Goal: Task Accomplishment & Management: Use online tool/utility

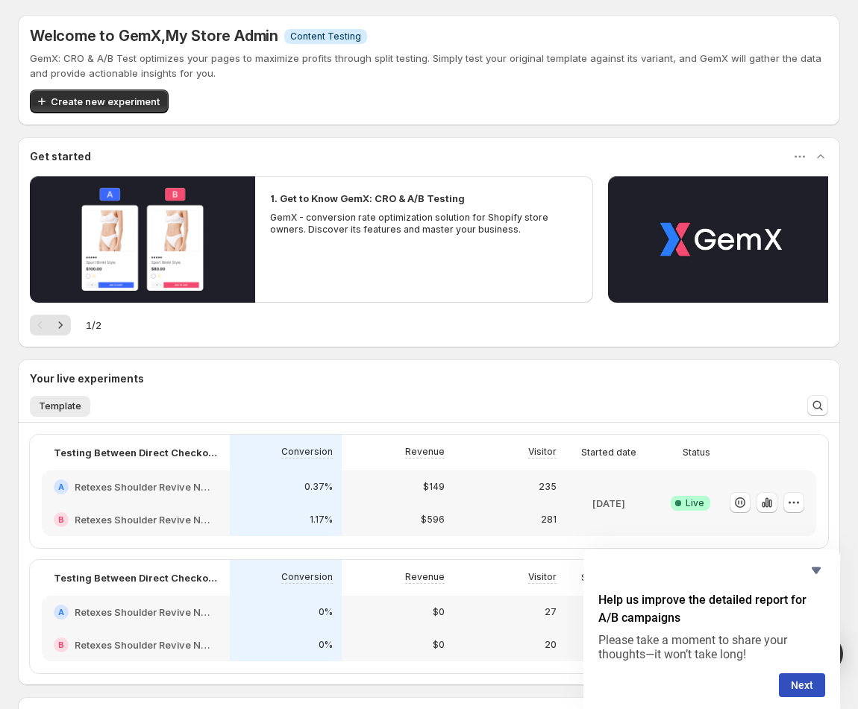
scroll to position [164, 0]
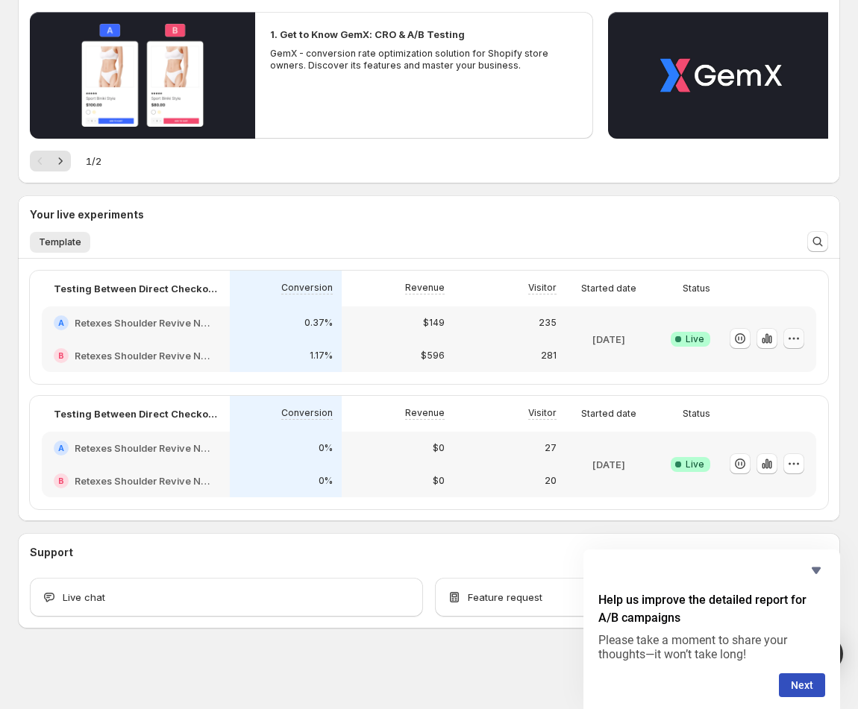
click at [801, 340] on icon "button" at bounding box center [793, 338] width 15 height 15
click at [756, 420] on span "End experiment" at bounding box center [740, 421] width 72 height 12
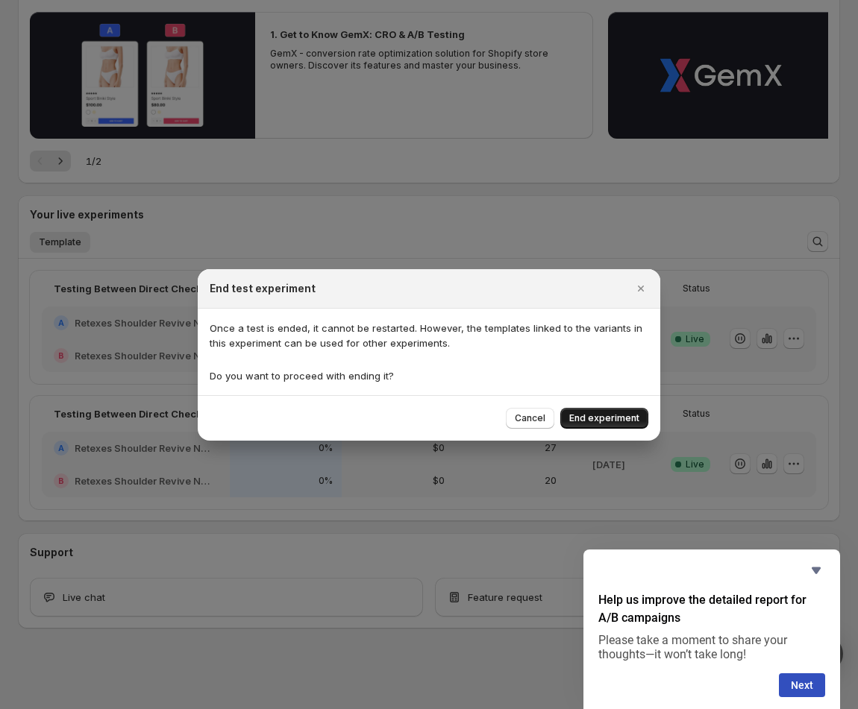
click at [626, 418] on span "End experiment" at bounding box center [604, 418] width 70 height 12
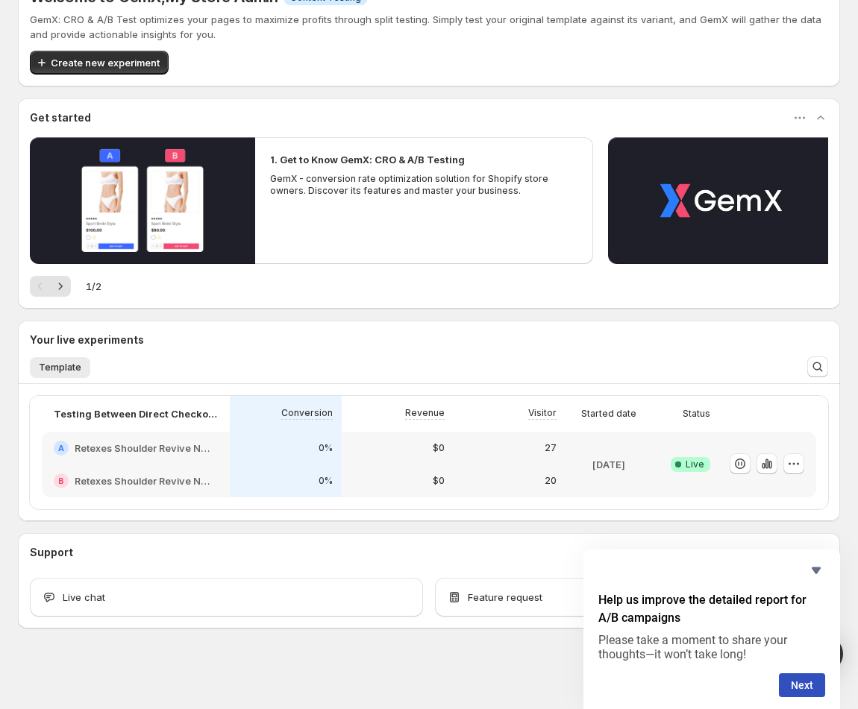
scroll to position [39, 0]
click at [801, 463] on icon "button" at bounding box center [793, 463] width 15 height 15
click at [726, 543] on span "End experiment" at bounding box center [740, 546] width 72 height 12
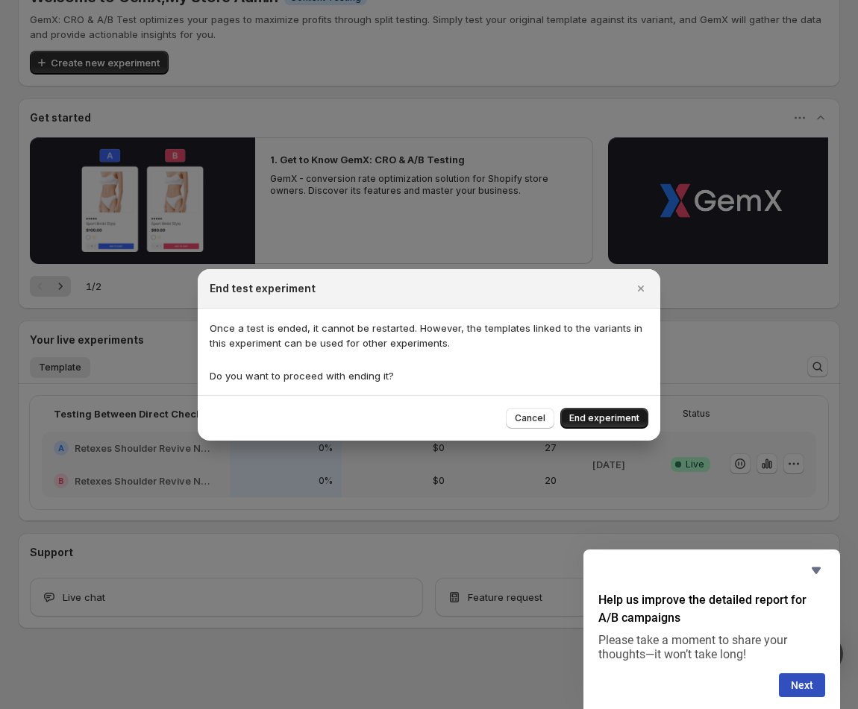
click at [589, 418] on span "End experiment" at bounding box center [604, 418] width 70 height 12
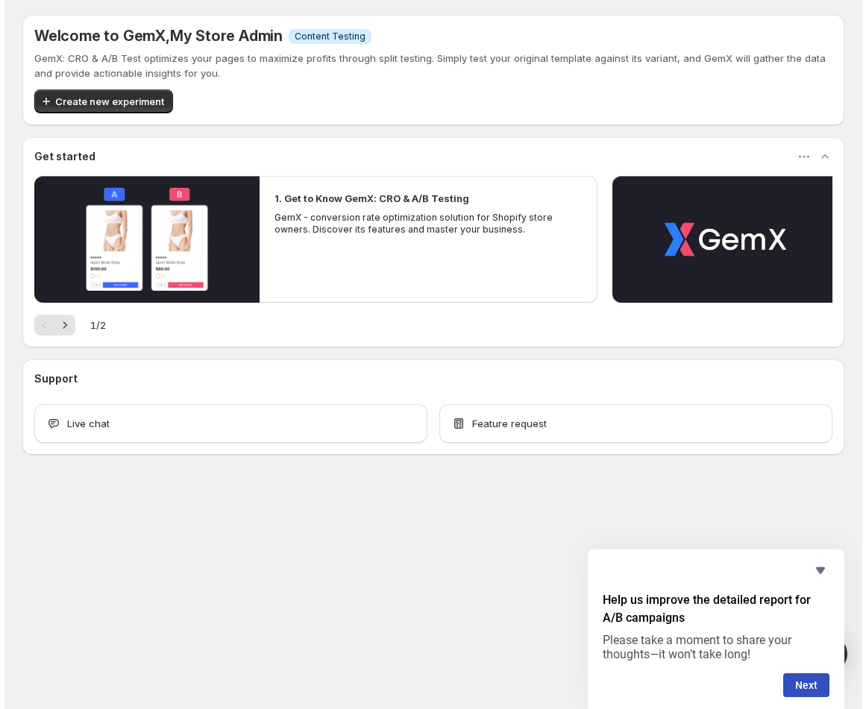
scroll to position [0, 0]
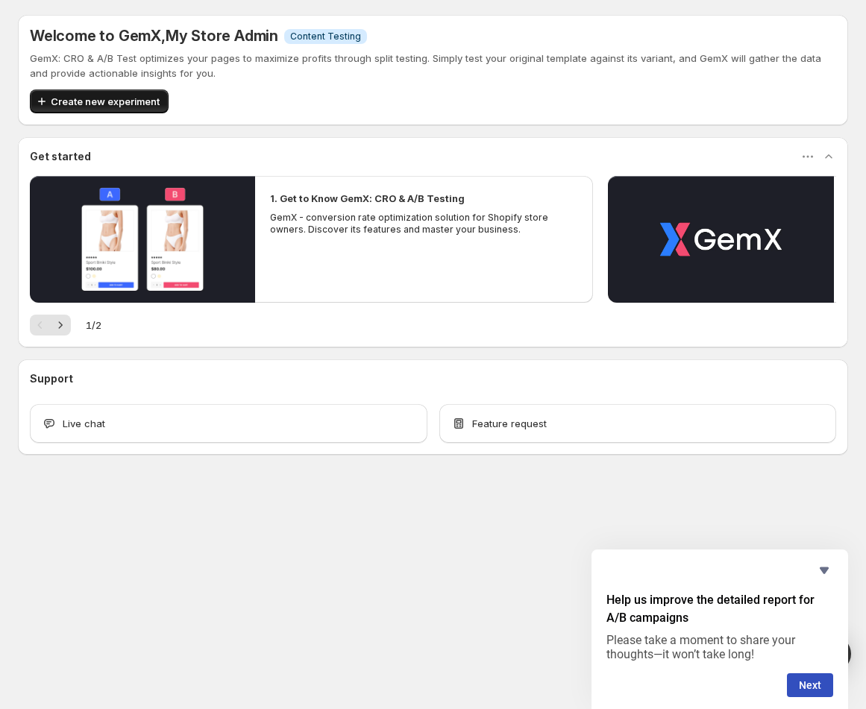
click at [95, 96] on span "Create new experiment" at bounding box center [105, 101] width 109 height 15
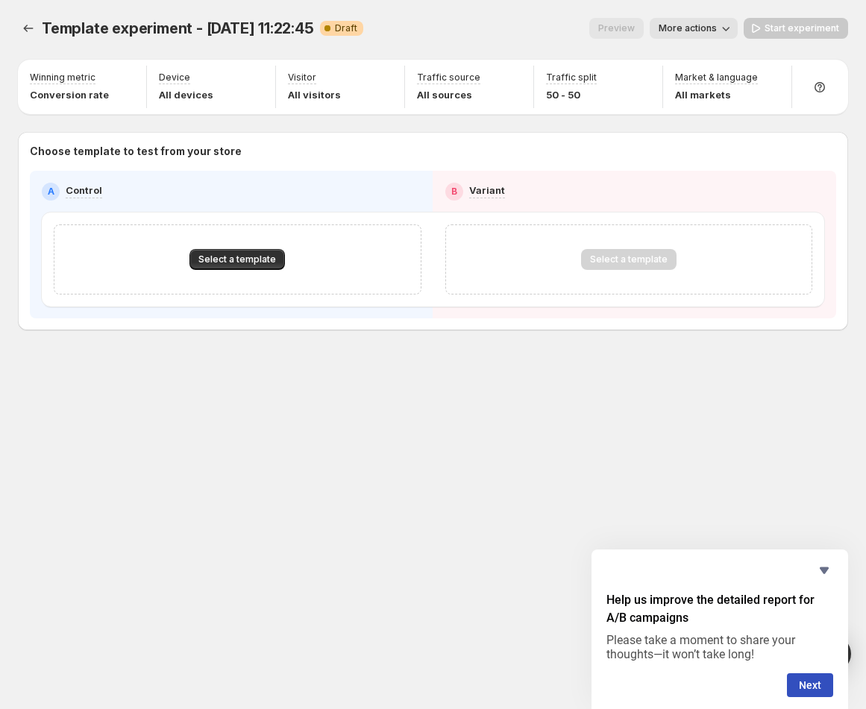
click at [248, 275] on div "Select a template" at bounding box center [238, 259] width 368 height 70
click at [248, 271] on div "Select a template" at bounding box center [238, 259] width 368 height 70
click at [248, 267] on button "Select a template" at bounding box center [236, 259] width 95 height 21
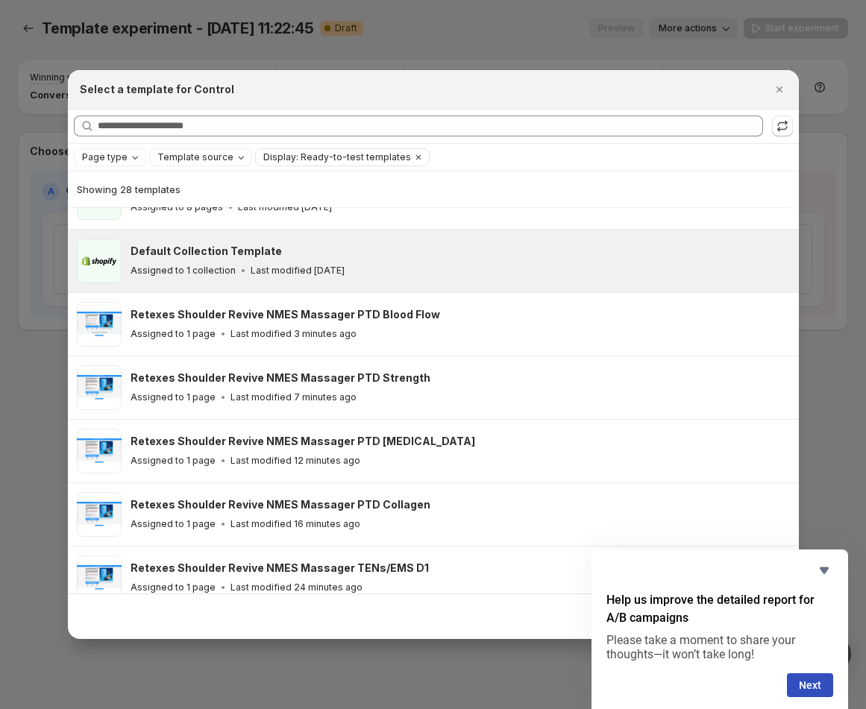
scroll to position [161, 0]
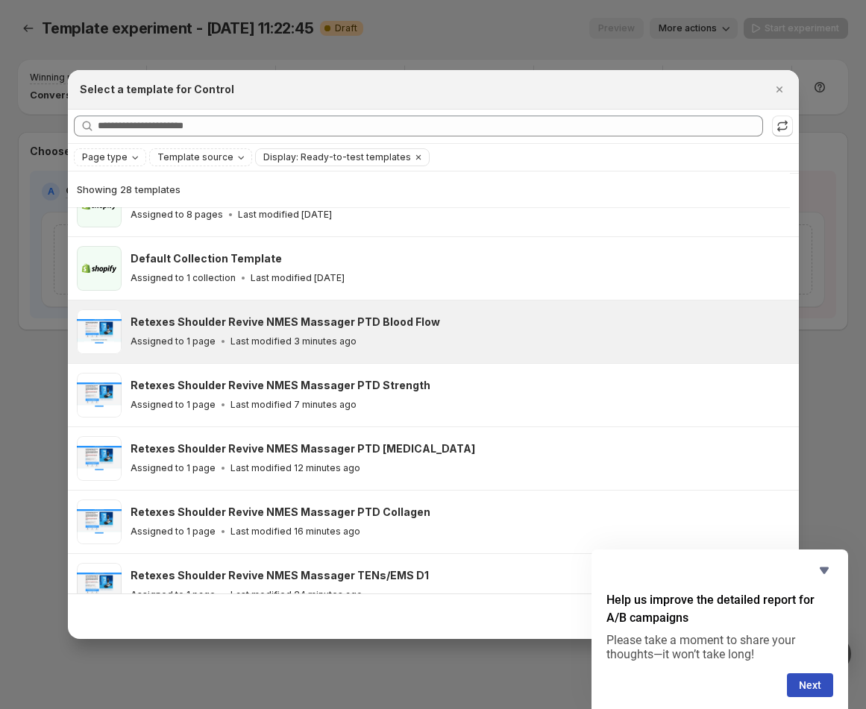
click at [440, 345] on div "Assigned to 1 page Last modified 3 minutes ago" at bounding box center [458, 341] width 655 height 15
click at [403, 339] on div "Assigned to 1 page Last modified 4 minutes ago" at bounding box center [458, 341] width 655 height 15
click at [535, 312] on div "Retexes Shoulder Revive NMES Massager PTD Blood Flow Assigned to 1 page Last mo…" at bounding box center [460, 332] width 659 height 45
click at [178, 332] on div "Retexes Shoulder Revive NMES Massager PTD Blood Flow Assigned to 1 page Last mo…" at bounding box center [458, 332] width 655 height 34
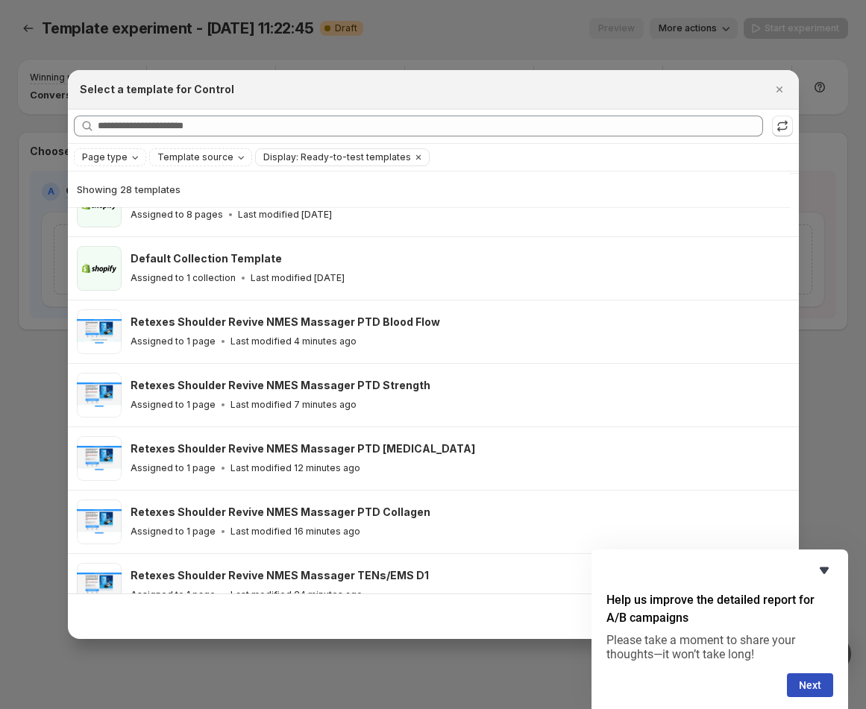
click at [826, 562] on icon "Hide survey" at bounding box center [824, 571] width 18 height 18
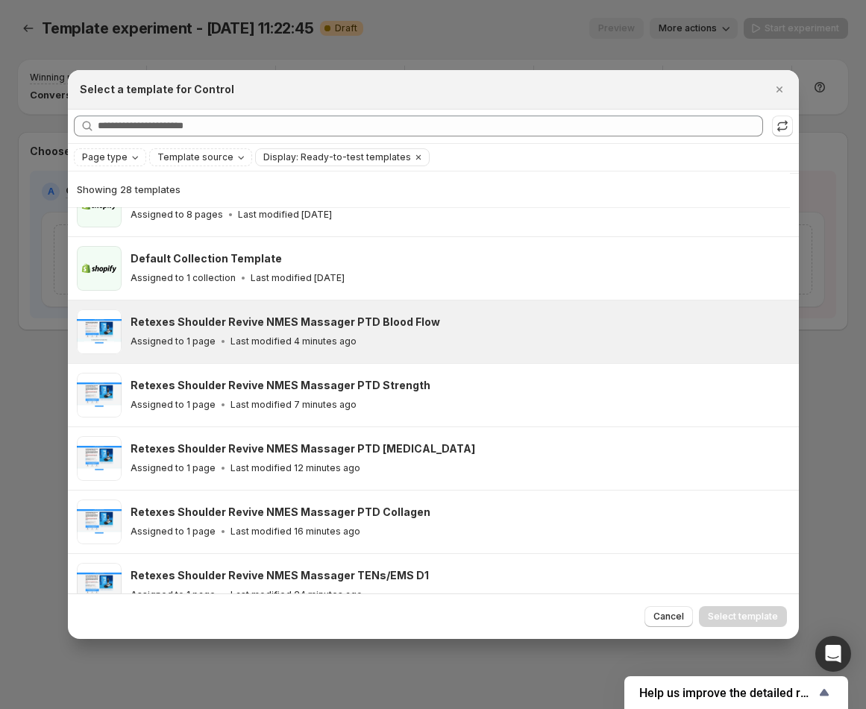
click at [365, 347] on div "Assigned to 1 page Last modified 4 minutes ago" at bounding box center [458, 341] width 655 height 15
click at [741, 621] on span "Select template" at bounding box center [743, 617] width 70 height 12
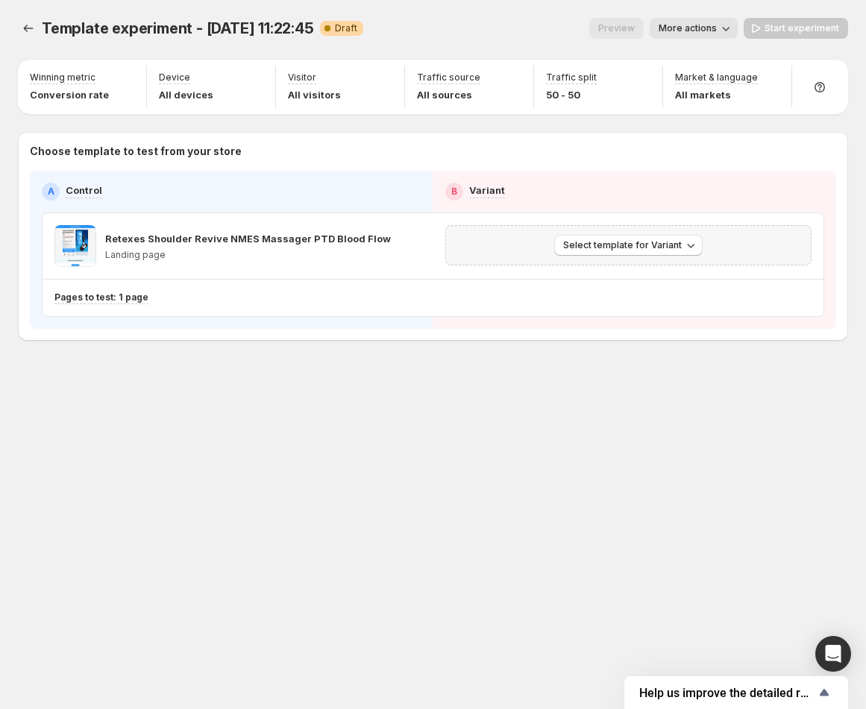
click at [632, 256] on div "Select template for Variant" at bounding box center [628, 245] width 367 height 40
click at [186, 236] on p "Retexes Shoulder Revive NMES Massager PTD Blood Flow" at bounding box center [235, 238] width 260 height 15
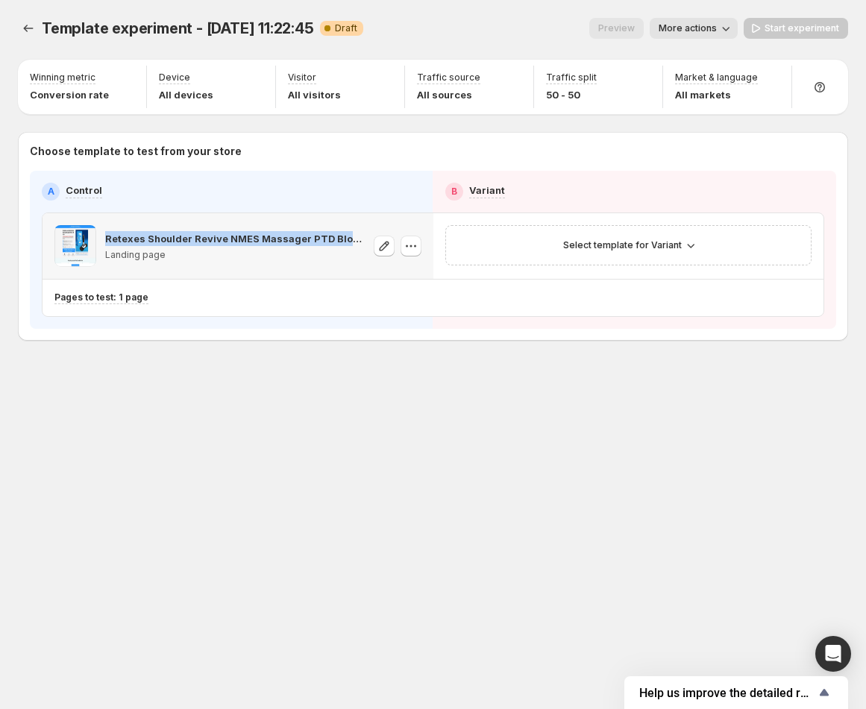
click at [186, 236] on p "Retexes Shoulder Revive NMES Massager PTD Blood Flow" at bounding box center [235, 238] width 260 height 15
copy p "Retexes Shoulder Revive NMES Massager PTD Blood Flow"
click at [700, 33] on span "More actions" at bounding box center [688, 28] width 58 height 12
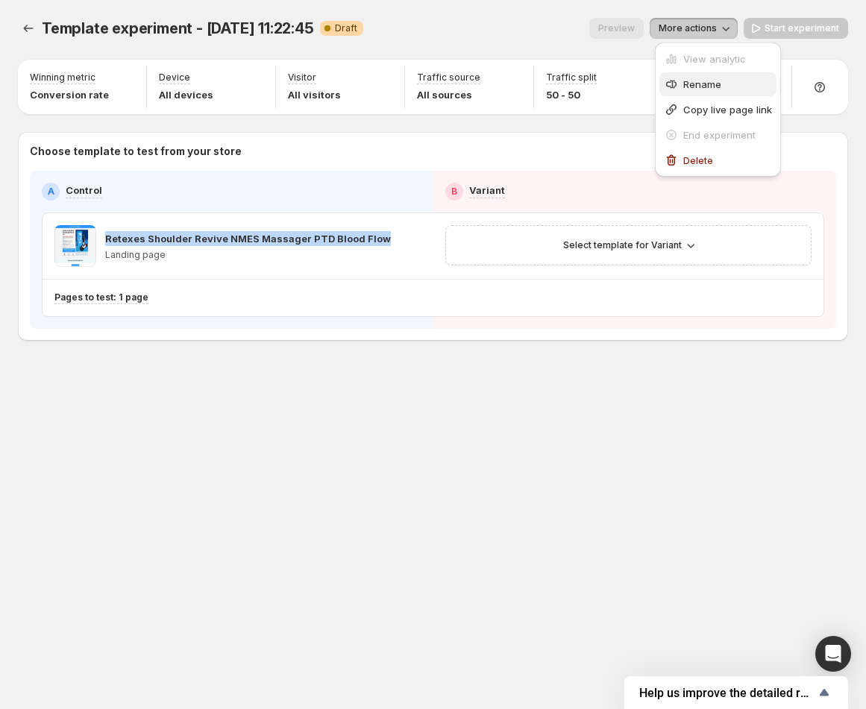
click at [710, 85] on span "Rename" at bounding box center [702, 84] width 38 height 12
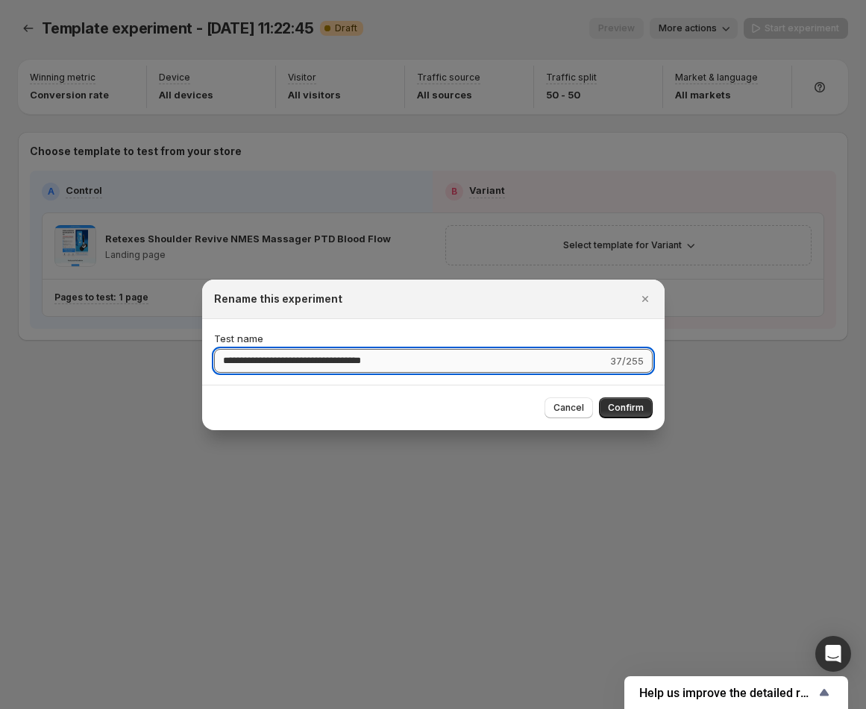
click at [313, 366] on input "**********" at bounding box center [410, 361] width 393 height 24
drag, startPoint x: 419, startPoint y: 362, endPoint x: 172, endPoint y: 368, distance: 247.7
click at [172, 709] on div "**********" at bounding box center [433, 709] width 866 height 0
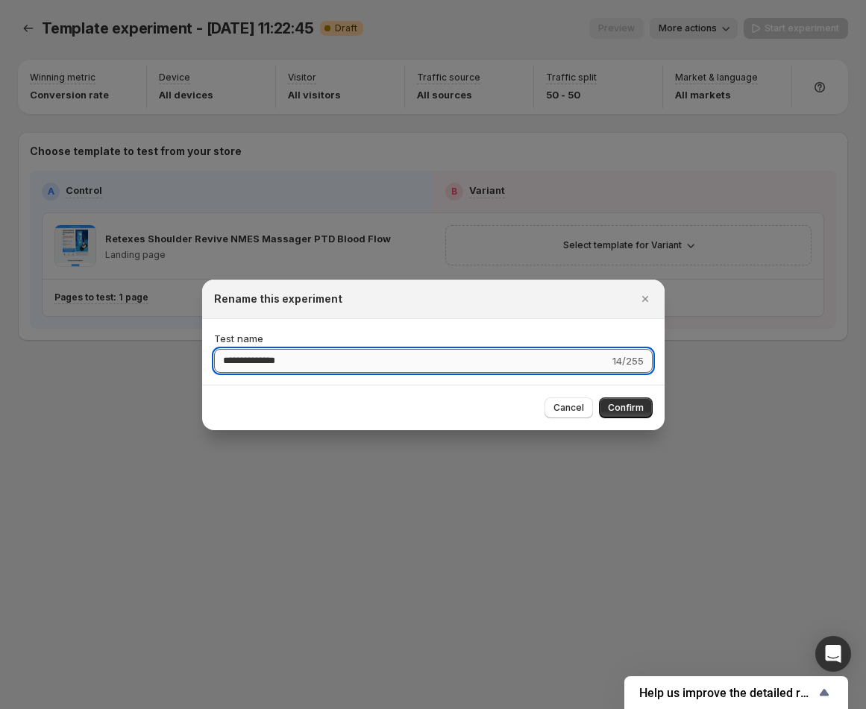
click at [338, 356] on input "**********" at bounding box center [411, 361] width 395 height 24
type input "**********"
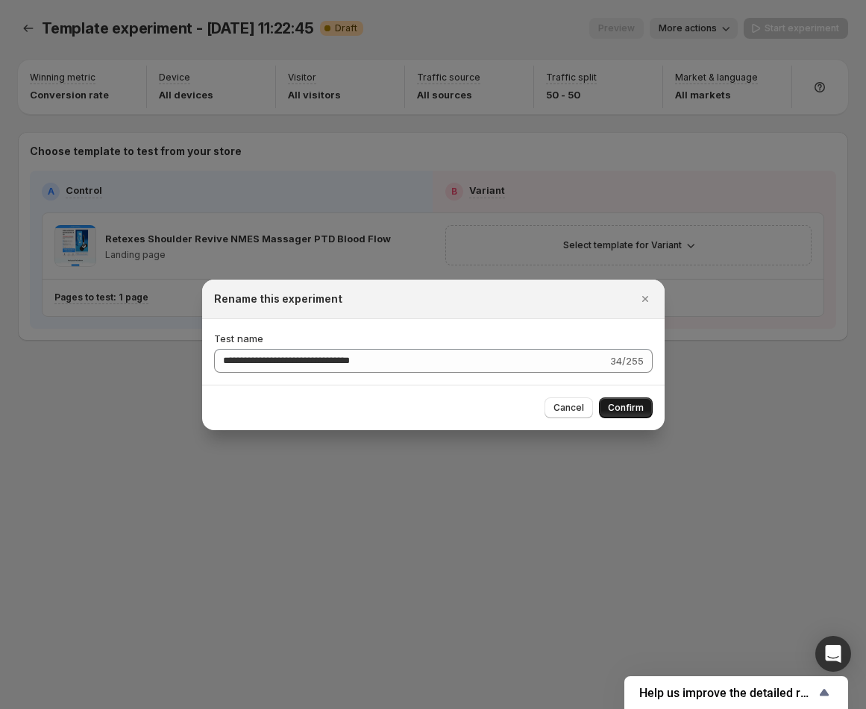
click at [644, 407] on button "Confirm" at bounding box center [626, 408] width 54 height 21
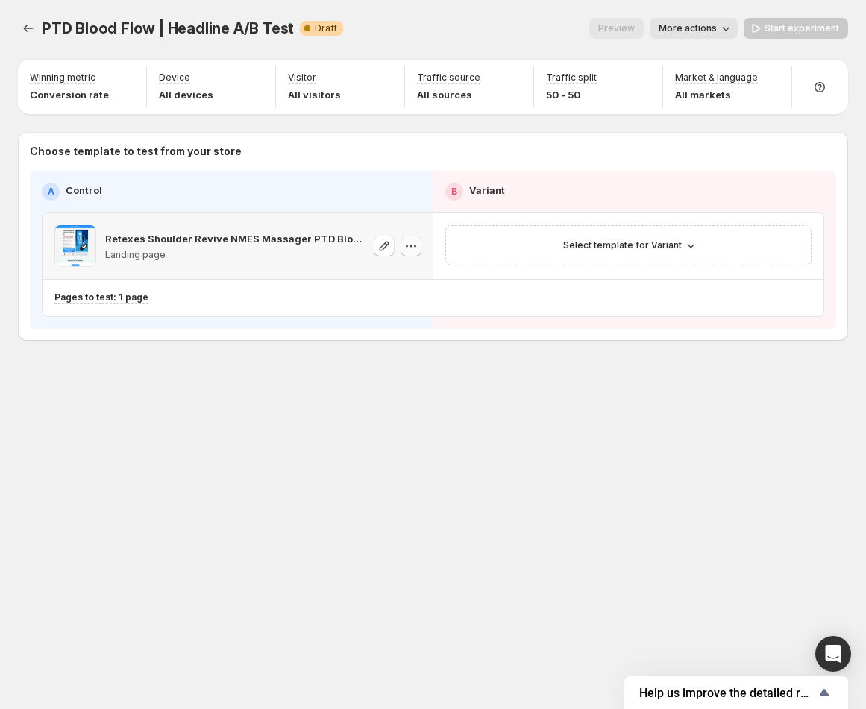
click at [410, 248] on icon "button" at bounding box center [410, 246] width 15 height 15
drag, startPoint x: 512, startPoint y: 239, endPoint x: 526, endPoint y: 242, distance: 13.9
click at [526, 242] on div "Select template for Variant" at bounding box center [629, 245] width 348 height 21
click at [606, 245] on span "Select template for Variant" at bounding box center [622, 245] width 119 height 12
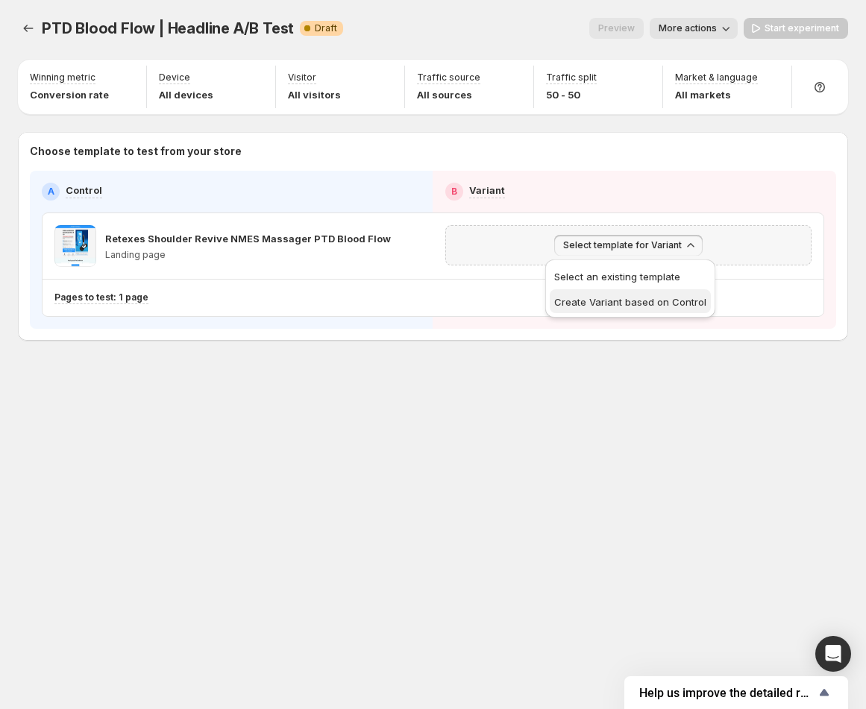
click at [637, 312] on button "Create Variant based on Control" at bounding box center [630, 301] width 161 height 24
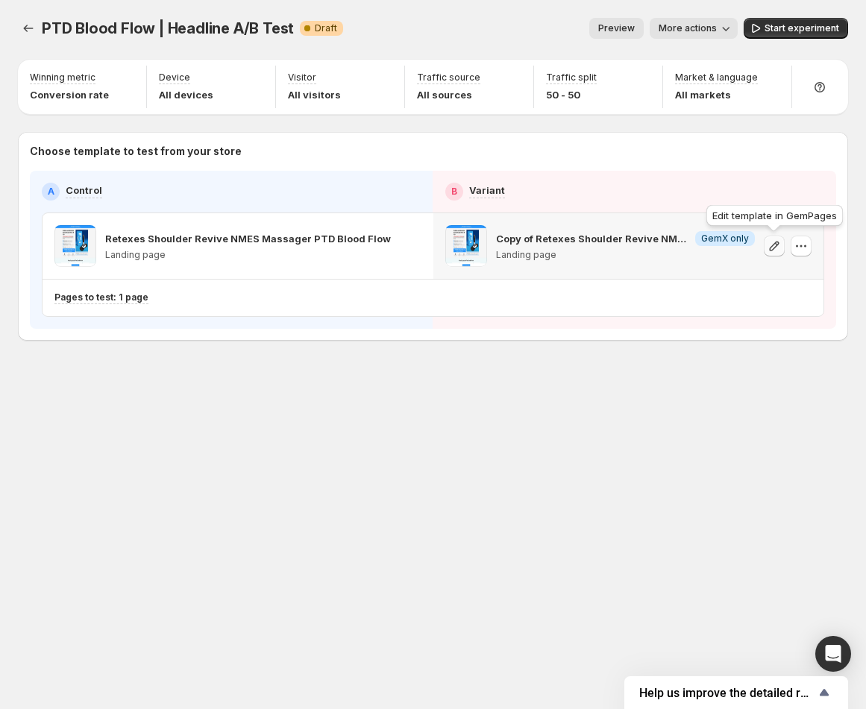
click at [768, 248] on icon "button" at bounding box center [774, 246] width 15 height 15
click at [788, 31] on span "Start experiment" at bounding box center [801, 28] width 75 height 12
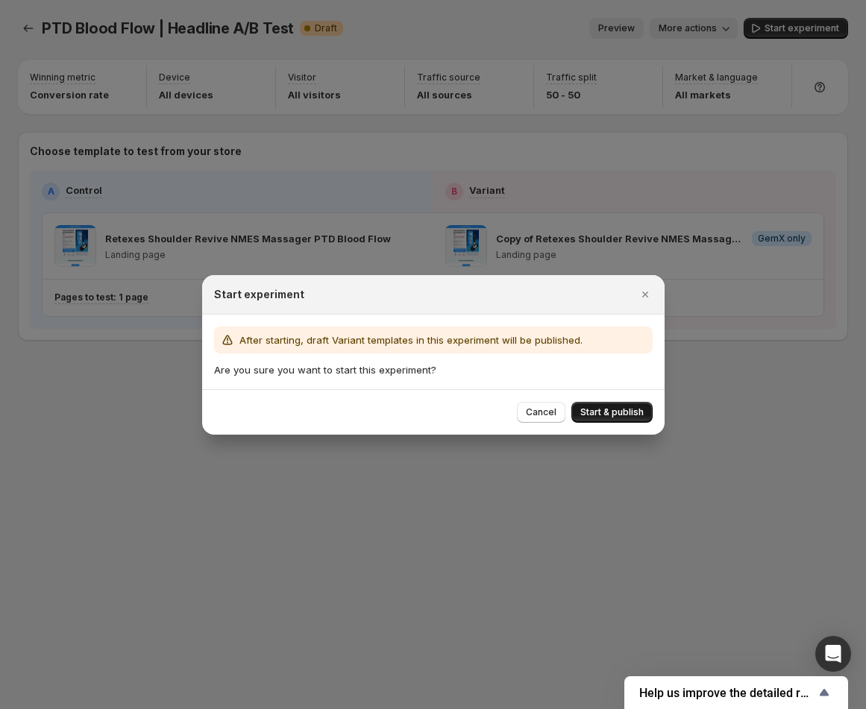
click at [620, 416] on span "Start & publish" at bounding box center [611, 412] width 63 height 12
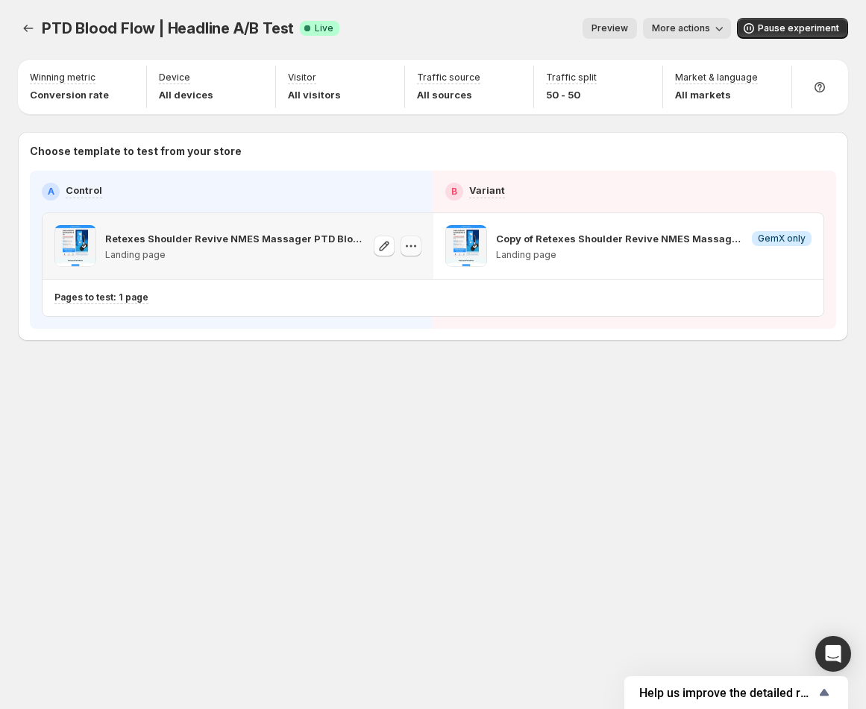
click at [414, 253] on icon "button" at bounding box center [410, 246] width 15 height 15
click at [21, 26] on icon "Experiments" at bounding box center [28, 28] width 15 height 15
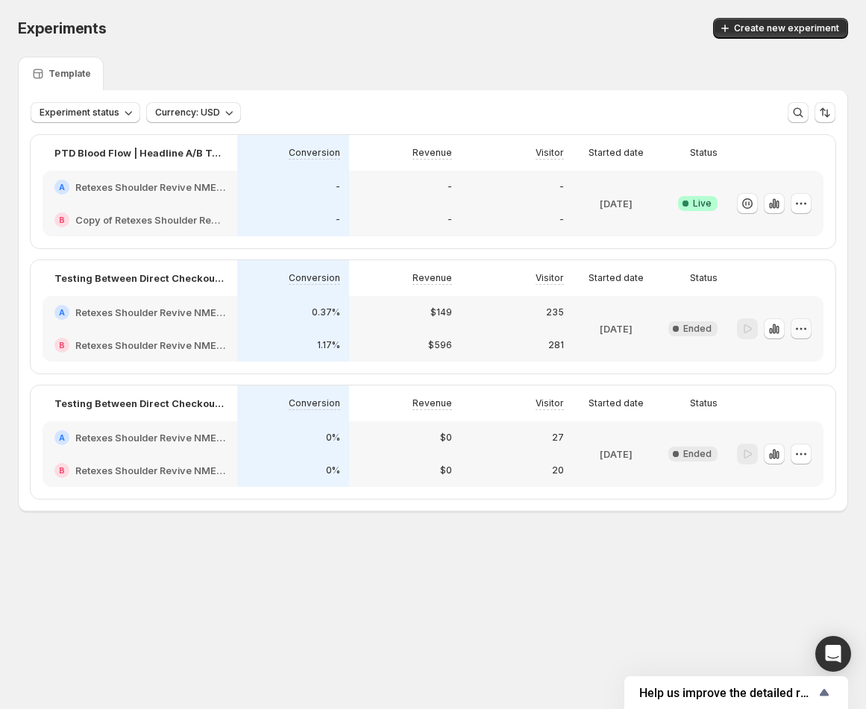
click at [794, 327] on icon "button" at bounding box center [801, 328] width 15 height 15
click at [785, 428] on span "Delete" at bounding box center [811, 435] width 72 height 15
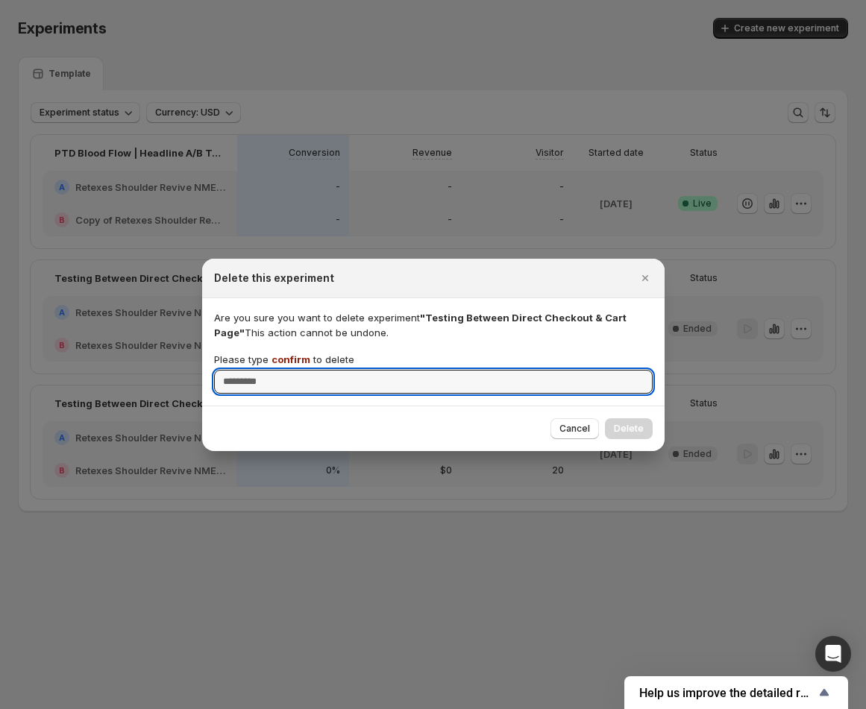
click at [294, 362] on span "confirm" at bounding box center [290, 360] width 39 height 12
click at [294, 370] on input "Please type confirm to delete" at bounding box center [433, 382] width 439 height 24
click at [294, 362] on span "confirm" at bounding box center [290, 360] width 39 height 12
click at [294, 370] on input "Please type confirm to delete" at bounding box center [433, 382] width 439 height 24
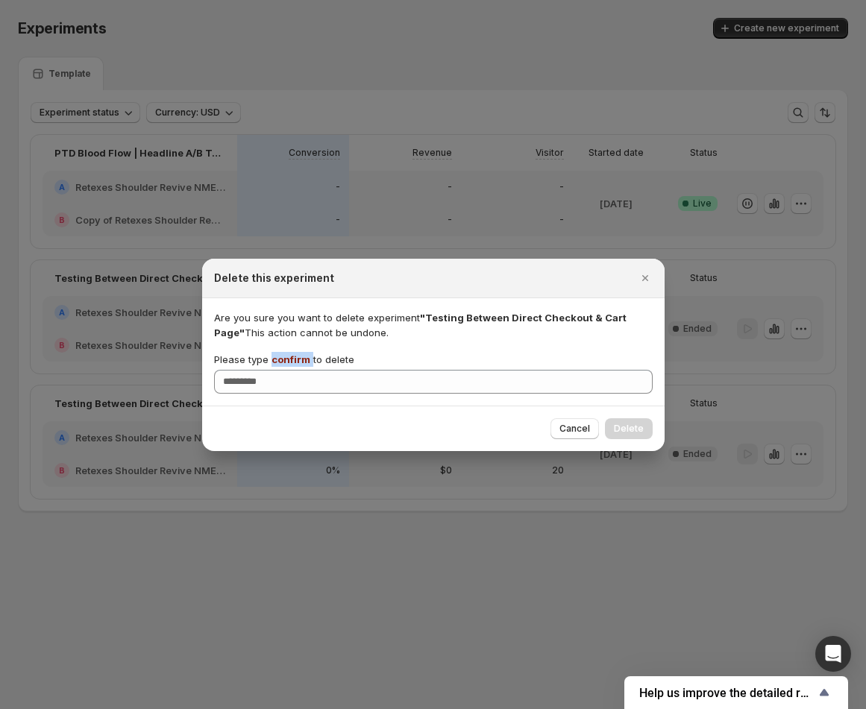
copy p "confirm"
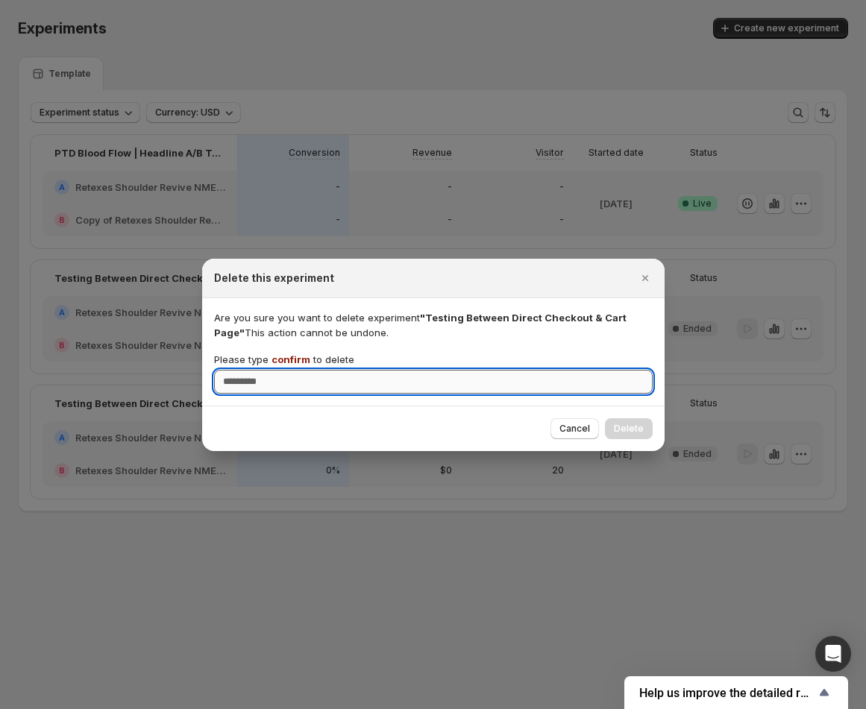
click at [283, 380] on input "Please type confirm to delete" at bounding box center [433, 382] width 439 height 24
paste input "*******"
type input "*******"
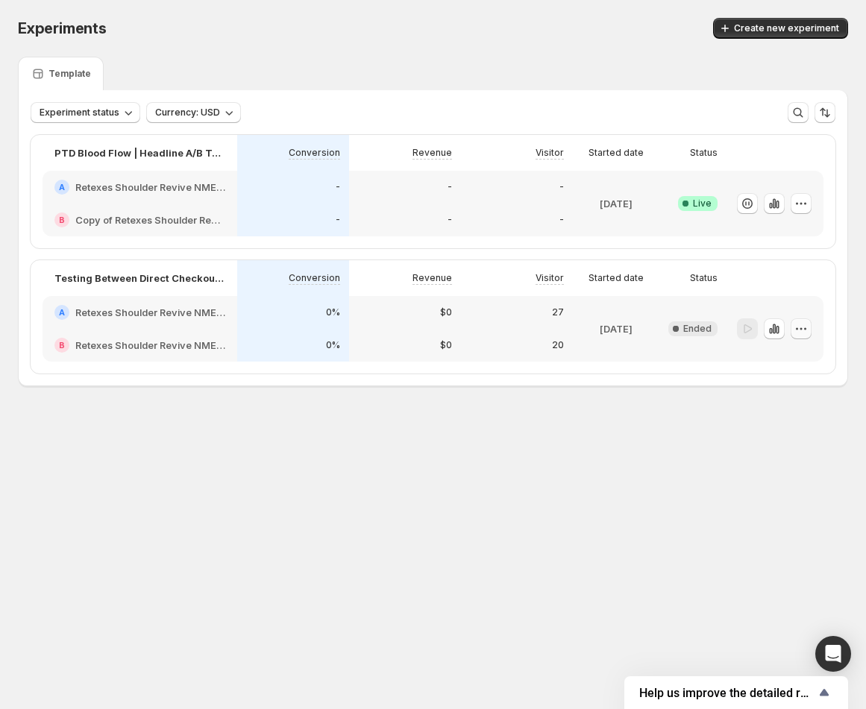
click at [803, 336] on button "button" at bounding box center [801, 328] width 21 height 21
click at [770, 435] on icon "button" at bounding box center [763, 435] width 15 height 15
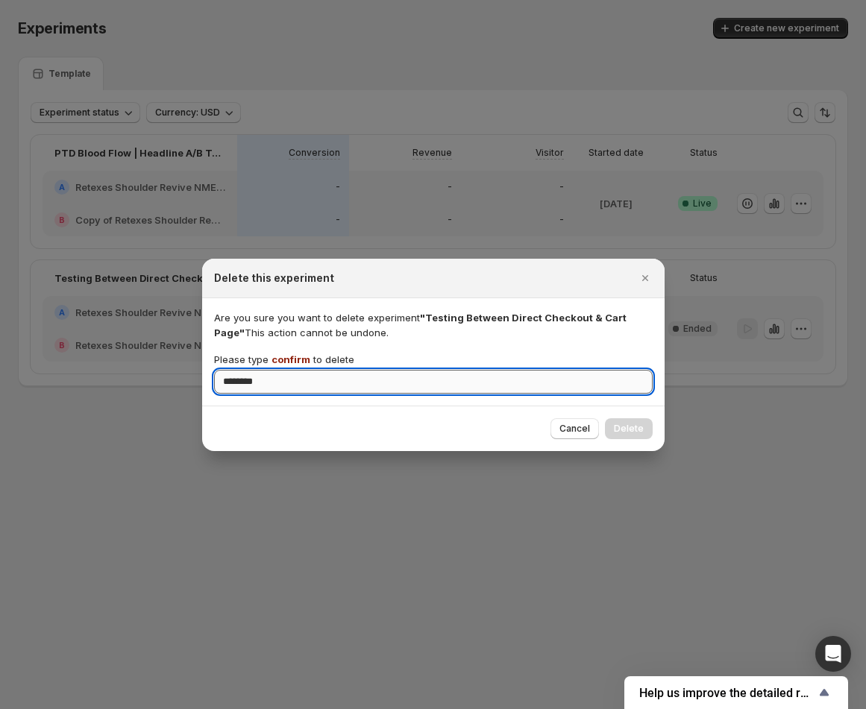
type input "*******"
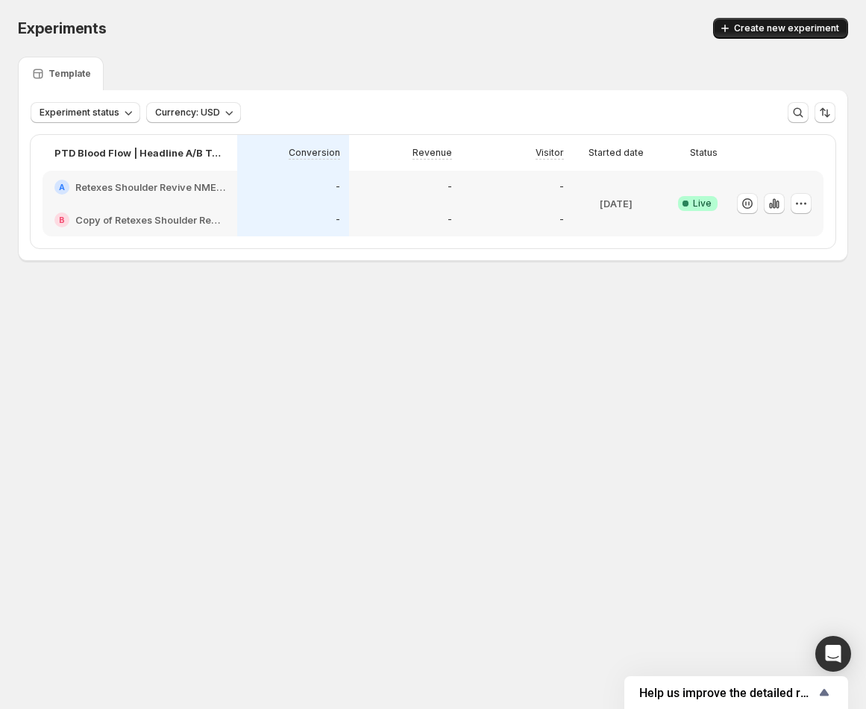
click at [756, 25] on span "Create new experiment" at bounding box center [786, 28] width 105 height 12
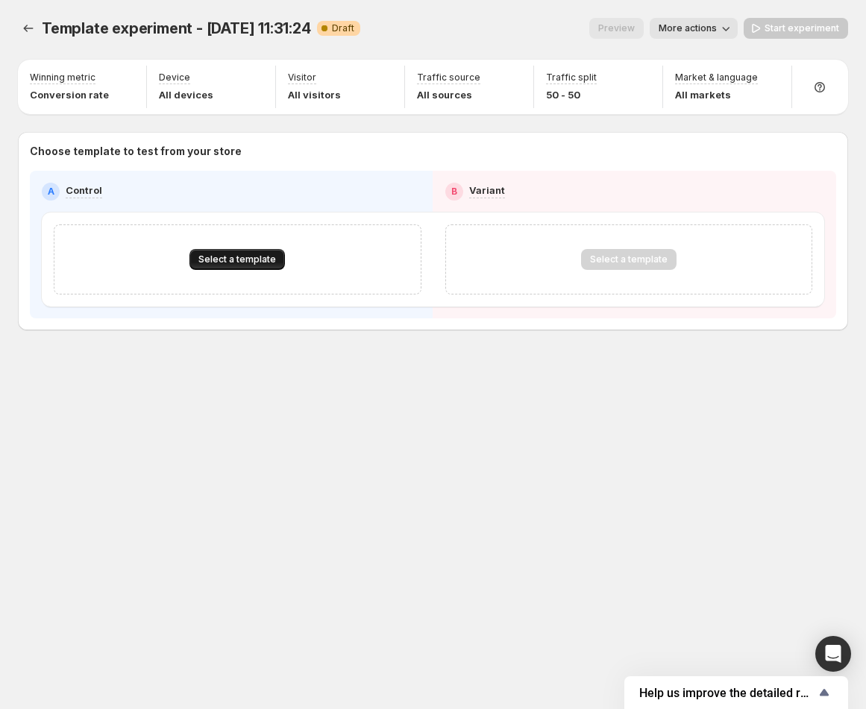
click at [228, 255] on span "Select a template" at bounding box center [237, 260] width 78 height 12
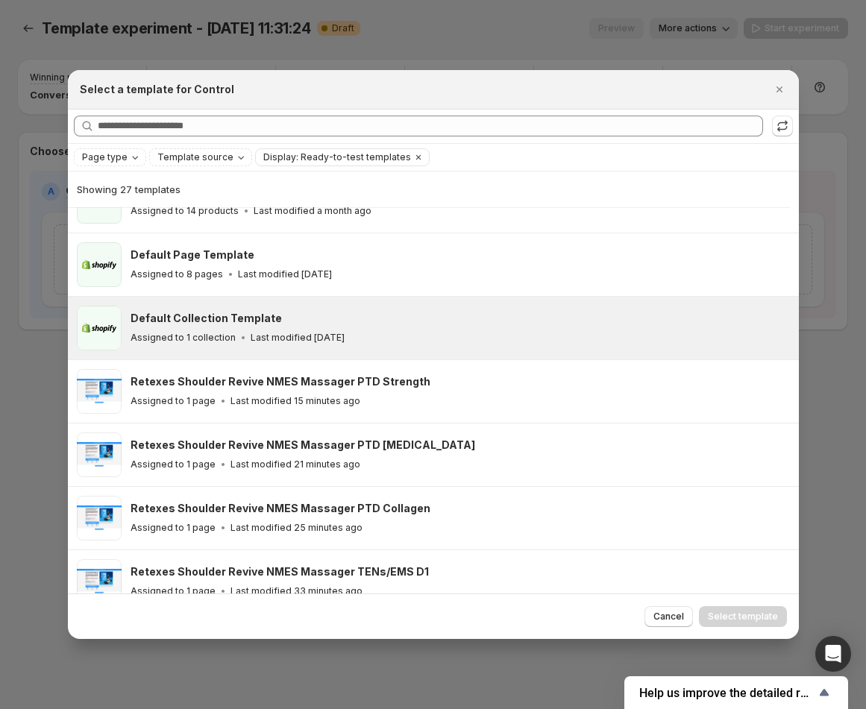
scroll to position [102, 0]
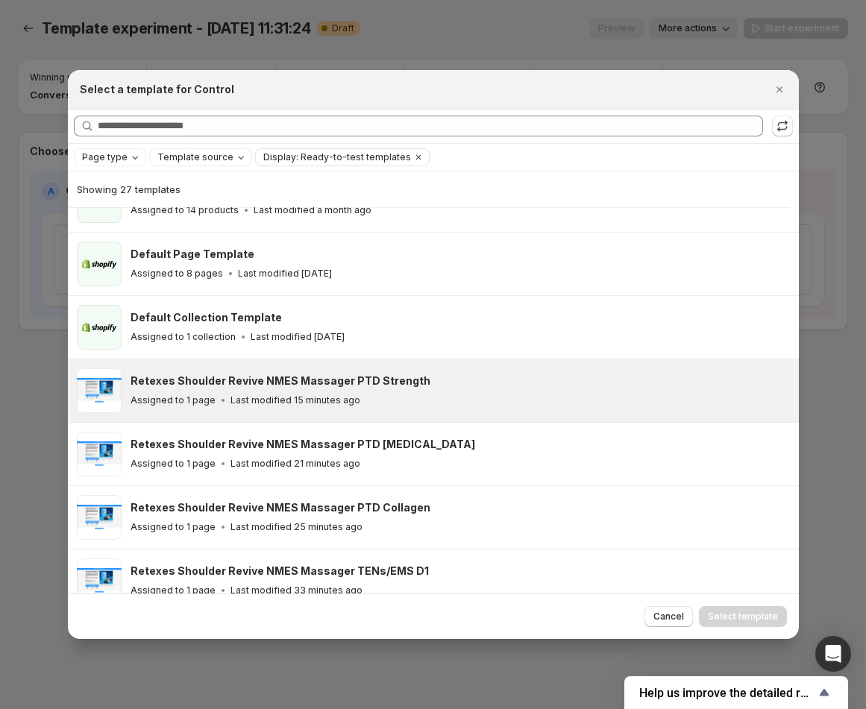
click at [383, 398] on div "Assigned to 1 page Last modified 15 minutes ago" at bounding box center [458, 400] width 655 height 15
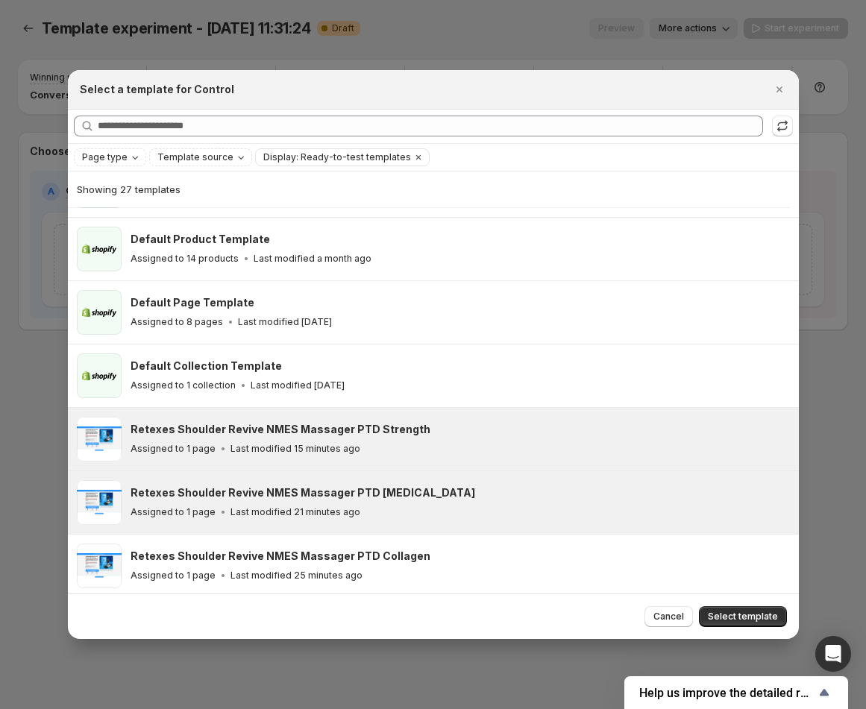
scroll to position [0, 0]
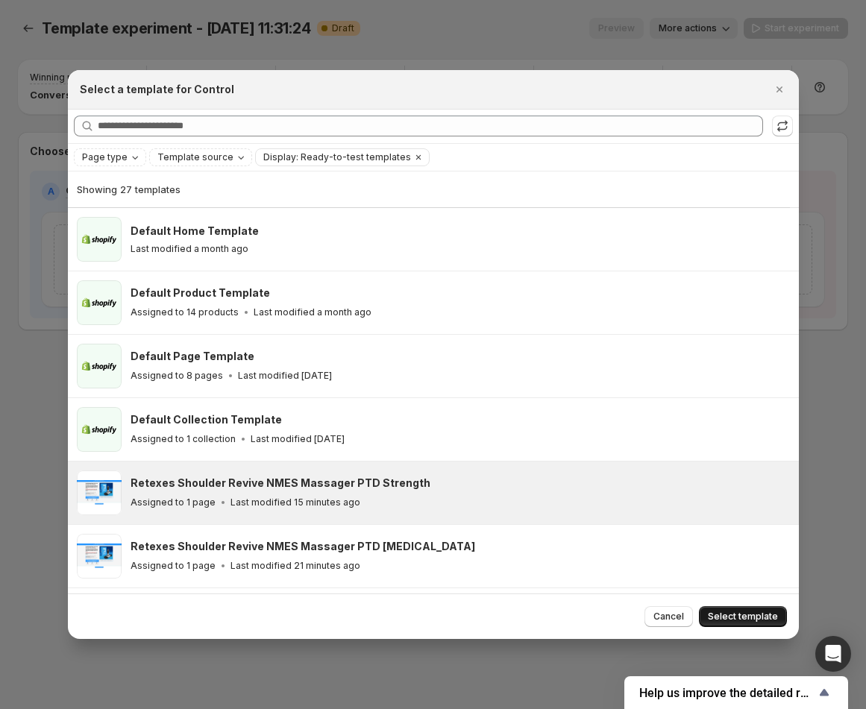
click at [756, 619] on span "Select template" at bounding box center [743, 617] width 70 height 12
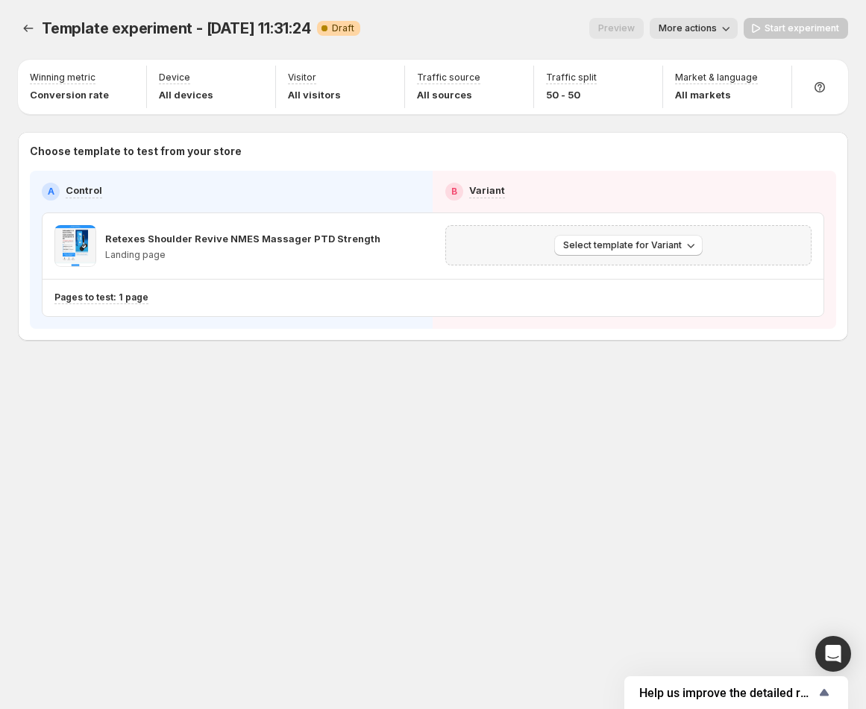
click at [582, 232] on div "Select template for Variant" at bounding box center [628, 245] width 367 height 40
click at [671, 19] on button "More actions" at bounding box center [694, 28] width 88 height 21
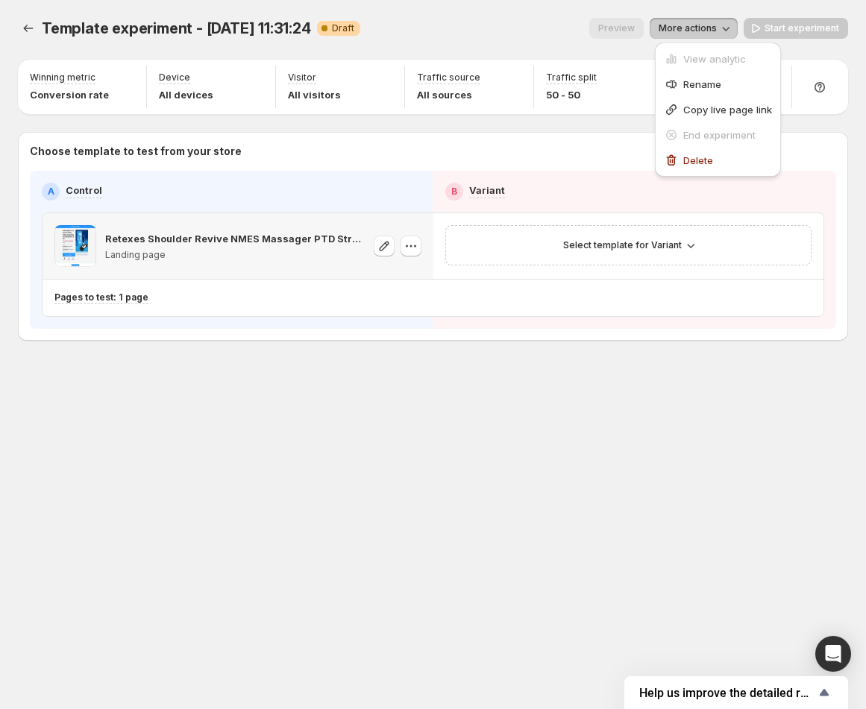
click at [205, 239] on p "Retexes Shoulder Revive NMES Massager PTD Strength" at bounding box center [235, 238] width 260 height 15
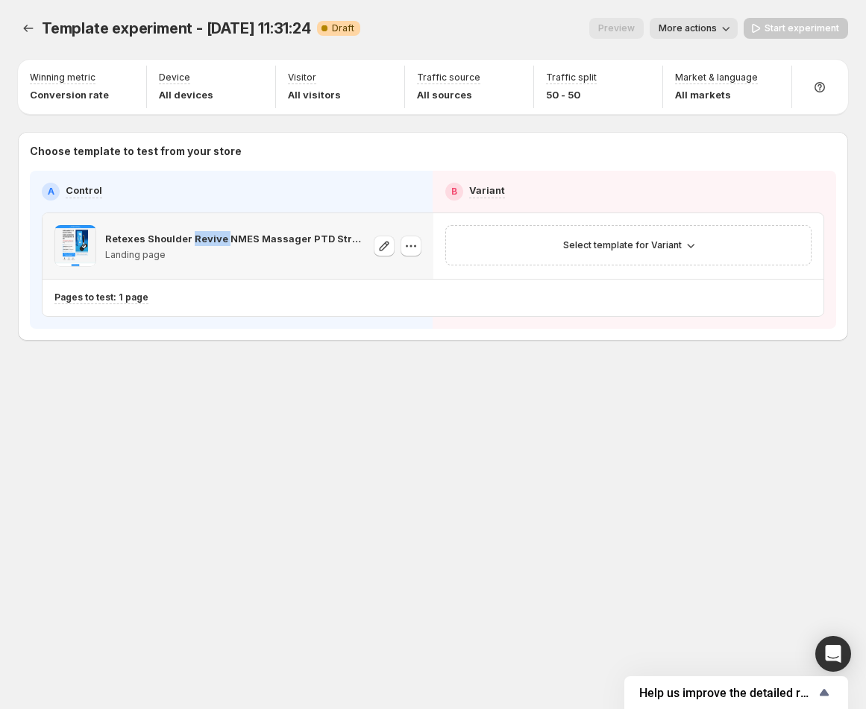
click at [205, 239] on p "Retexes Shoulder Revive NMES Massager PTD Strength" at bounding box center [235, 238] width 260 height 15
copy p "Retexes Shoulder Revive NMES Massager PTD Strength"
click at [726, 34] on icon "button" at bounding box center [725, 28] width 15 height 15
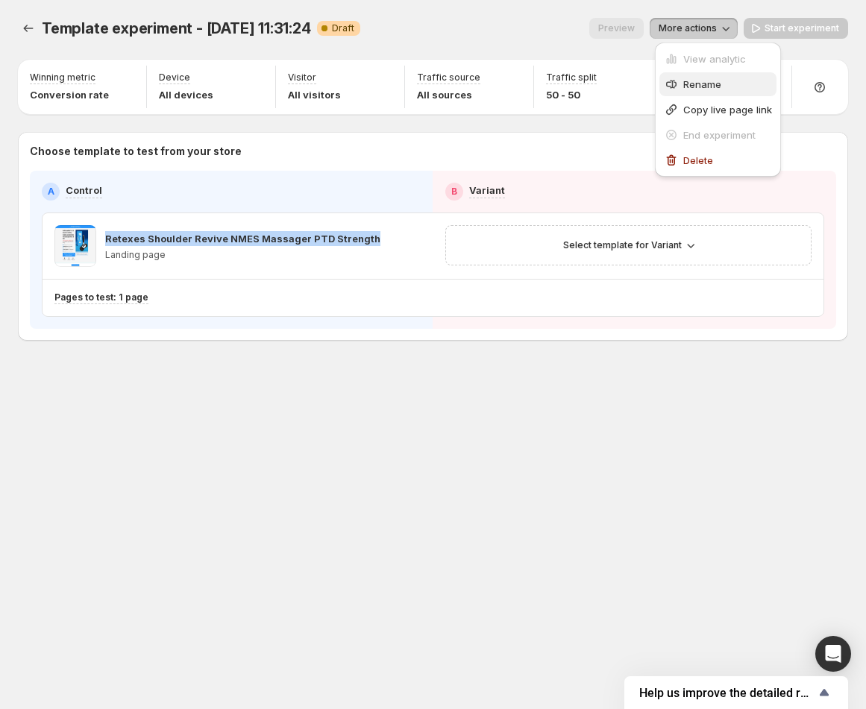
click at [673, 84] on icon "button" at bounding box center [671, 84] width 15 height 15
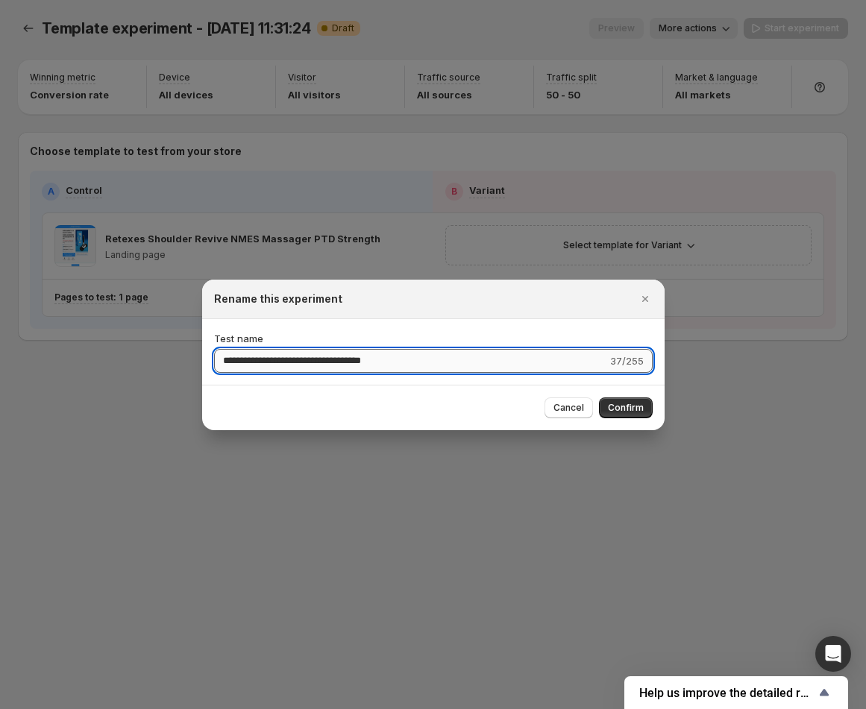
click at [291, 369] on input "**********" at bounding box center [410, 361] width 393 height 24
drag, startPoint x: 415, startPoint y: 361, endPoint x: 226, endPoint y: 379, distance: 189.5
click at [226, 377] on div "**********" at bounding box center [433, 352] width 462 height 66
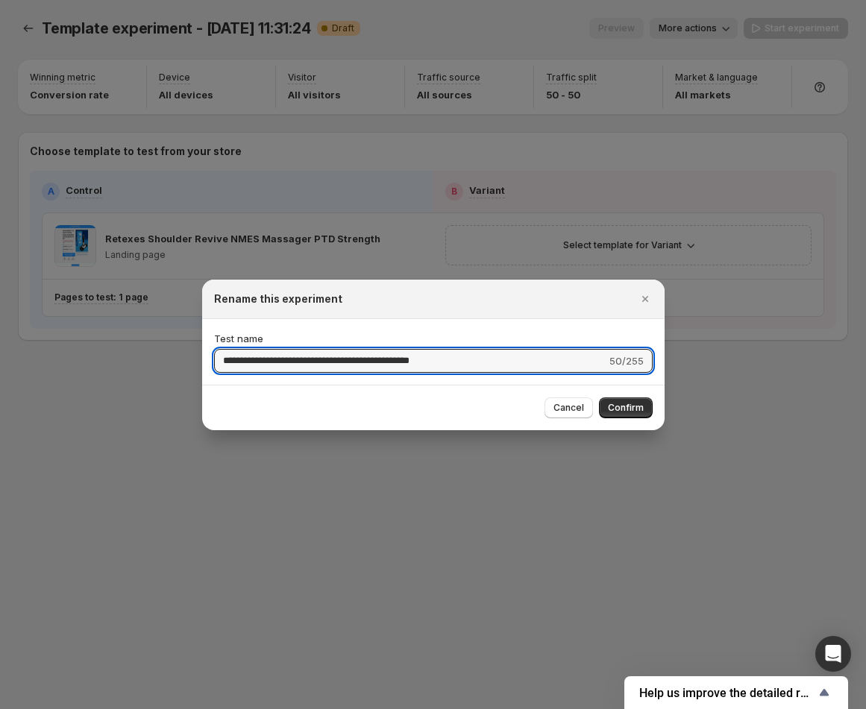
drag, startPoint x: 418, startPoint y: 362, endPoint x: 197, endPoint y: 367, distance: 220.8
click at [197, 709] on div "**********" at bounding box center [433, 709] width 866 height 0
click at [324, 347] on div "**********" at bounding box center [433, 352] width 439 height 42
click at [313, 365] on input "**********" at bounding box center [411, 361] width 395 height 24
type input "**********"
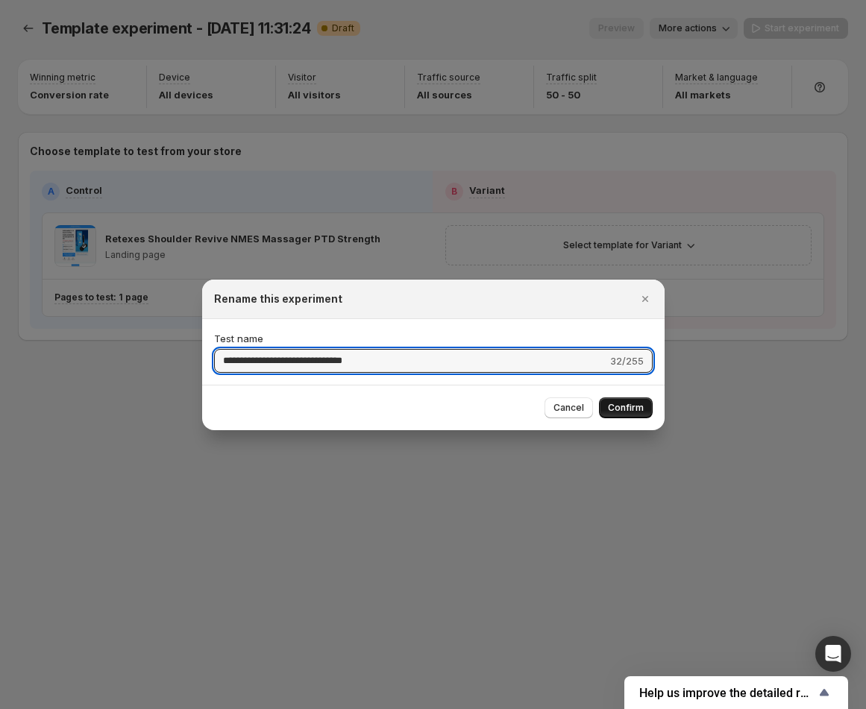
click at [635, 407] on span "Confirm" at bounding box center [626, 408] width 36 height 12
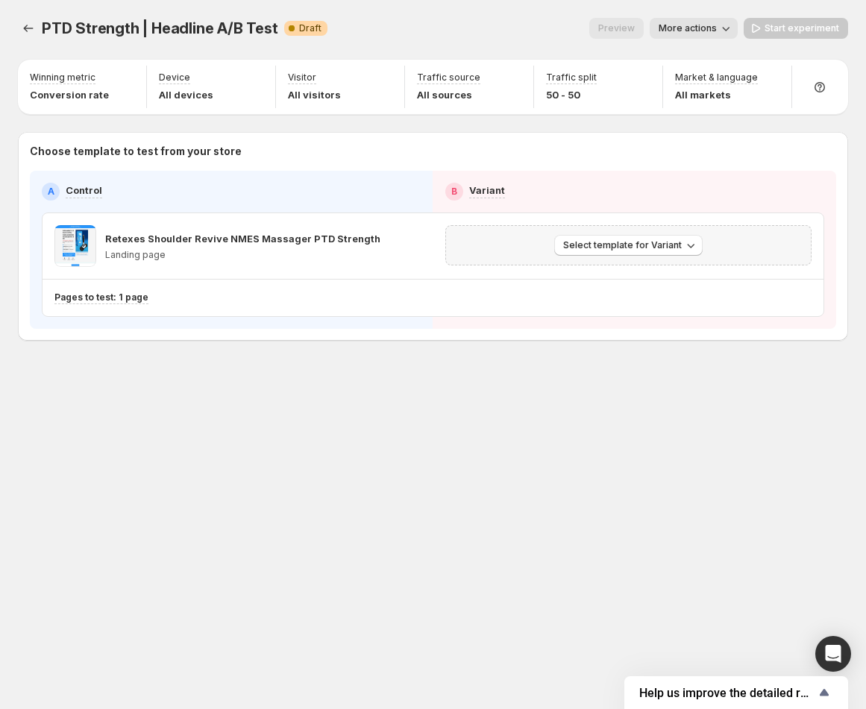
click at [660, 233] on div "Select template for Variant" at bounding box center [628, 245] width 367 height 40
click at [660, 236] on button "Select template for Variant" at bounding box center [628, 245] width 148 height 21
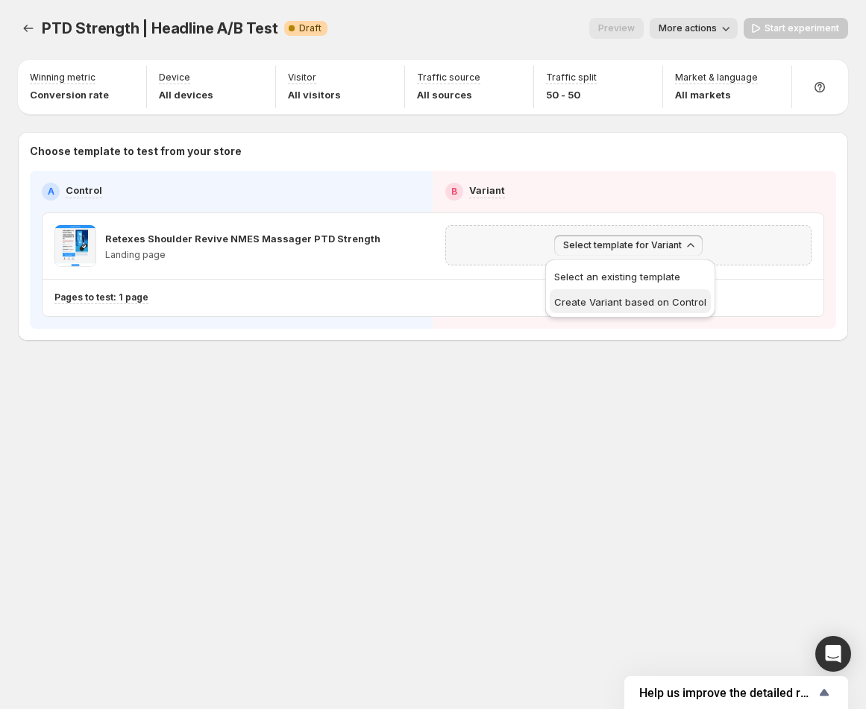
click at [647, 302] on span "Create Variant based on Control" at bounding box center [630, 302] width 152 height 12
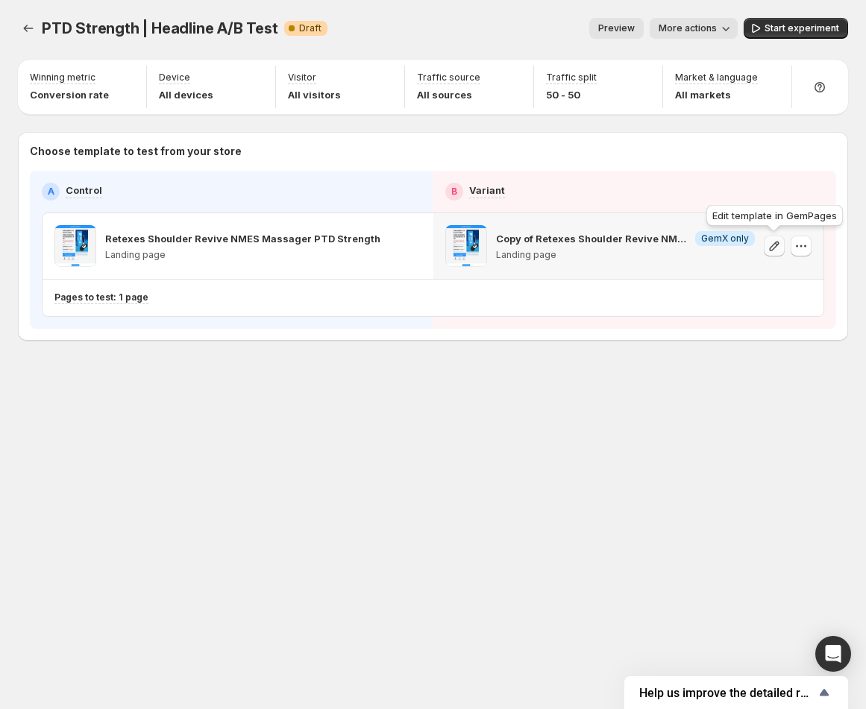
click at [776, 248] on icon "button" at bounding box center [774, 246] width 15 height 15
click at [763, 30] on icon "button" at bounding box center [755, 28] width 15 height 15
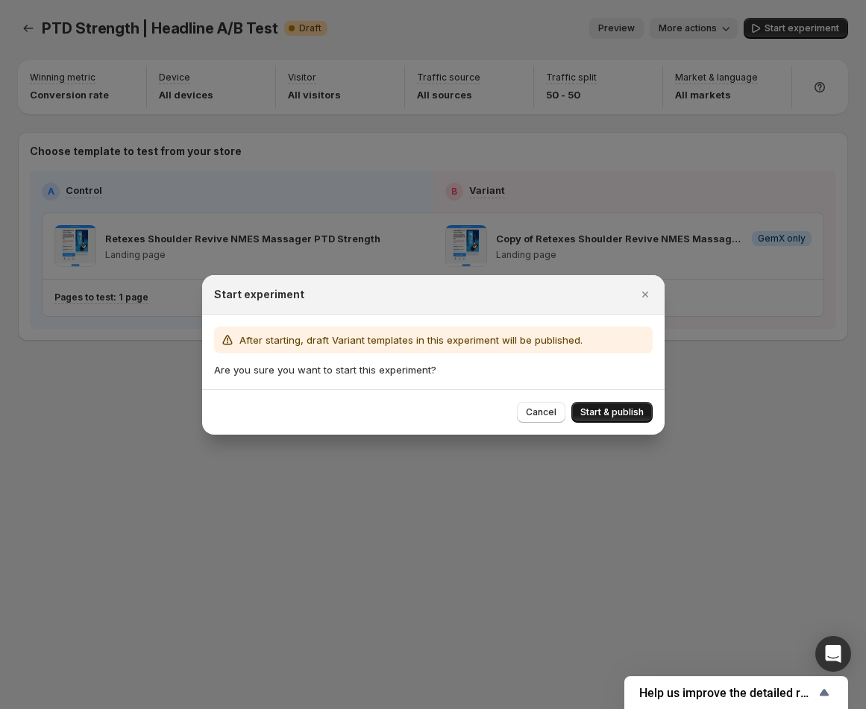
click at [626, 406] on span "Start & publish" at bounding box center [611, 412] width 63 height 12
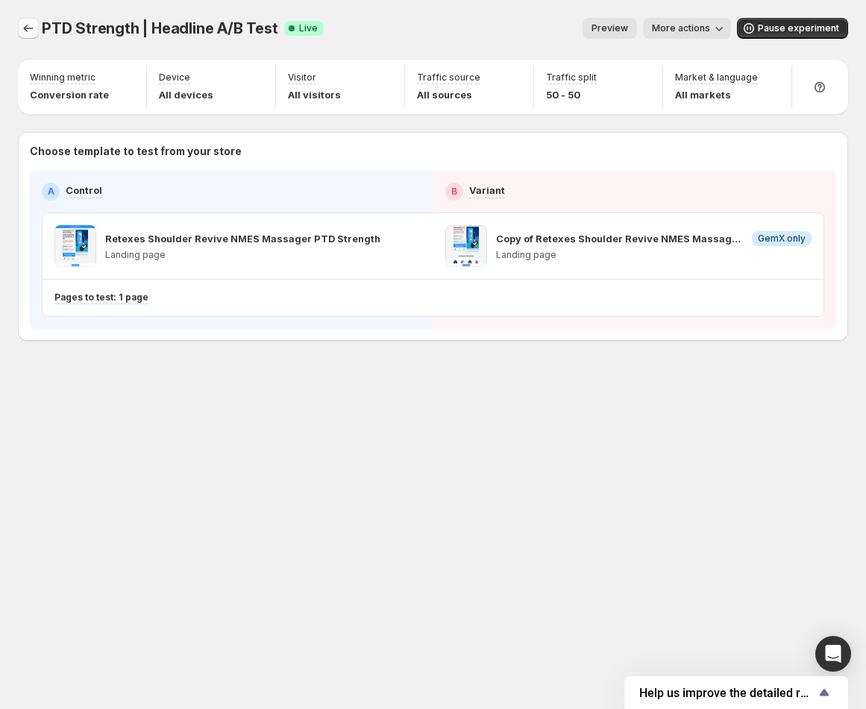
click at [27, 28] on icon "Experiments" at bounding box center [28, 28] width 15 height 15
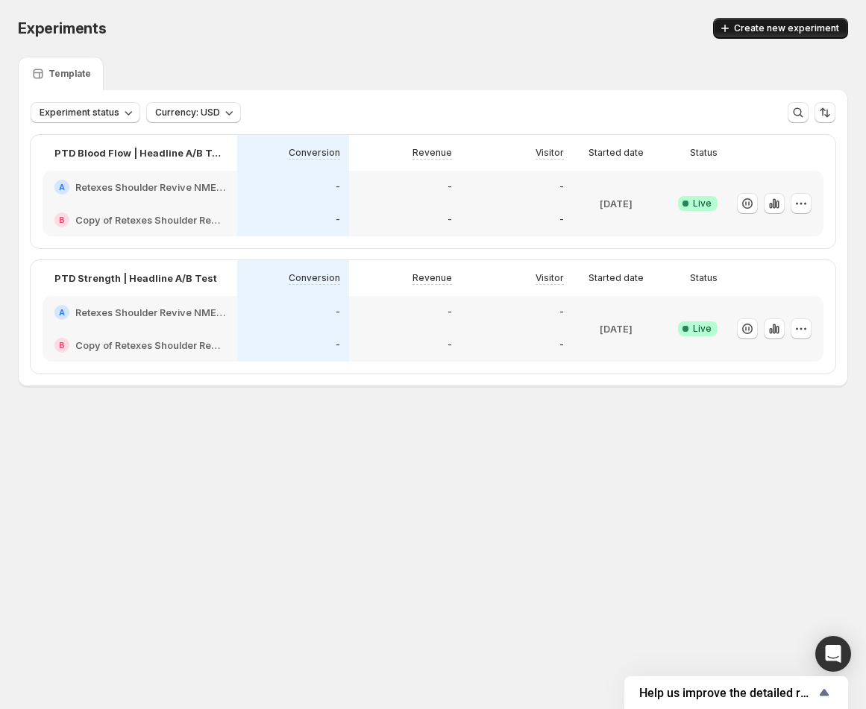
click at [731, 31] on icon "button" at bounding box center [724, 28] width 15 height 15
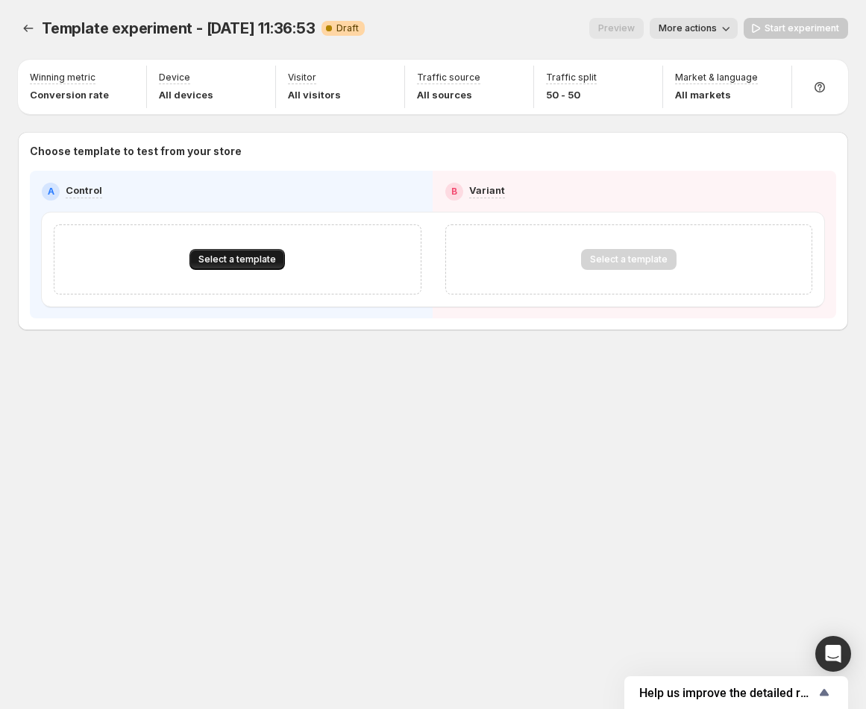
click at [199, 254] on span "Select a template" at bounding box center [237, 260] width 78 height 12
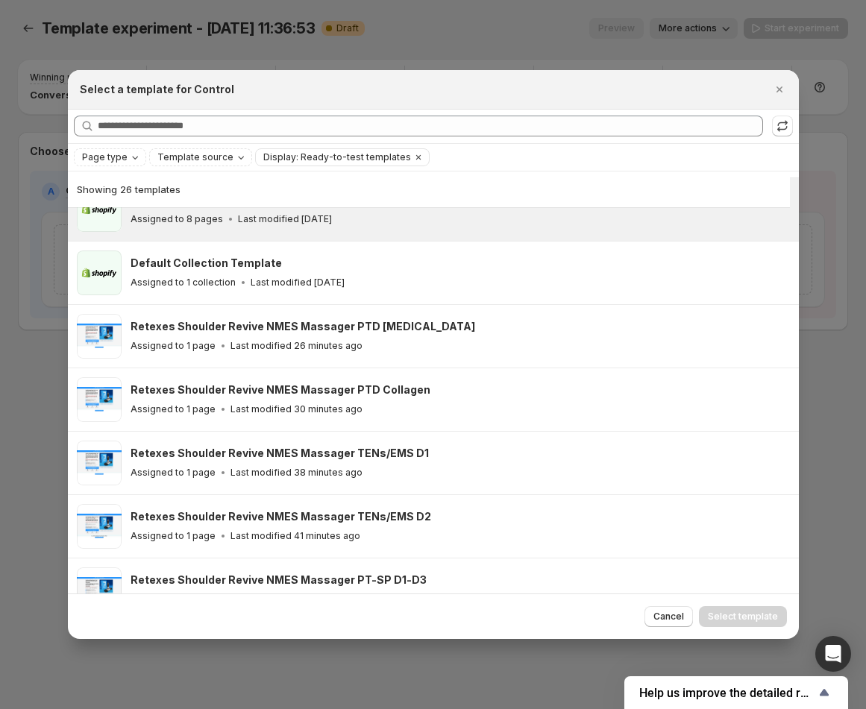
scroll to position [157, 0]
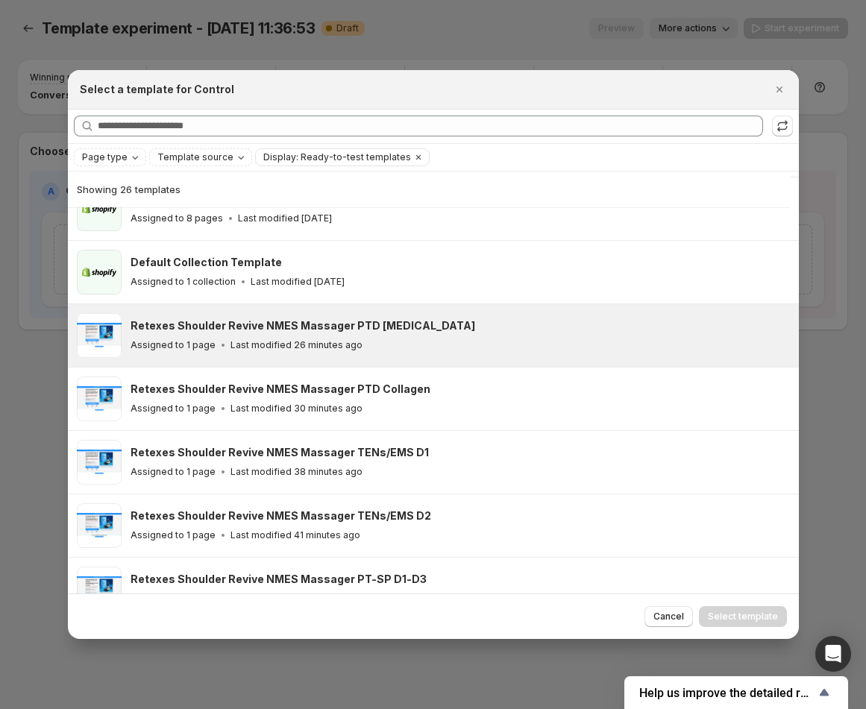
click at [524, 339] on div "Assigned to 1 page Last modified 26 minutes ago" at bounding box center [458, 345] width 655 height 15
click at [712, 614] on span "Select template" at bounding box center [743, 617] width 70 height 12
click at [712, 614] on div "Cancel Loading Select template" at bounding box center [715, 616] width 142 height 21
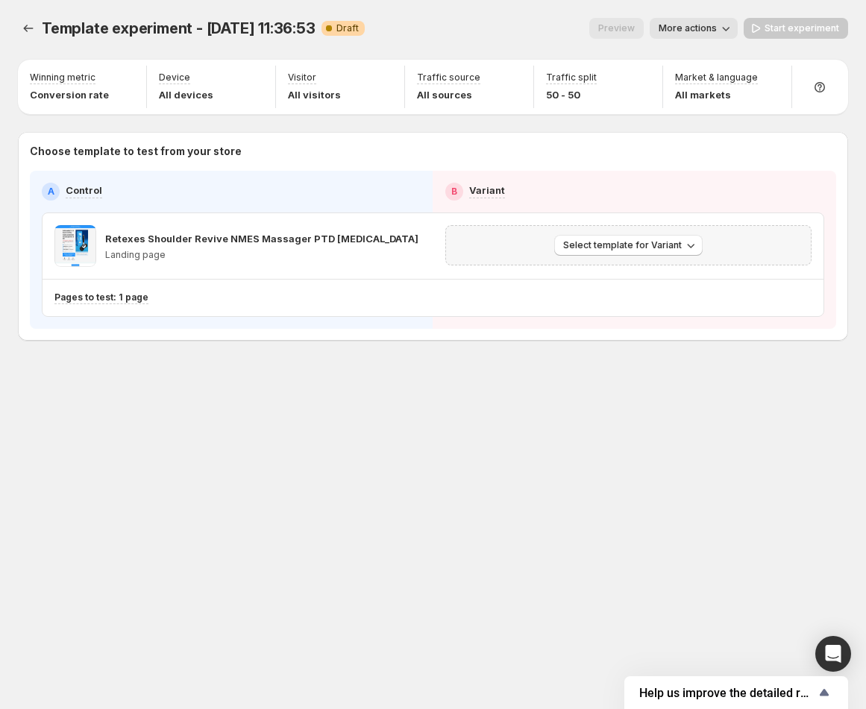
click at [542, 236] on div "Select template for Variant" at bounding box center [629, 245] width 348 height 21
click at [195, 242] on p "Retexes Shoulder Revive NMES Massager PTD [MEDICAL_DATA]" at bounding box center [235, 238] width 260 height 15
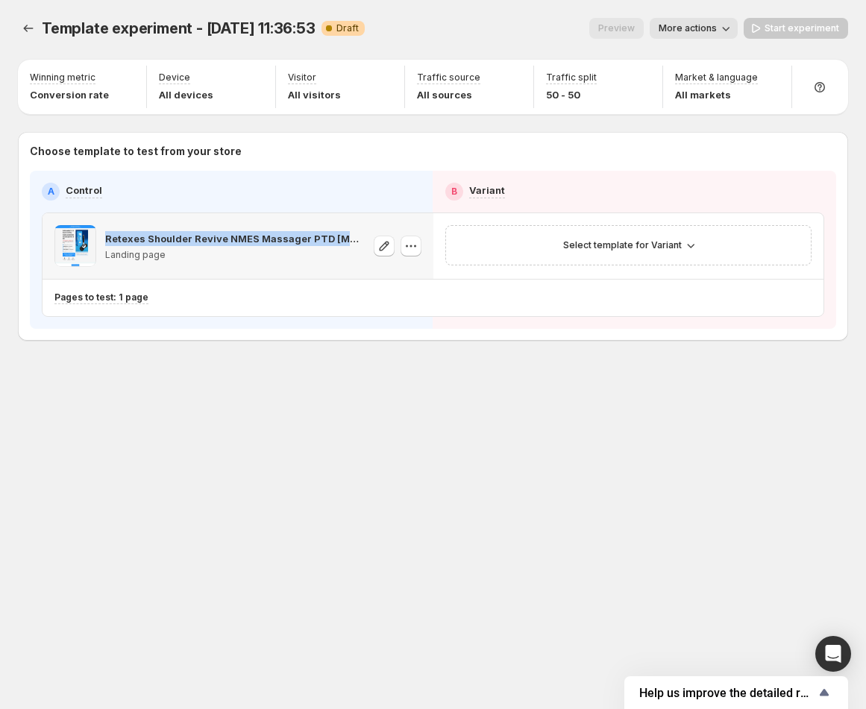
click at [195, 242] on p "Retexes Shoulder Revive NMES Massager PTD [MEDICAL_DATA]" at bounding box center [235, 238] width 260 height 15
copy p "Retexes Shoulder Revive NMES Massager PTD [MEDICAL_DATA]"
click at [694, 26] on span "More actions" at bounding box center [688, 28] width 58 height 12
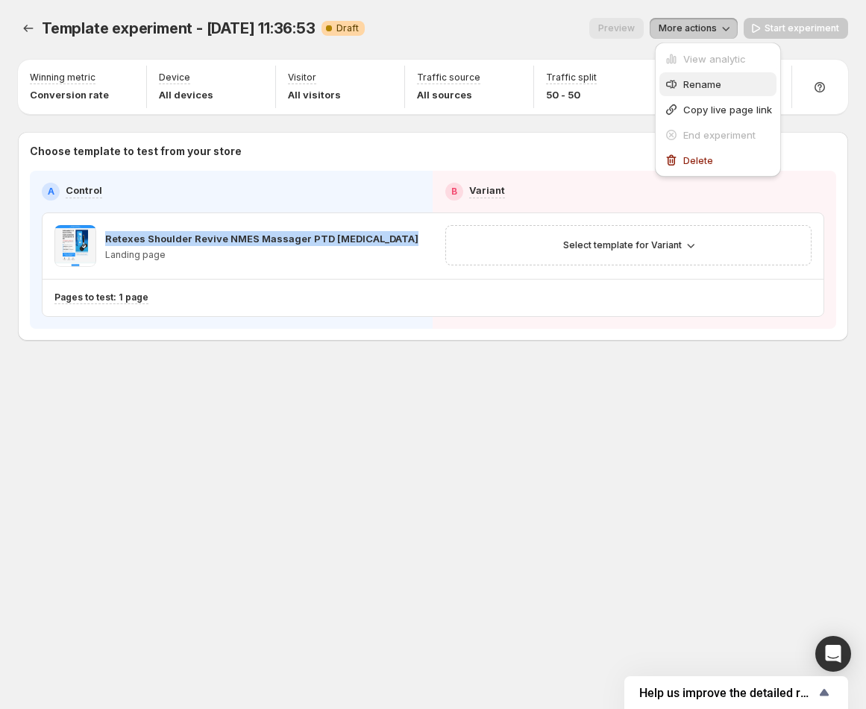
click at [679, 87] on div "Rename" at bounding box center [718, 84] width 108 height 15
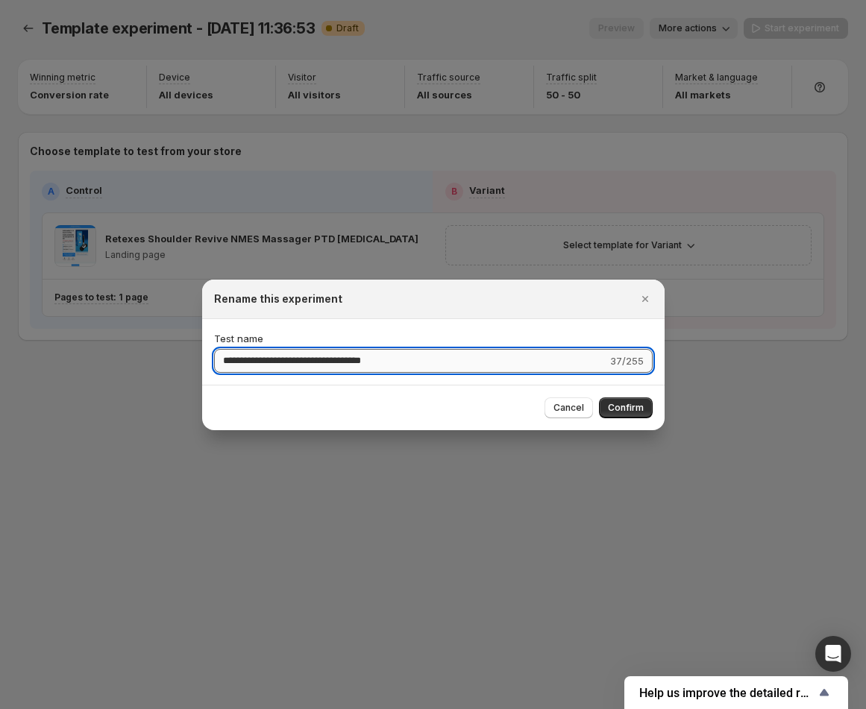
click at [302, 354] on input "**********" at bounding box center [410, 361] width 393 height 24
drag, startPoint x: 418, startPoint y: 362, endPoint x: 102, endPoint y: 381, distance: 316.0
click at [102, 709] on div "**********" at bounding box center [433, 709] width 866 height 0
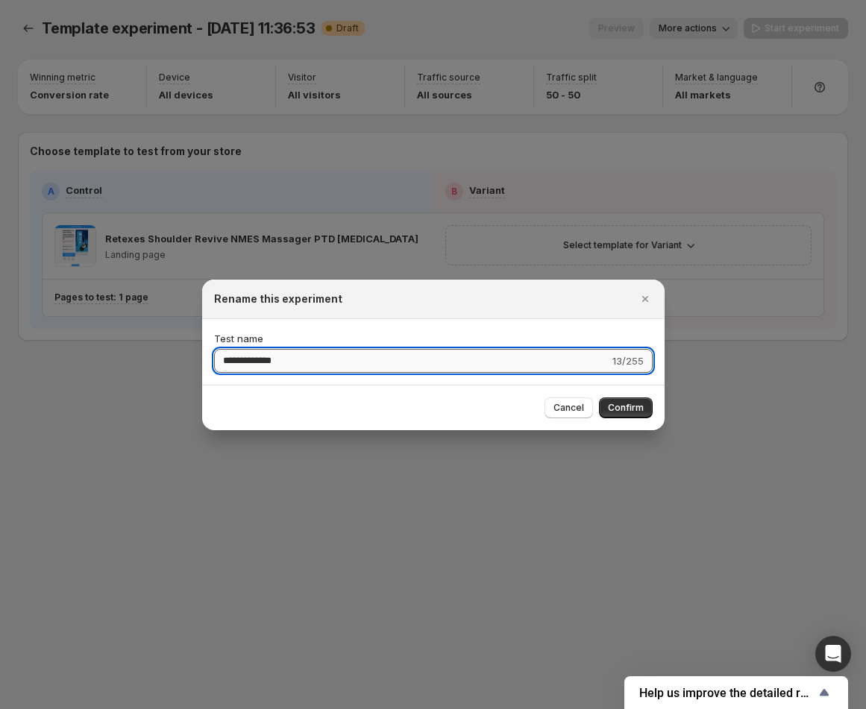
click at [334, 356] on input "**********" at bounding box center [411, 361] width 395 height 24
type input "**********"
click at [640, 404] on span "Confirm" at bounding box center [626, 408] width 36 height 12
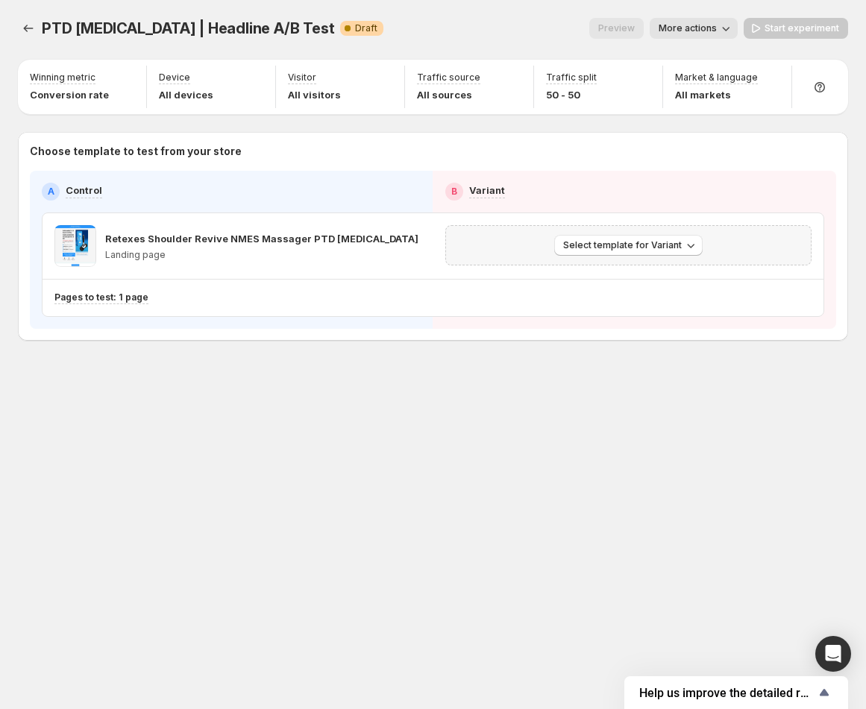
click at [554, 260] on div "Select template for Variant" at bounding box center [628, 245] width 367 height 40
click at [591, 242] on span "Select template for Variant" at bounding box center [622, 245] width 119 height 12
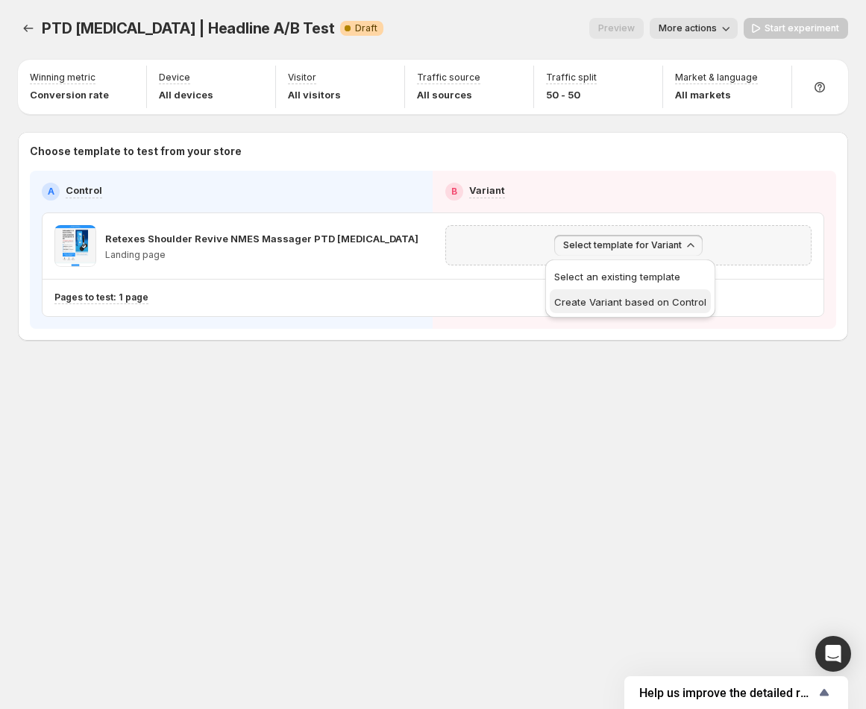
click at [651, 298] on span "Create Variant based on Control" at bounding box center [630, 302] width 152 height 12
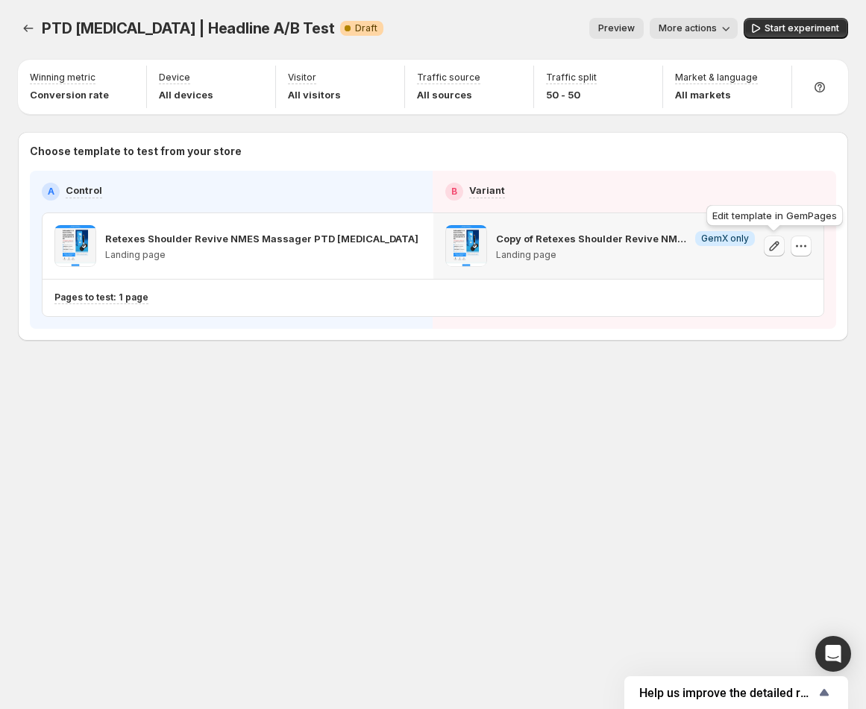
click at [764, 238] on button "button" at bounding box center [774, 246] width 21 height 21
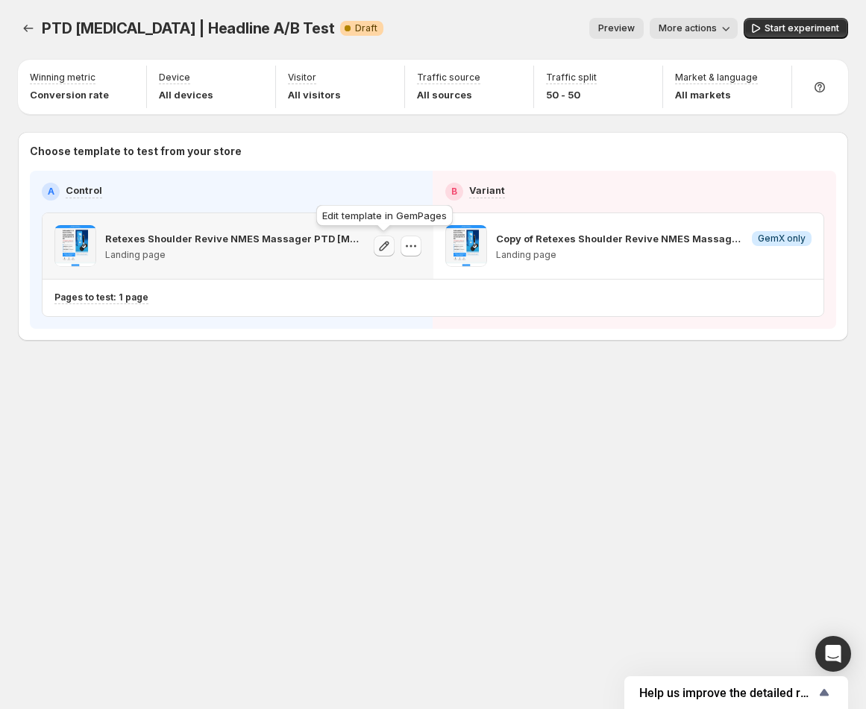
click at [385, 249] on icon "button" at bounding box center [384, 246] width 15 height 15
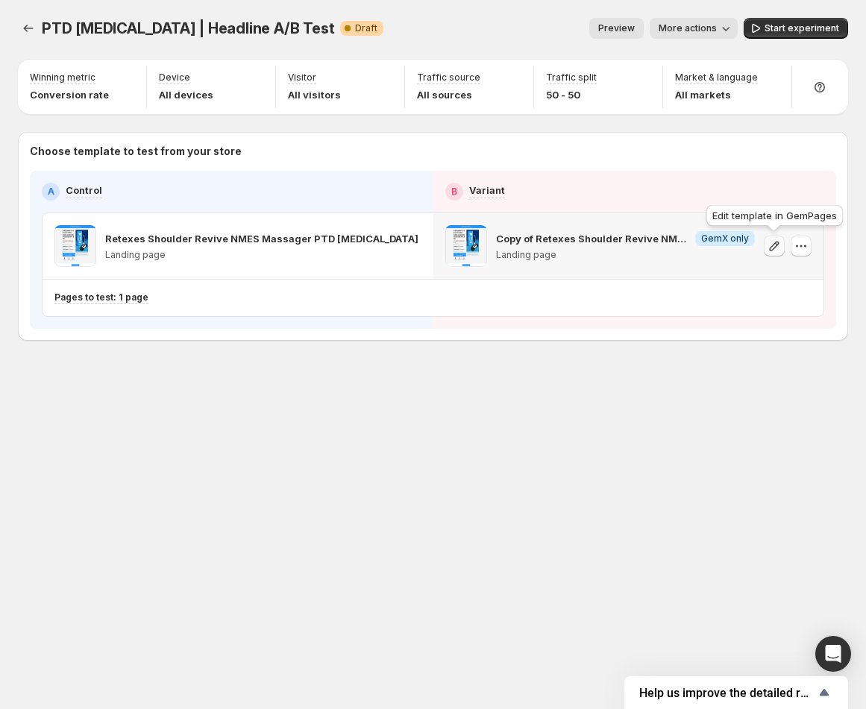
click at [771, 248] on icon "button" at bounding box center [774, 246] width 15 height 15
click at [773, 21] on button "Start experiment" at bounding box center [796, 28] width 104 height 21
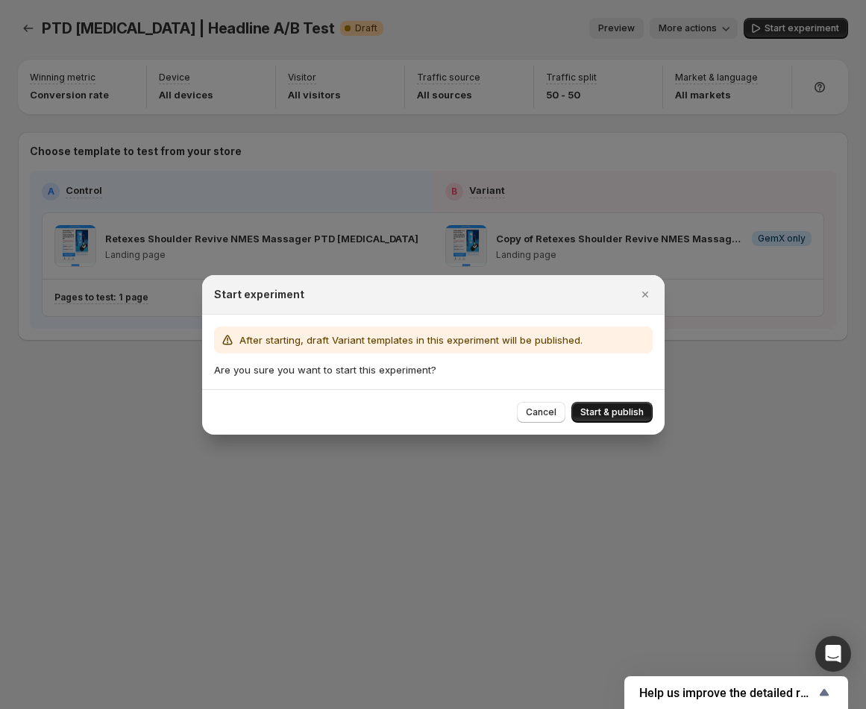
click at [623, 410] on span "Start & publish" at bounding box center [611, 412] width 63 height 12
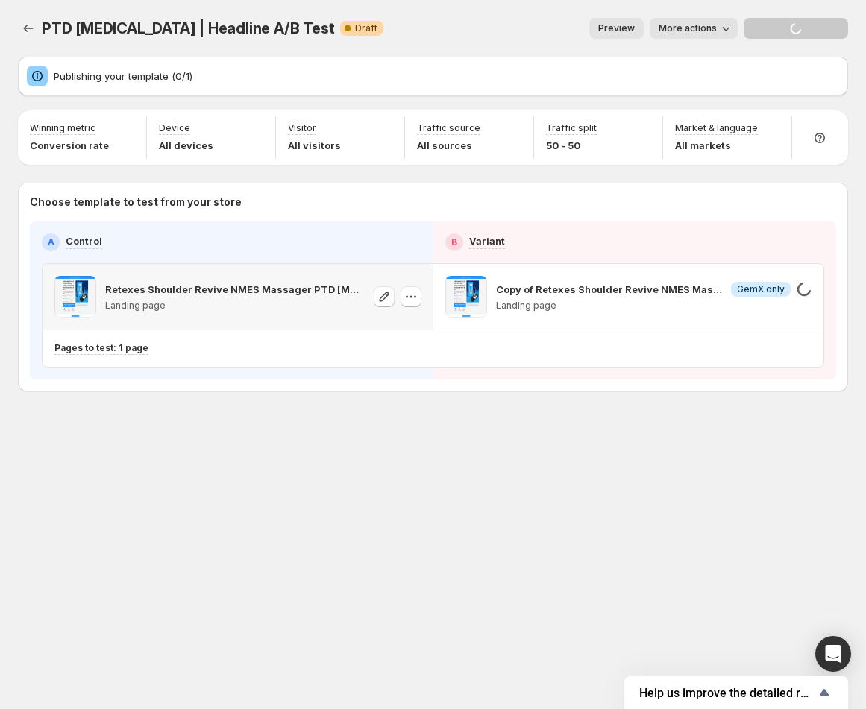
click at [394, 306] on div at bounding box center [398, 297] width 48 height 42
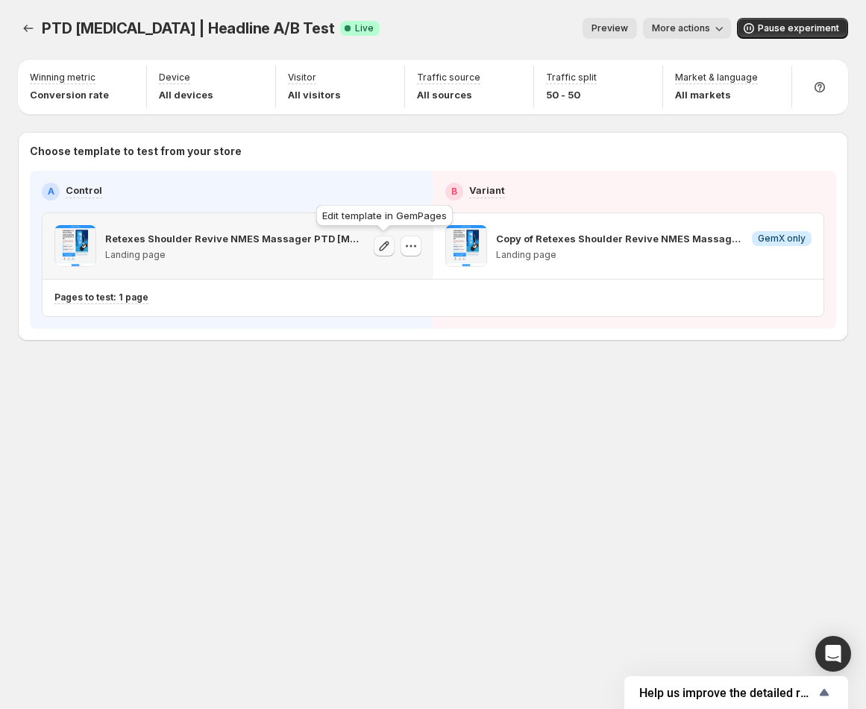
click at [384, 245] on icon "button" at bounding box center [384, 246] width 15 height 15
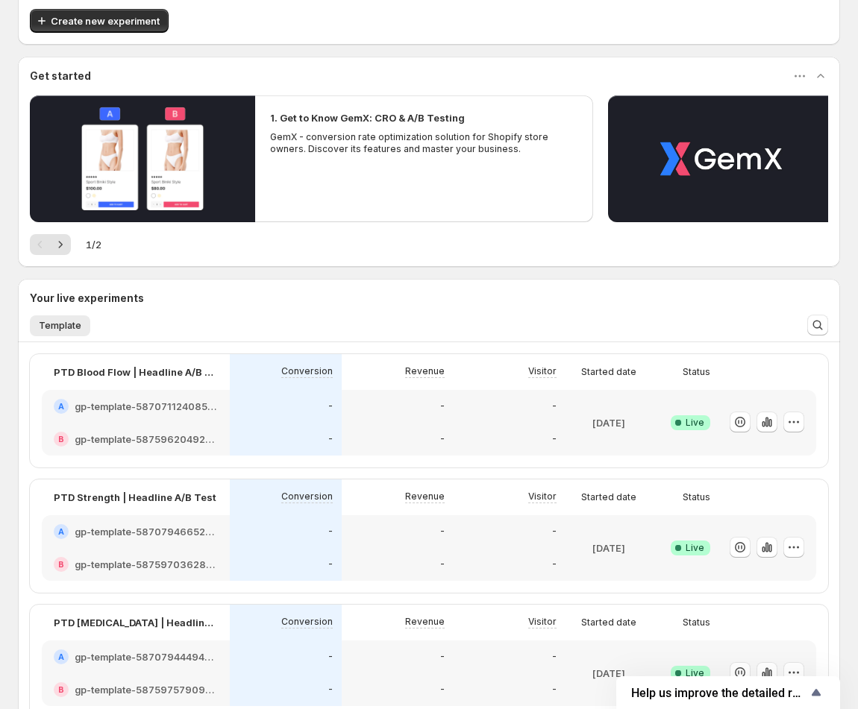
scroll to position [289, 0]
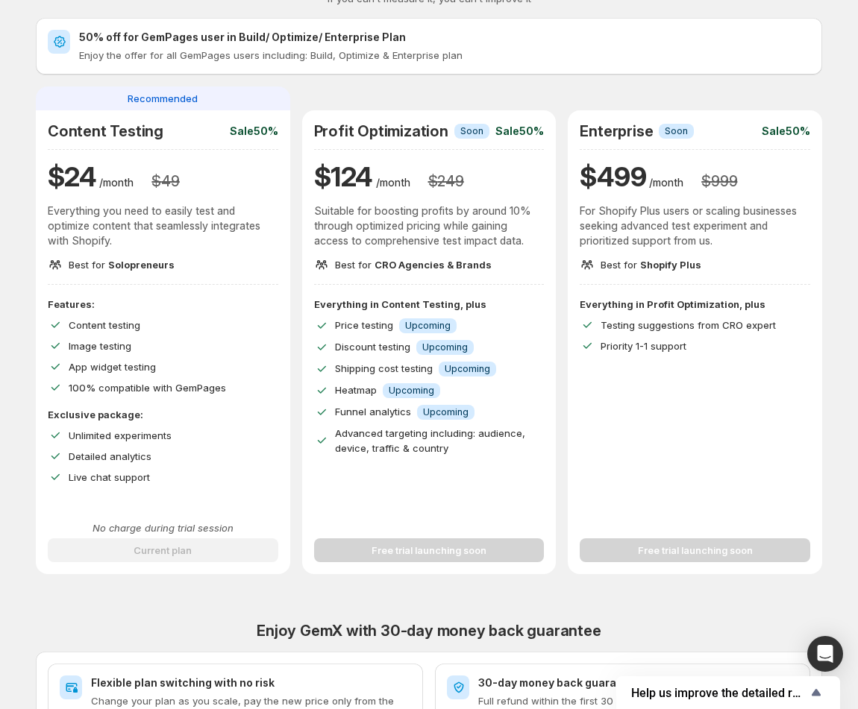
scroll to position [49, 0]
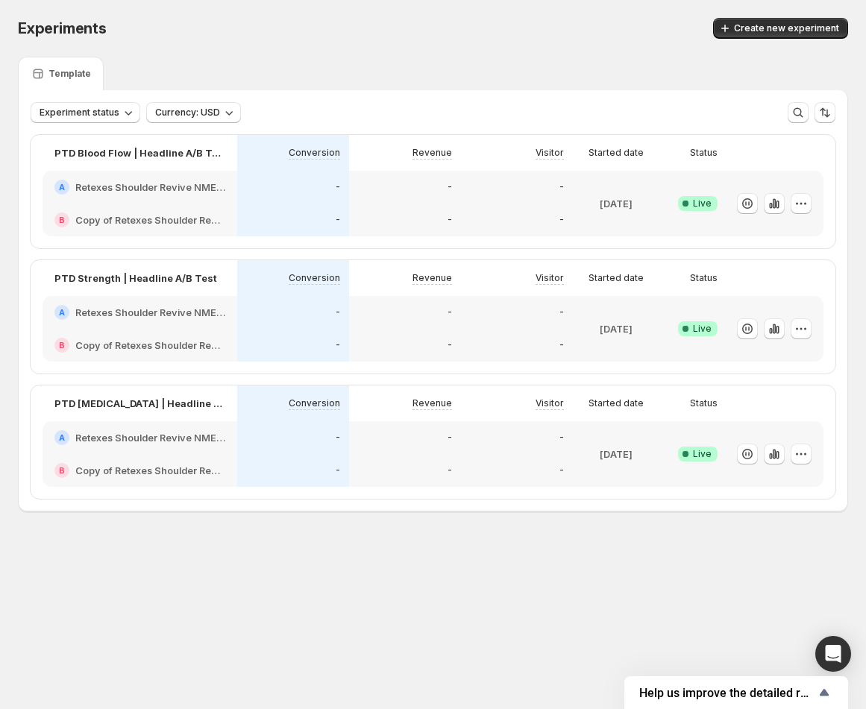
click at [735, 48] on div "Experiments. This page is ready Experiments Create new experiment" at bounding box center [433, 28] width 830 height 57
click at [741, 34] on span "Create new experiment" at bounding box center [786, 28] width 105 height 12
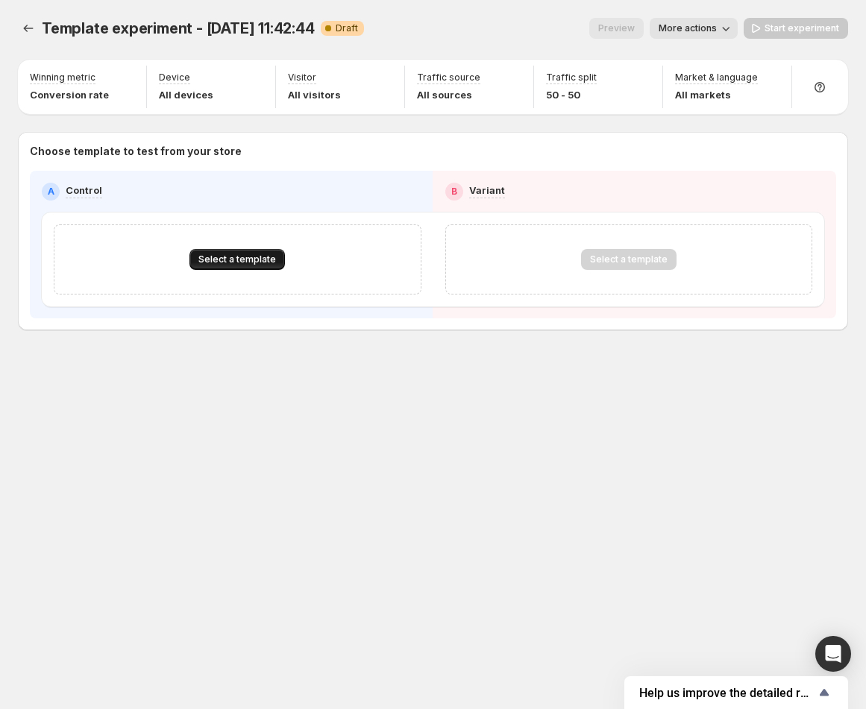
click at [235, 257] on span "Select a template" at bounding box center [237, 260] width 78 height 12
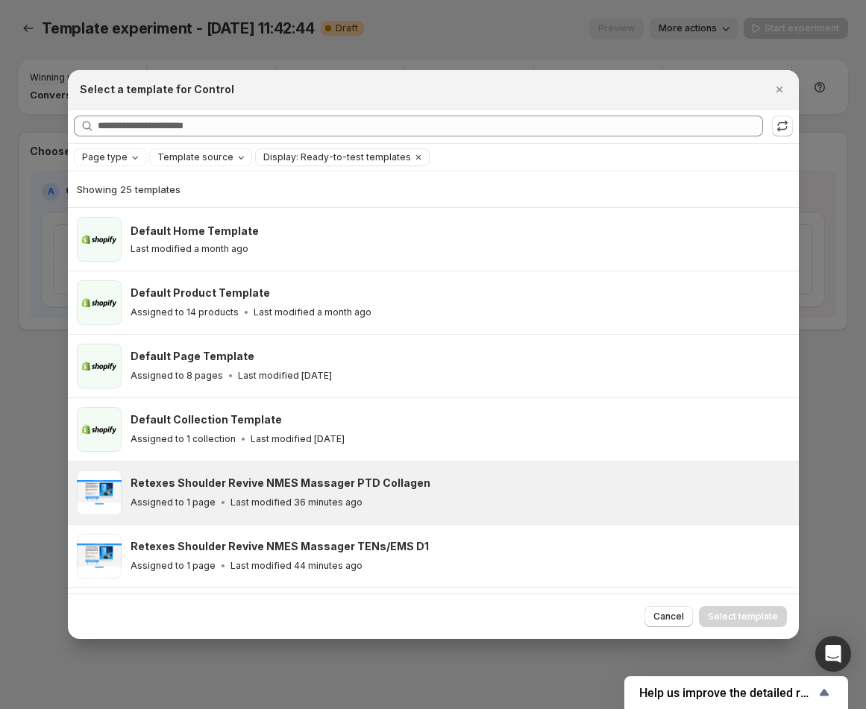
click at [501, 480] on div "Retexes Shoulder Revive NMES Massager PTD Collagen" at bounding box center [458, 483] width 655 height 15
click at [750, 614] on span "Select template" at bounding box center [743, 617] width 70 height 12
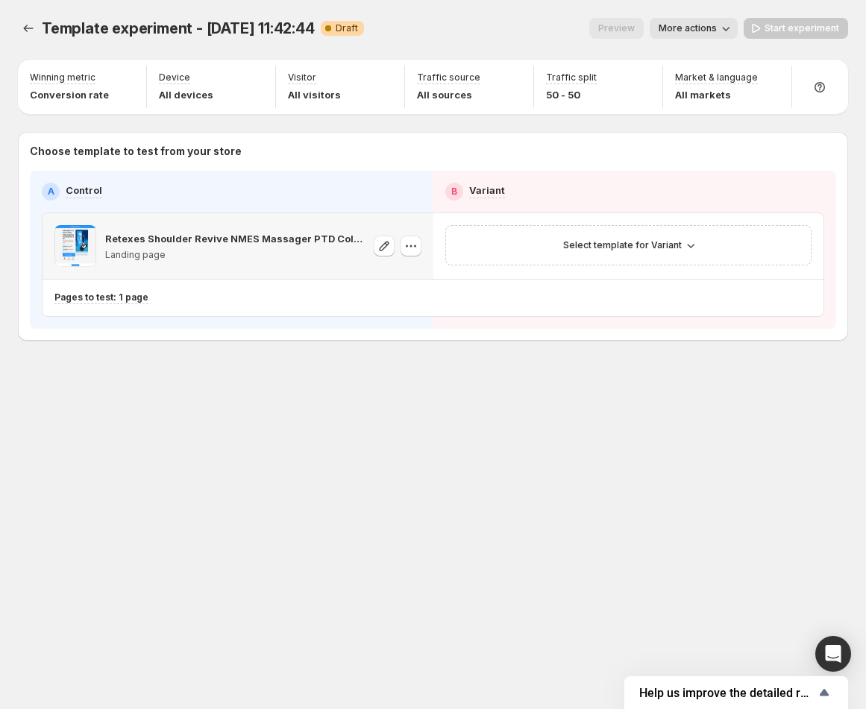
click at [160, 233] on p "Retexes Shoulder Revive NMES Massager PTD Collagen" at bounding box center [235, 238] width 260 height 15
copy p "Retexes Shoulder Revive NMES Massager PTD Collagen"
click at [711, 32] on span "More actions" at bounding box center [688, 28] width 58 height 12
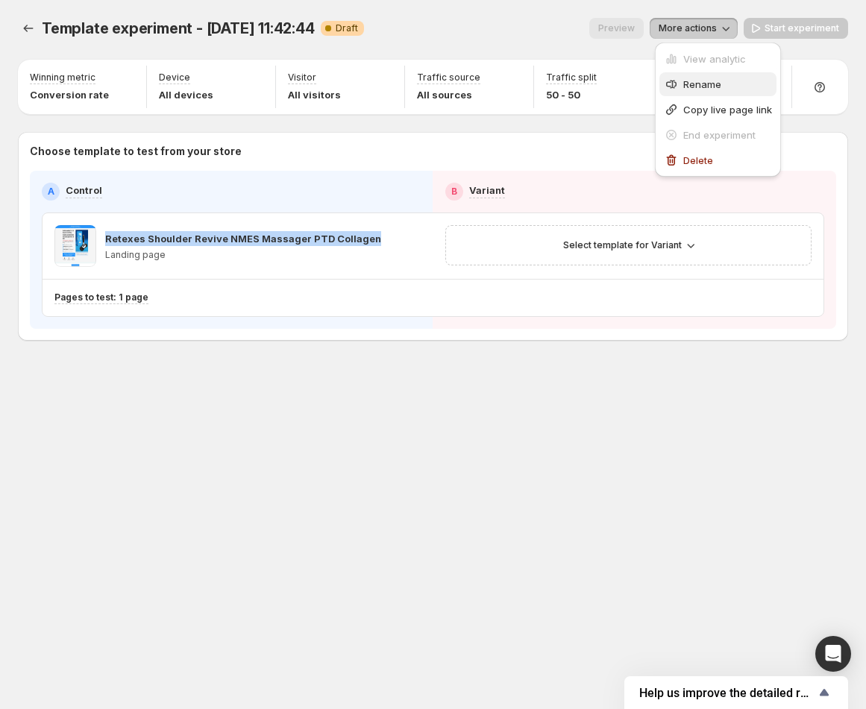
click at [665, 82] on icon "button" at bounding box center [671, 84] width 15 height 15
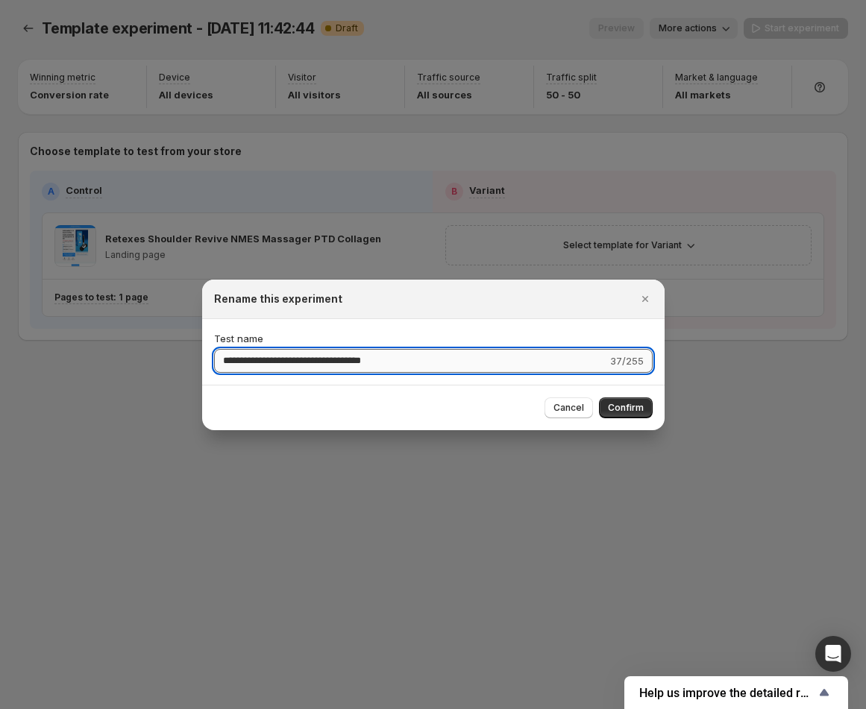
click at [289, 359] on input "**********" at bounding box center [410, 361] width 393 height 24
drag, startPoint x: 418, startPoint y: 359, endPoint x: 196, endPoint y: 382, distance: 223.4
click at [196, 709] on div "**********" at bounding box center [433, 709] width 866 height 0
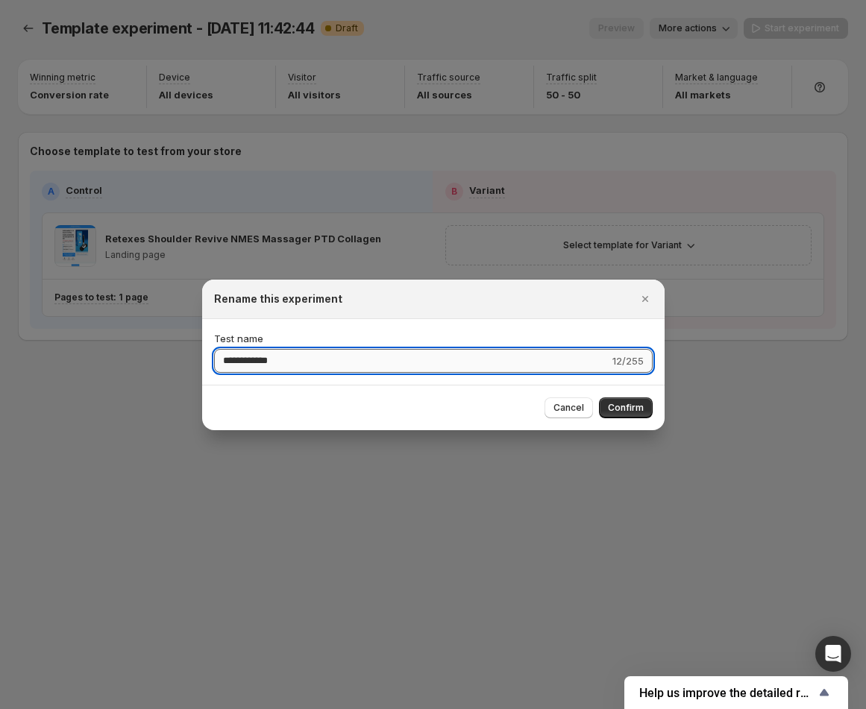
click at [316, 362] on input "**********" at bounding box center [411, 361] width 395 height 24
type input "**********"
click at [621, 401] on button "Confirm" at bounding box center [626, 408] width 54 height 21
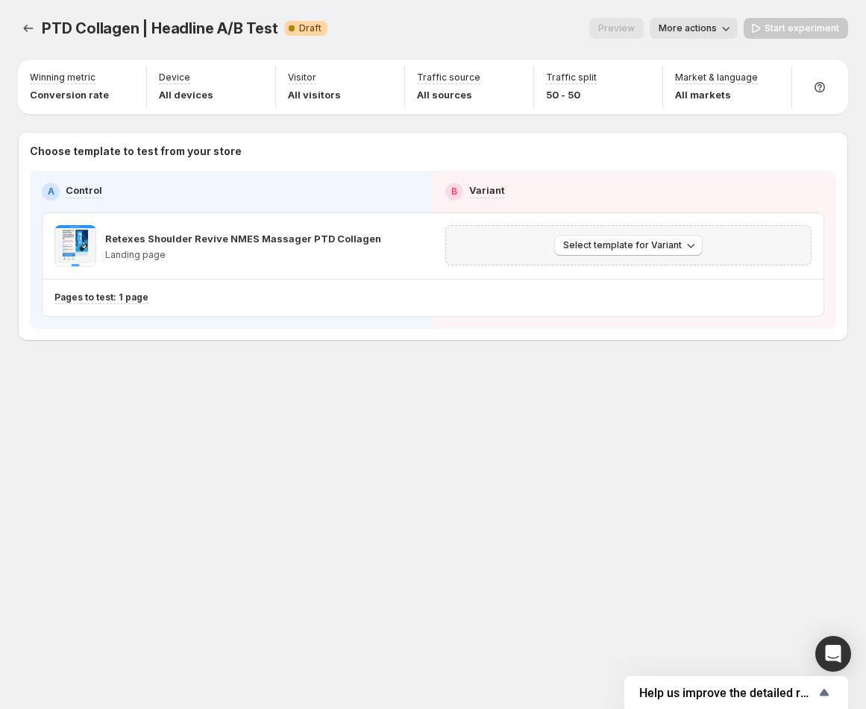
click at [557, 271] on div "Select template for Variant" at bounding box center [628, 245] width 391 height 64
click at [589, 246] on span "Select template for Variant" at bounding box center [622, 245] width 119 height 12
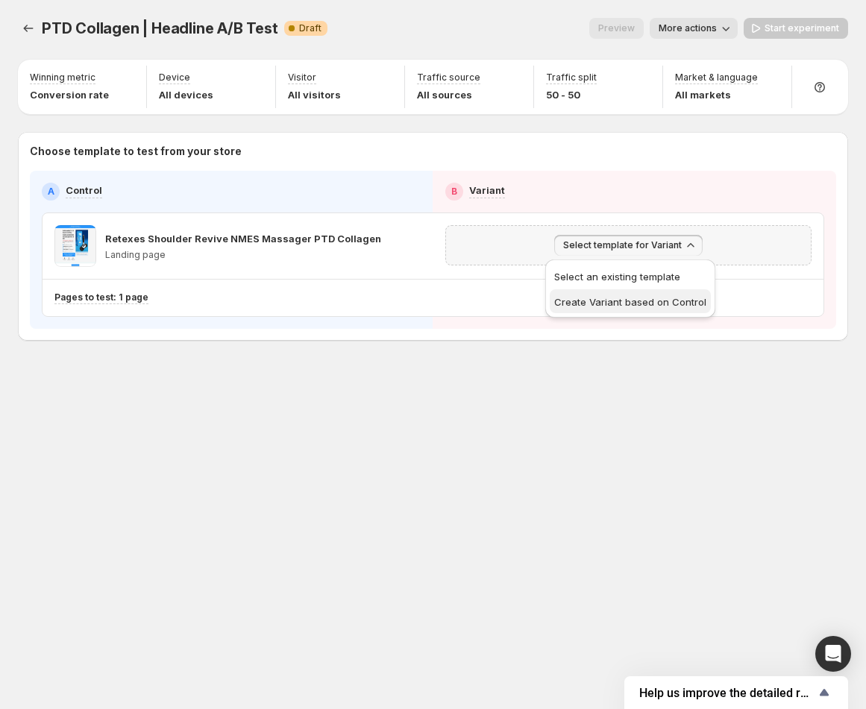
click at [601, 291] on button "Create Variant based on Control" at bounding box center [630, 301] width 161 height 24
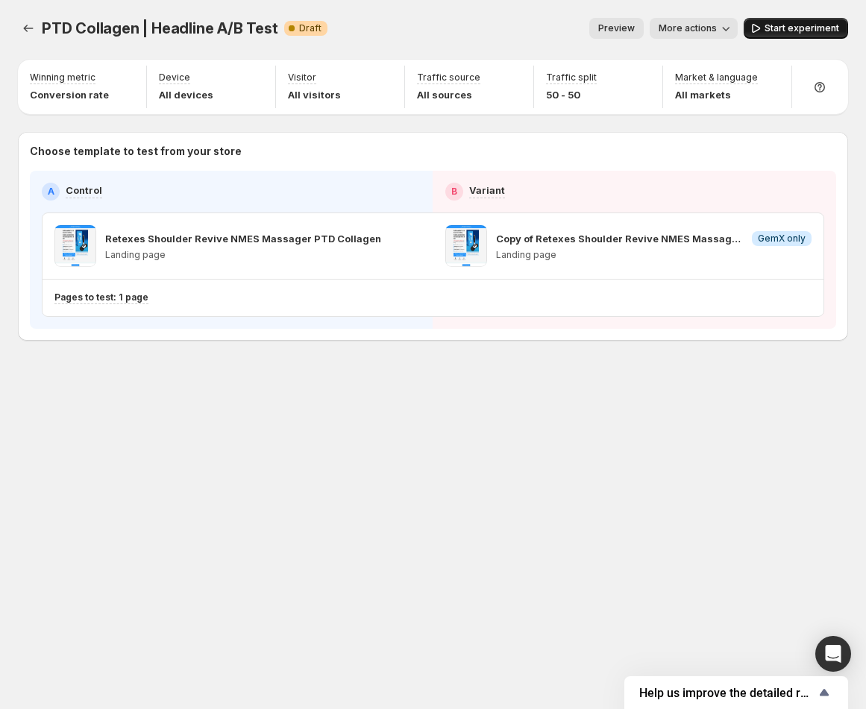
click at [761, 23] on icon "button" at bounding box center [755, 28] width 15 height 15
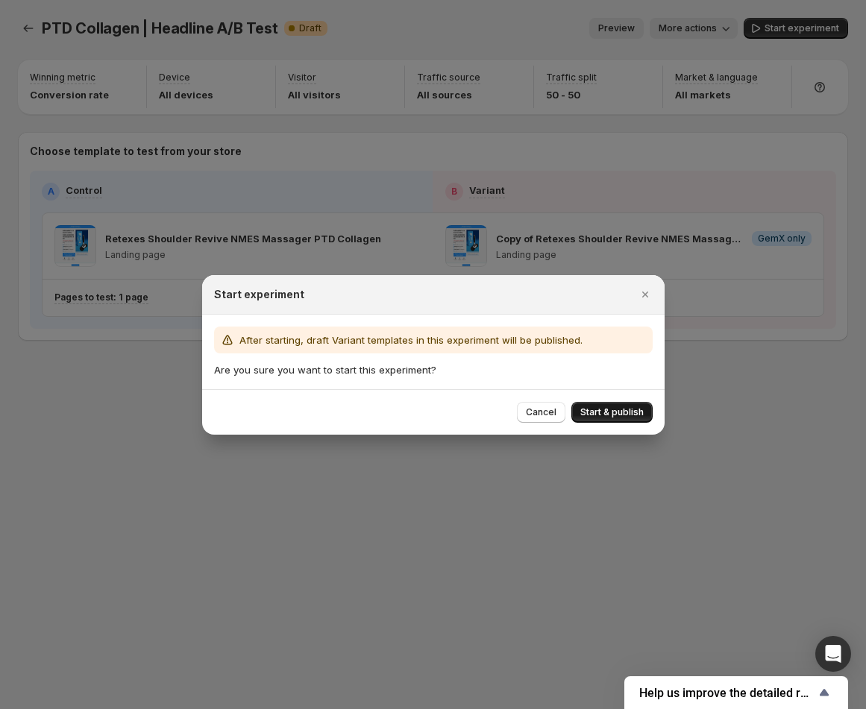
click at [631, 406] on span "Start & publish" at bounding box center [611, 412] width 63 height 12
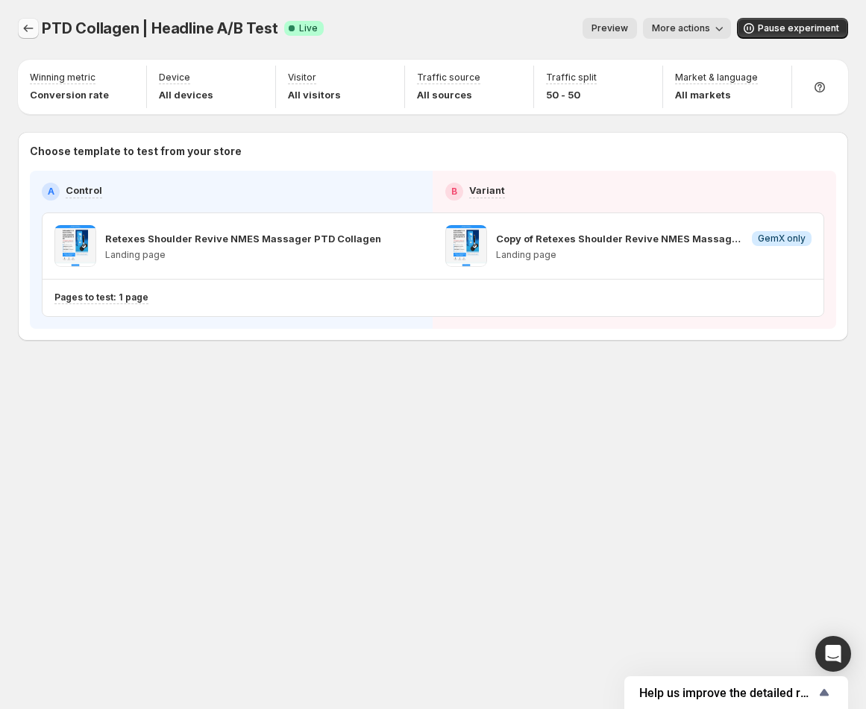
click at [25, 34] on icon "Experiments" at bounding box center [28, 28] width 15 height 15
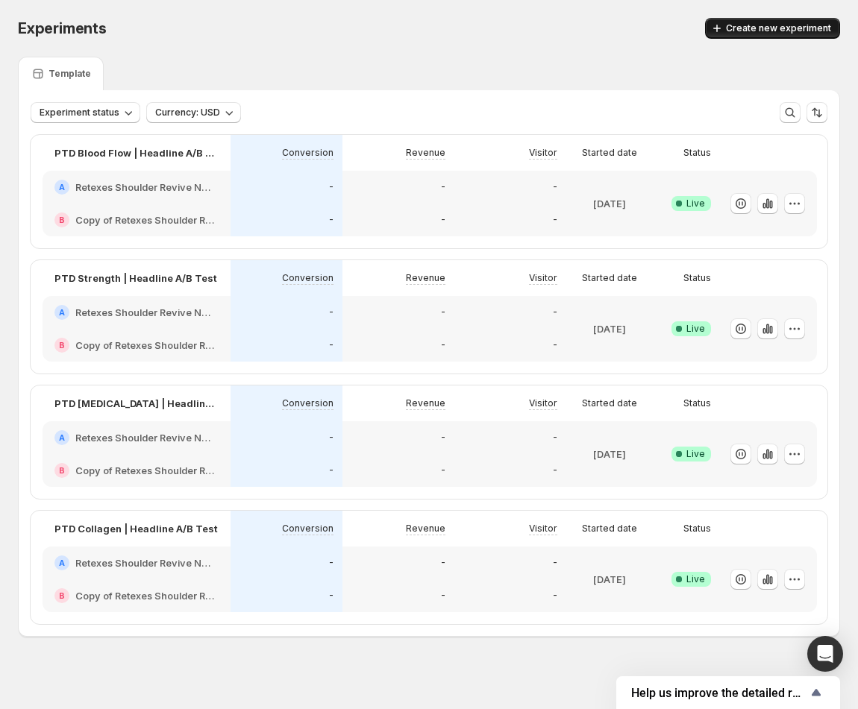
click at [724, 29] on icon "button" at bounding box center [716, 28] width 15 height 15
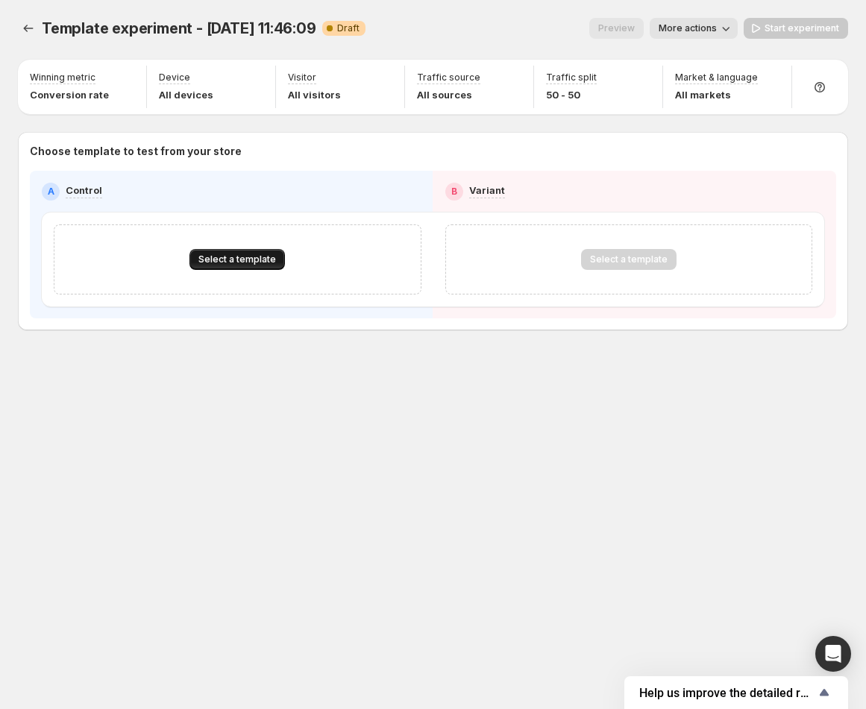
click at [219, 255] on span "Select a template" at bounding box center [237, 260] width 78 height 12
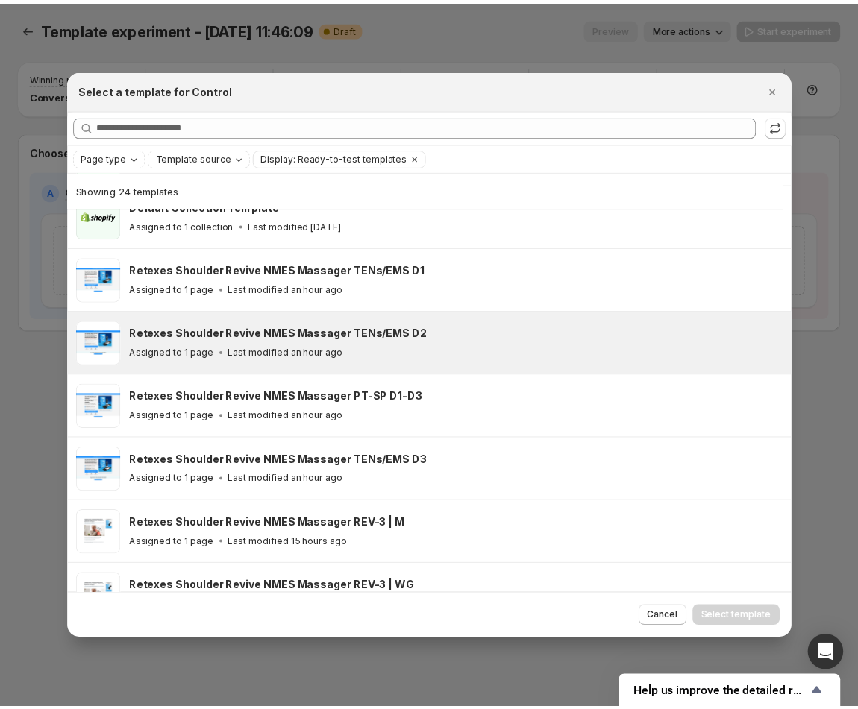
scroll to position [213, 0]
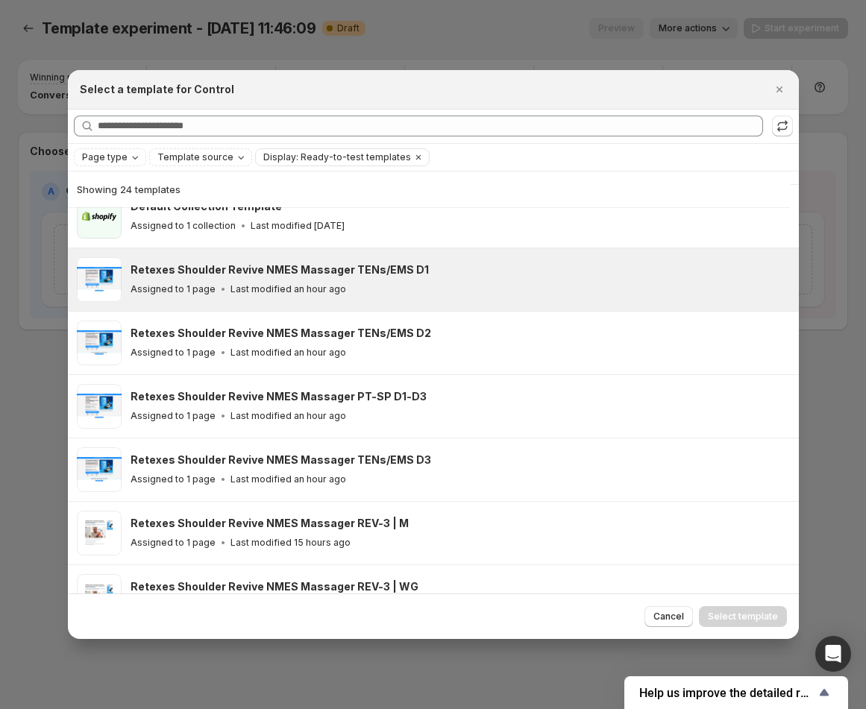
click at [446, 282] on div "Assigned to 1 page Last modified an hour ago" at bounding box center [458, 289] width 655 height 15
click at [733, 618] on span "Select template" at bounding box center [743, 617] width 70 height 12
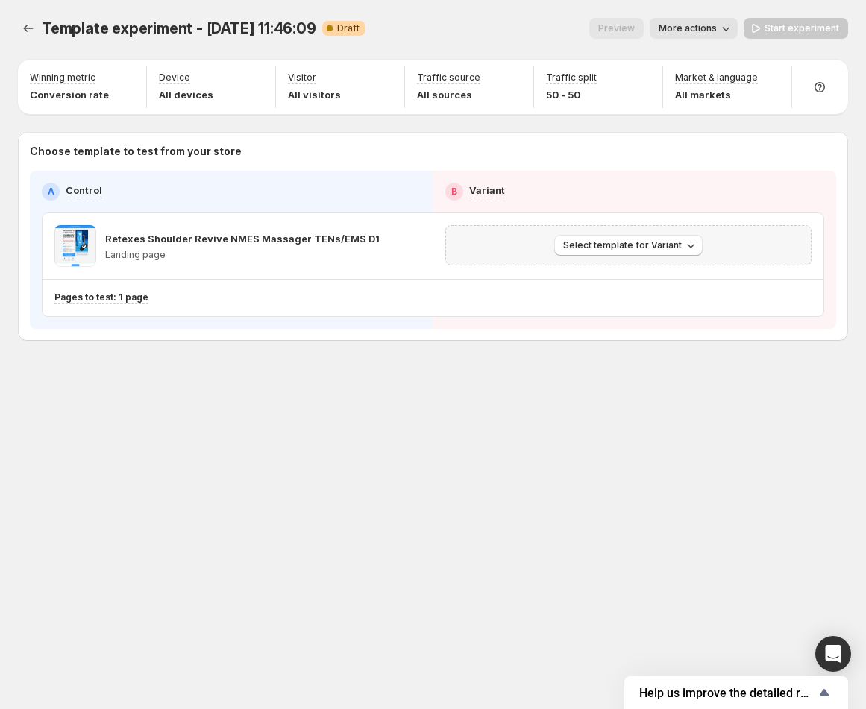
click at [607, 233] on div "Select template for Variant" at bounding box center [628, 245] width 367 height 40
click at [612, 243] on span "Select template for Variant" at bounding box center [622, 245] width 119 height 12
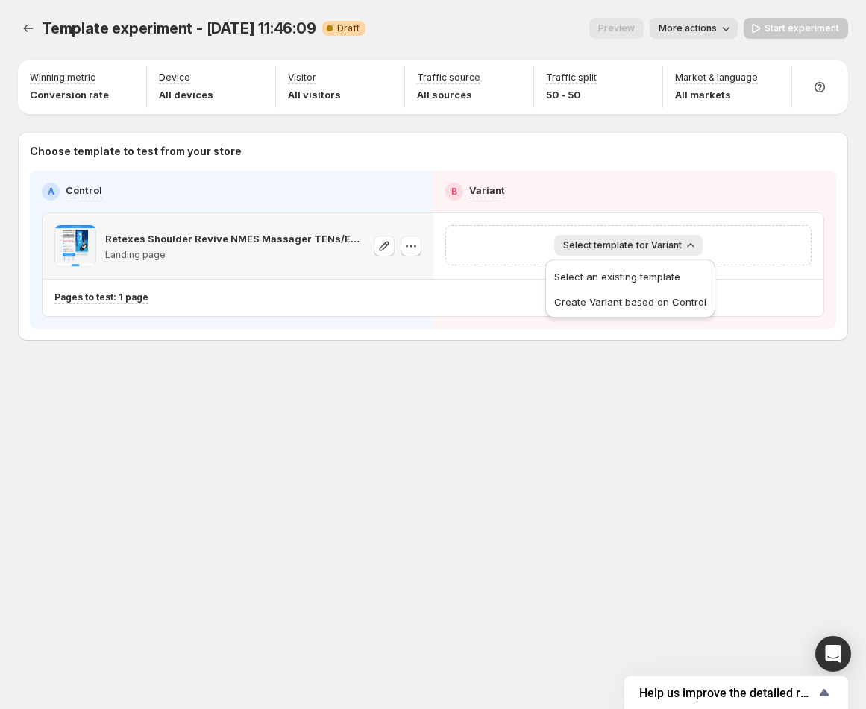
click at [303, 242] on p "Retexes Shoulder Revive NMES Massager TENs/EMS D1" at bounding box center [235, 238] width 260 height 15
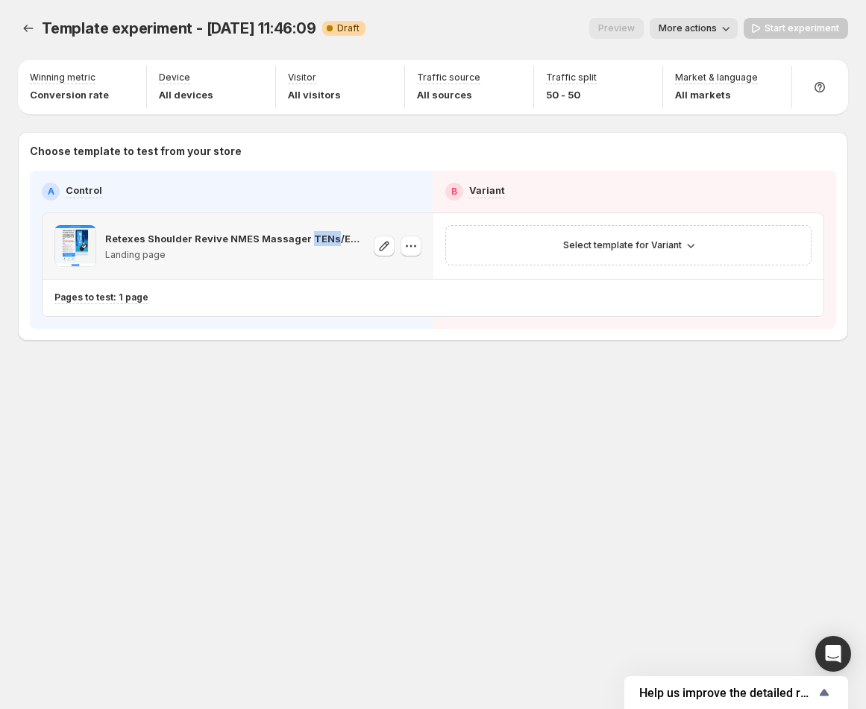
click at [303, 242] on p "Retexes Shoulder Revive NMES Massager TENs/EMS D1" at bounding box center [235, 238] width 260 height 15
copy p "Retexes Shoulder Revive NMES Massager TENs/EMS D1"
click at [662, 29] on button "More actions" at bounding box center [694, 28] width 88 height 21
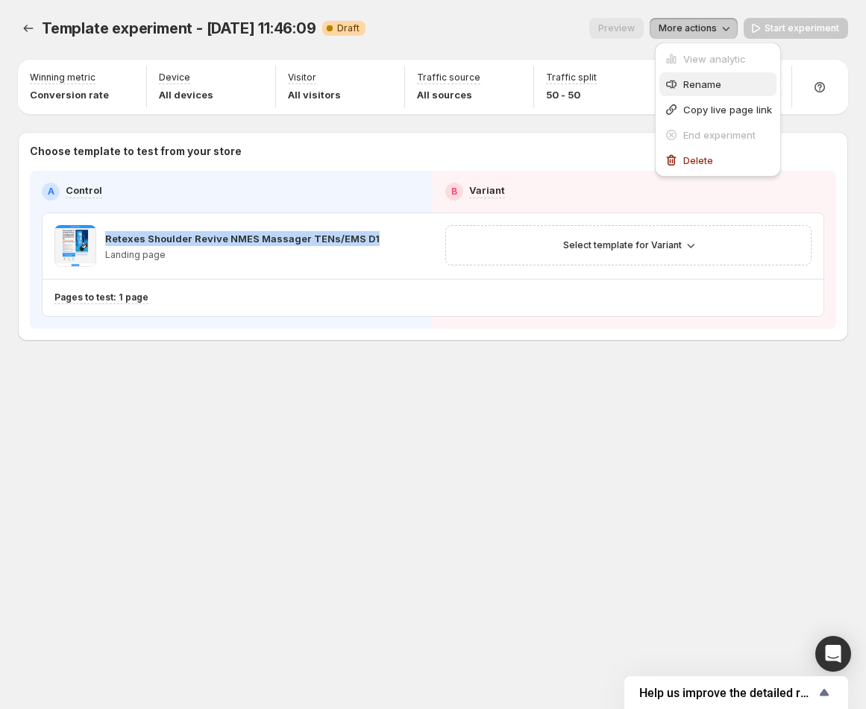
click at [667, 88] on icon "button" at bounding box center [671, 84] width 15 height 15
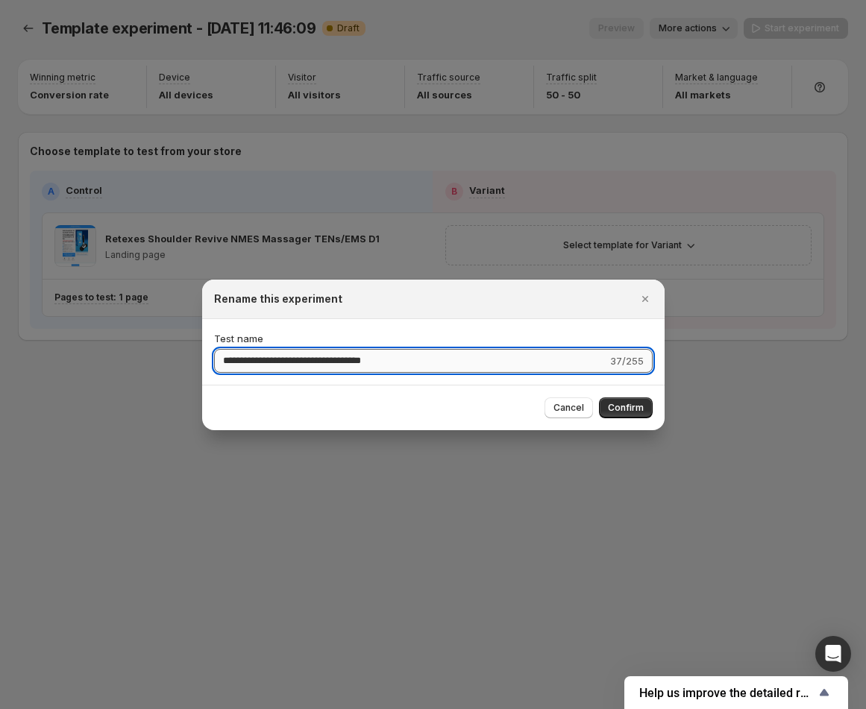
click at [235, 349] on input "**********" at bounding box center [410, 361] width 393 height 24
drag, startPoint x: 418, startPoint y: 361, endPoint x: 122, endPoint y: 364, distance: 296.1
click at [122, 709] on div "**********" at bounding box center [433, 709] width 866 height 0
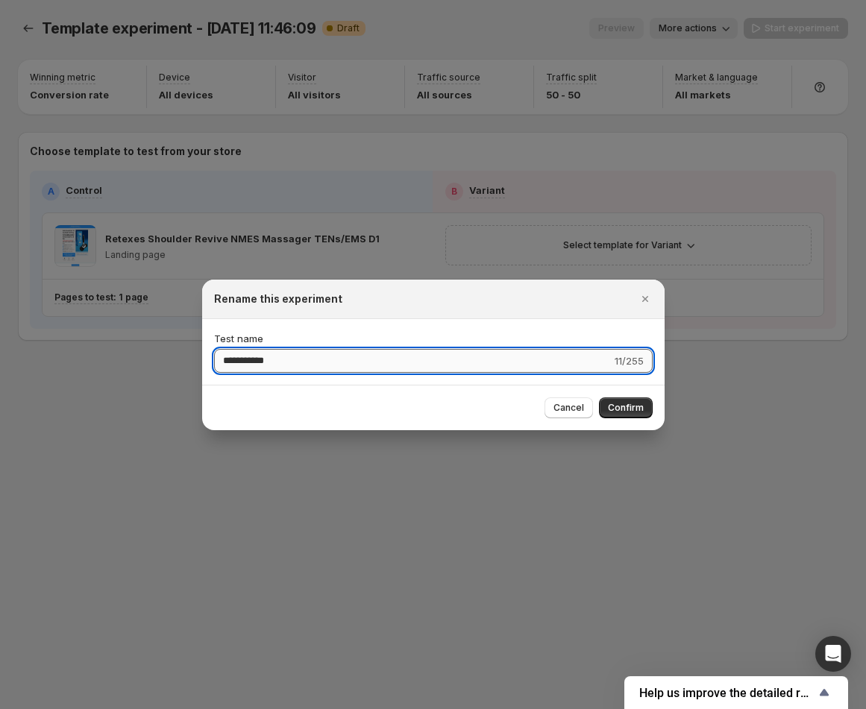
click at [315, 357] on input "**********" at bounding box center [413, 361] width 398 height 24
type input "**********"
click at [636, 398] on button "Confirm" at bounding box center [626, 408] width 54 height 21
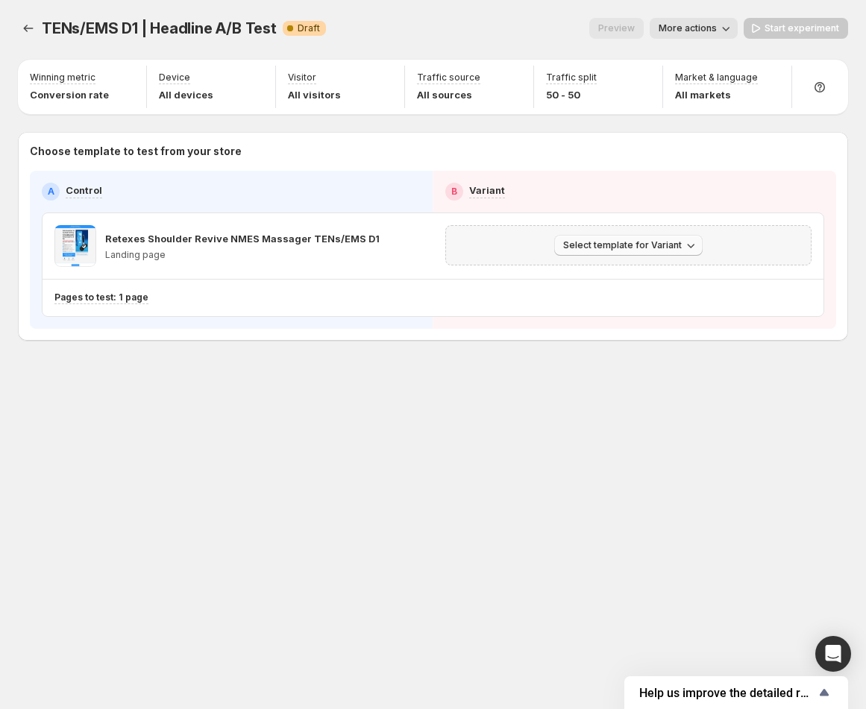
click at [606, 251] on span "Select template for Variant" at bounding box center [622, 245] width 119 height 12
click at [616, 299] on span "Create Variant based on Control" at bounding box center [630, 302] width 152 height 12
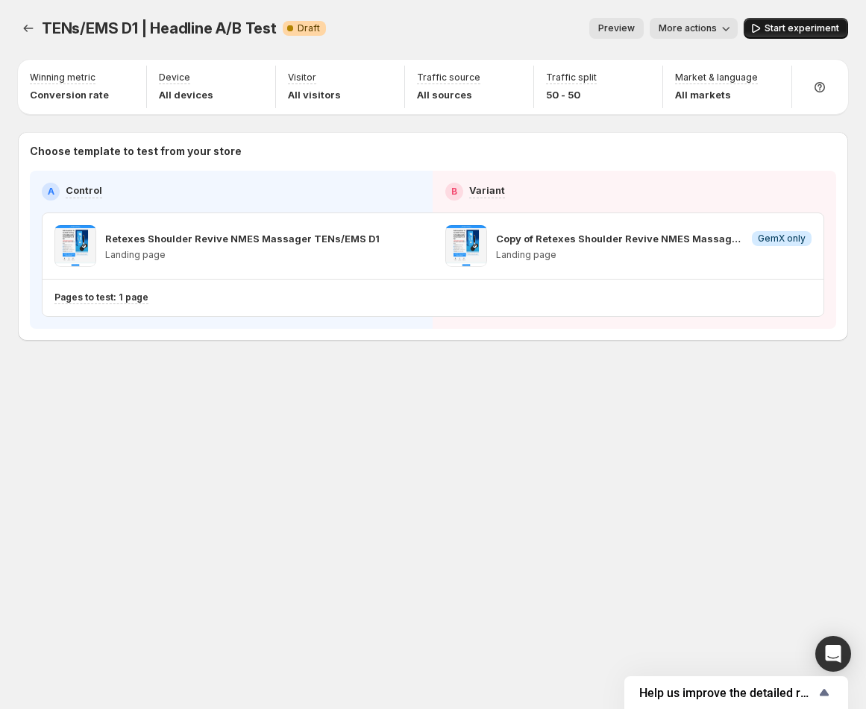
click at [776, 25] on span "Start experiment" at bounding box center [801, 28] width 75 height 12
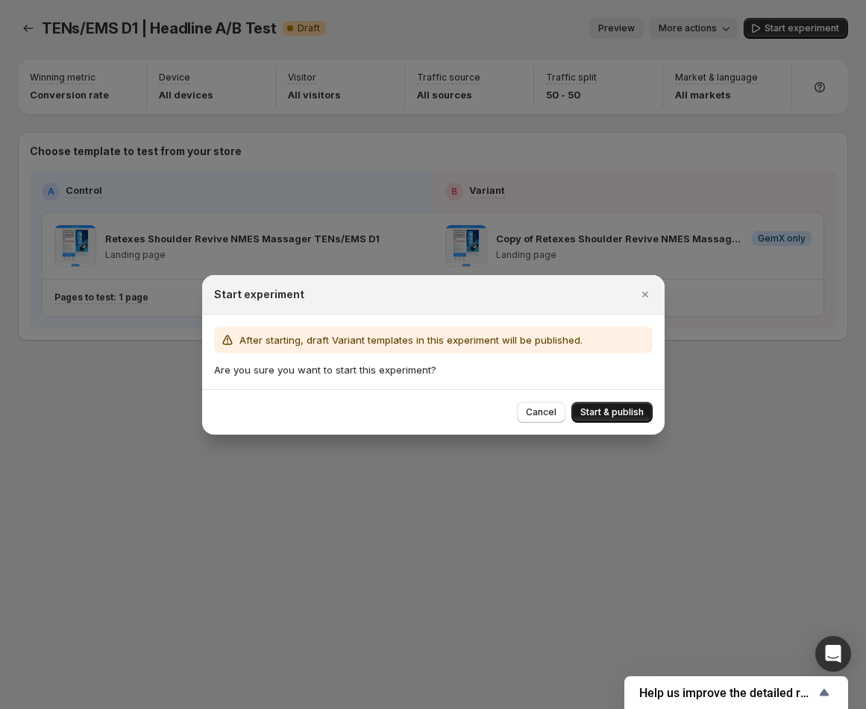
click at [612, 413] on span "Start & publish" at bounding box center [611, 412] width 63 height 12
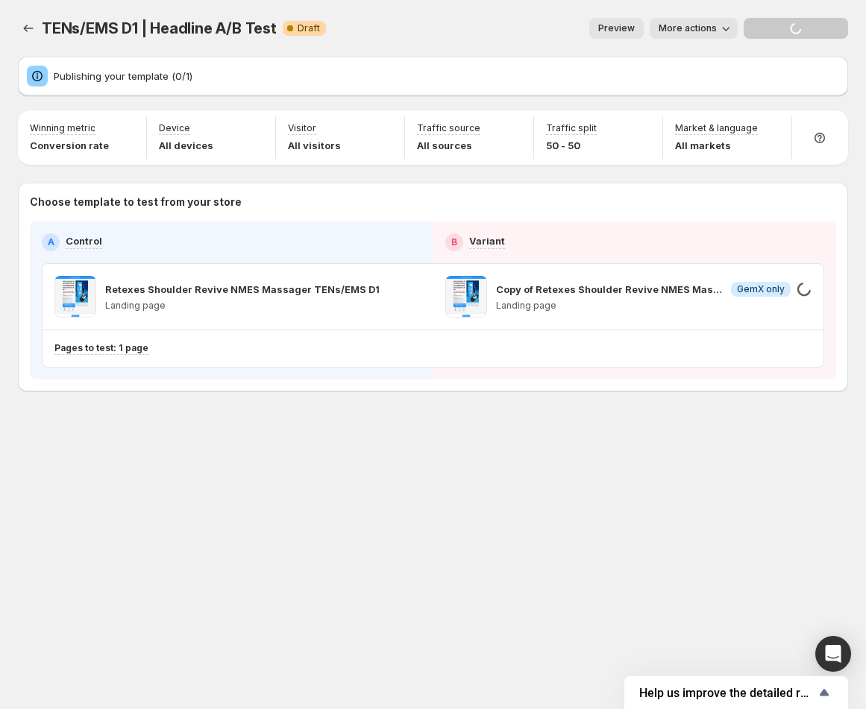
click at [224, 27] on span "TENs/EMS D1 | Headline A/B Test" at bounding box center [159, 28] width 235 height 18
copy span "TENs/EMS D1 | Headline A/B Test"
drag, startPoint x: 166, startPoint y: 78, endPoint x: 245, endPoint y: 61, distance: 80.7
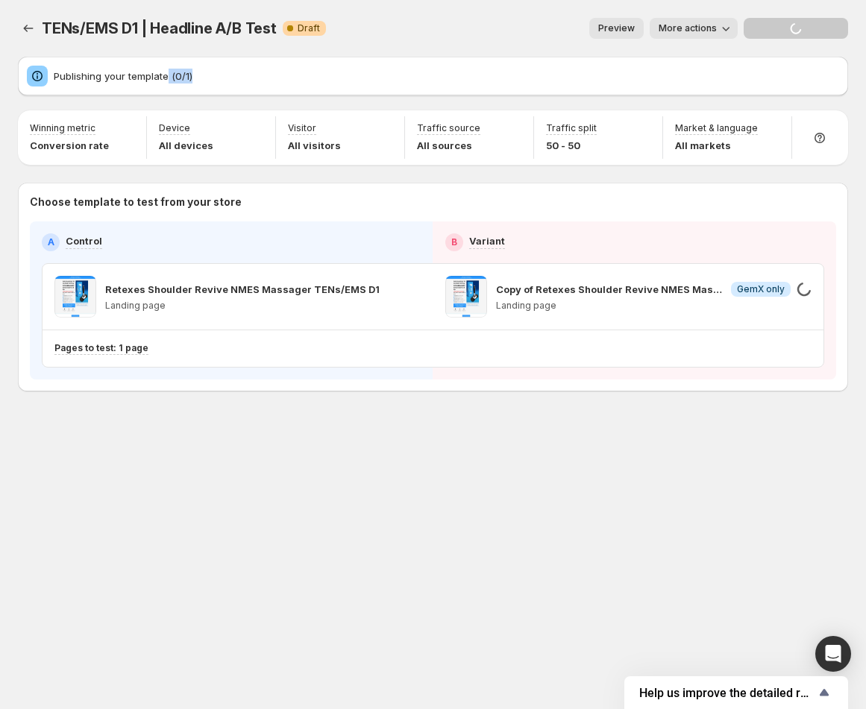
click at [245, 61] on div "Publishing your template (0/1)" at bounding box center [433, 76] width 830 height 39
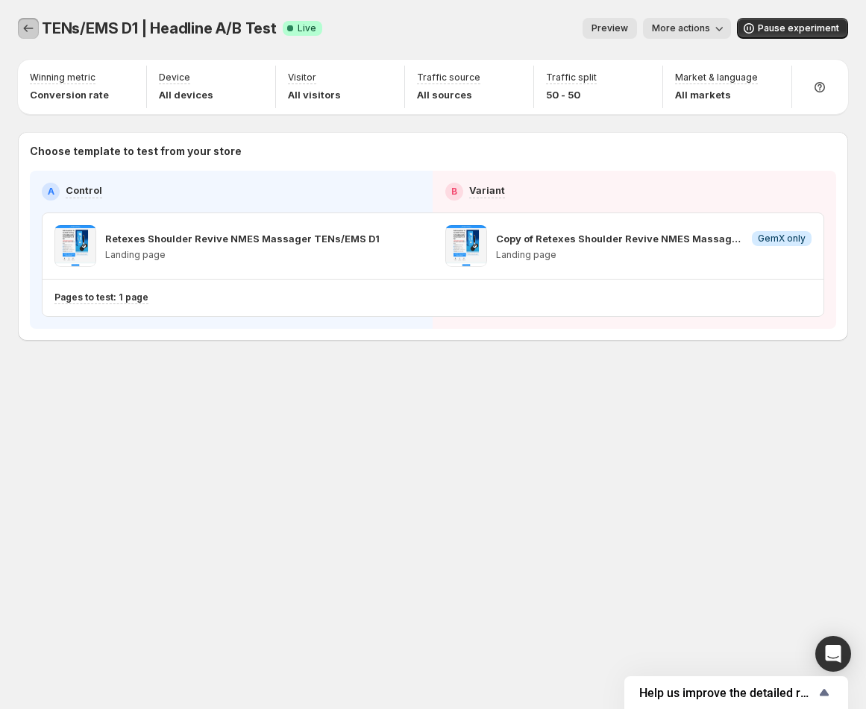
click at [21, 27] on icon "Experiments" at bounding box center [28, 28] width 15 height 15
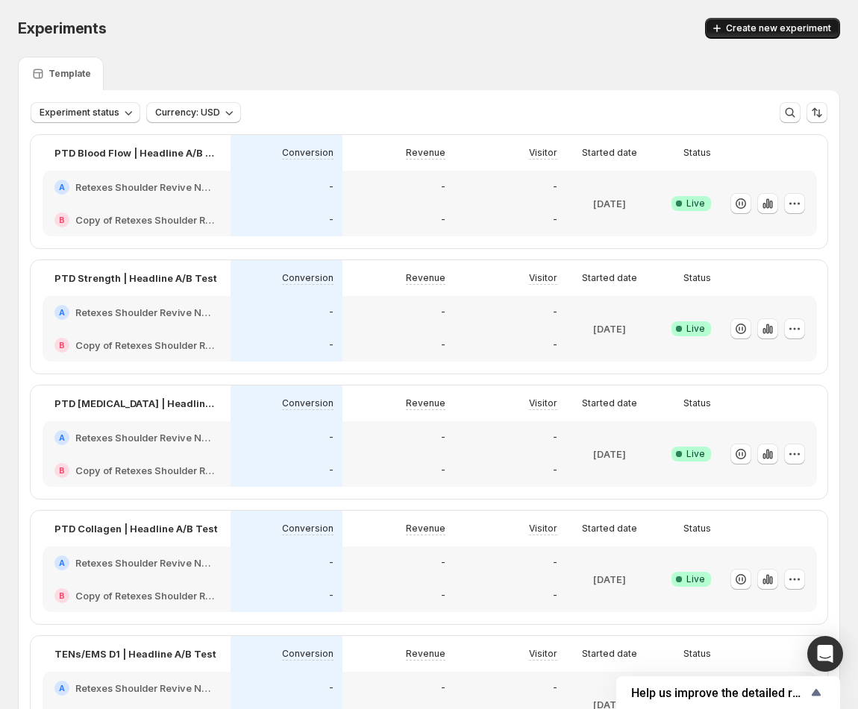
click at [749, 22] on button "Create new experiment" at bounding box center [772, 28] width 135 height 21
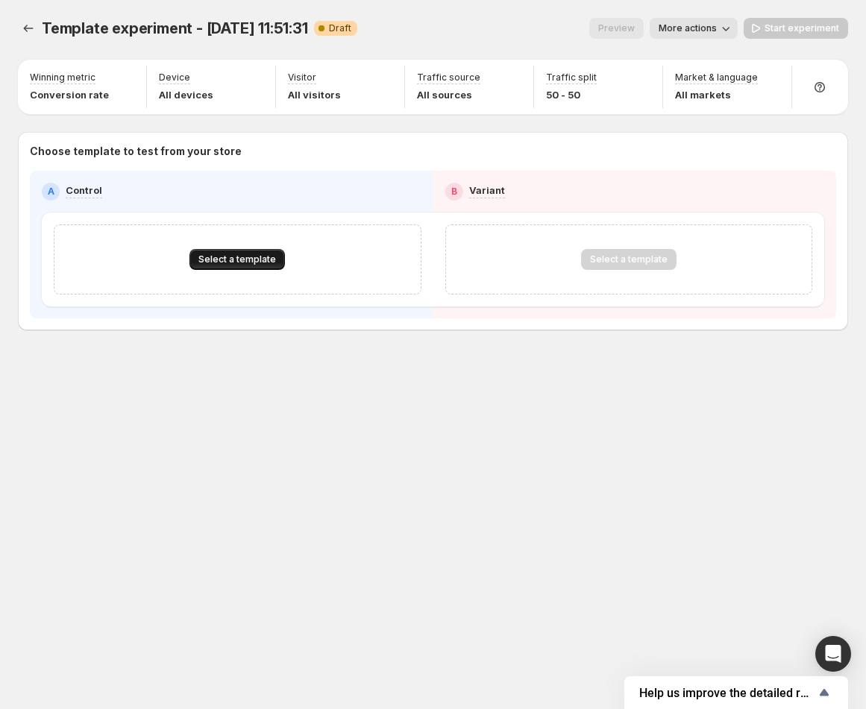
click at [266, 256] on span "Select a template" at bounding box center [237, 260] width 78 height 12
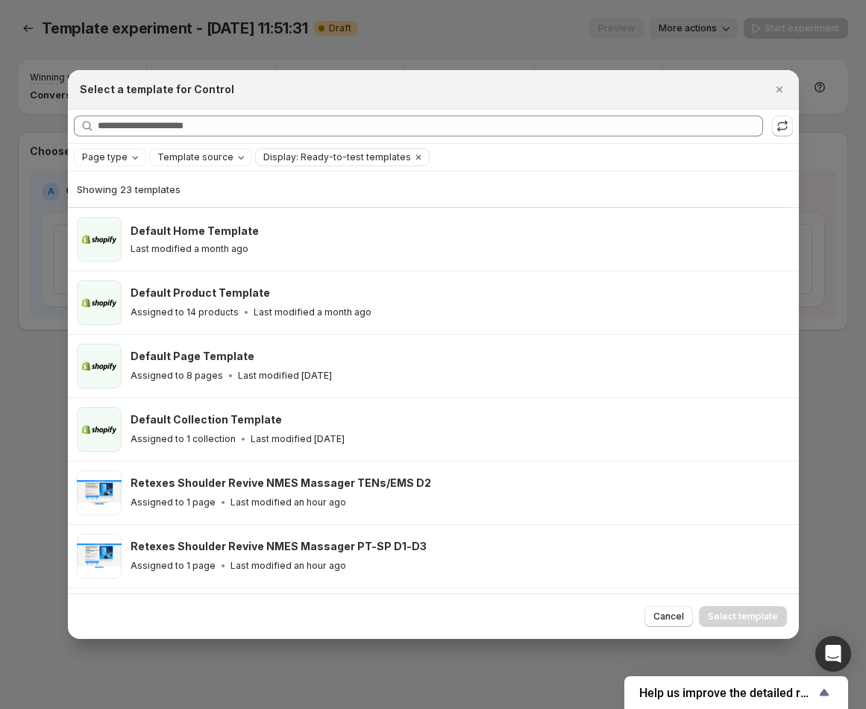
scroll to position [68, 0]
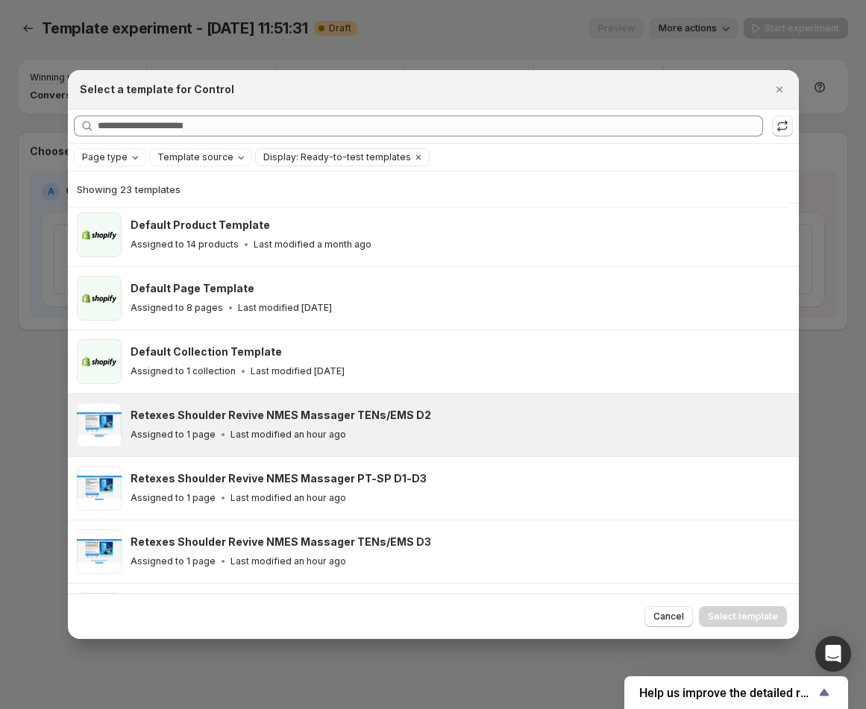
click at [383, 429] on div "Assigned to 1 page Last modified an hour ago" at bounding box center [458, 434] width 655 height 15
click at [720, 616] on span "Select template" at bounding box center [743, 617] width 70 height 12
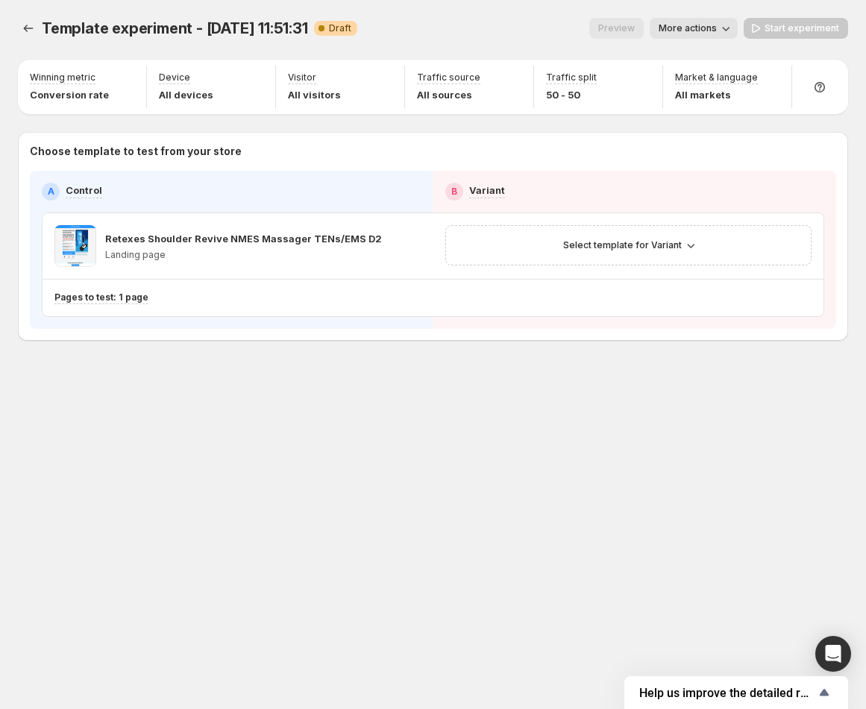
click at [697, 22] on button "More actions" at bounding box center [694, 28] width 88 height 21
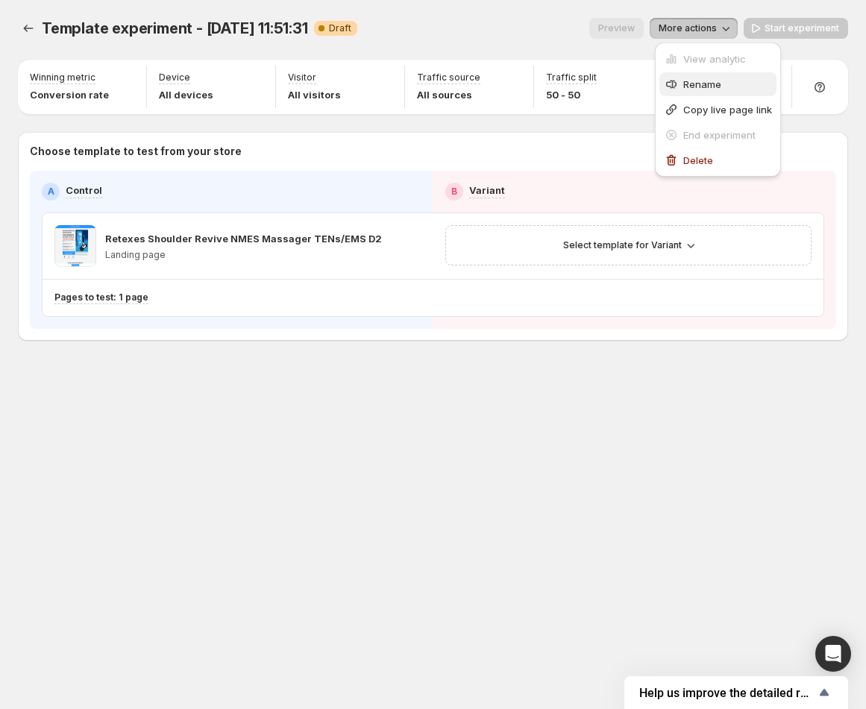
click at [689, 84] on span "Rename" at bounding box center [702, 84] width 38 height 12
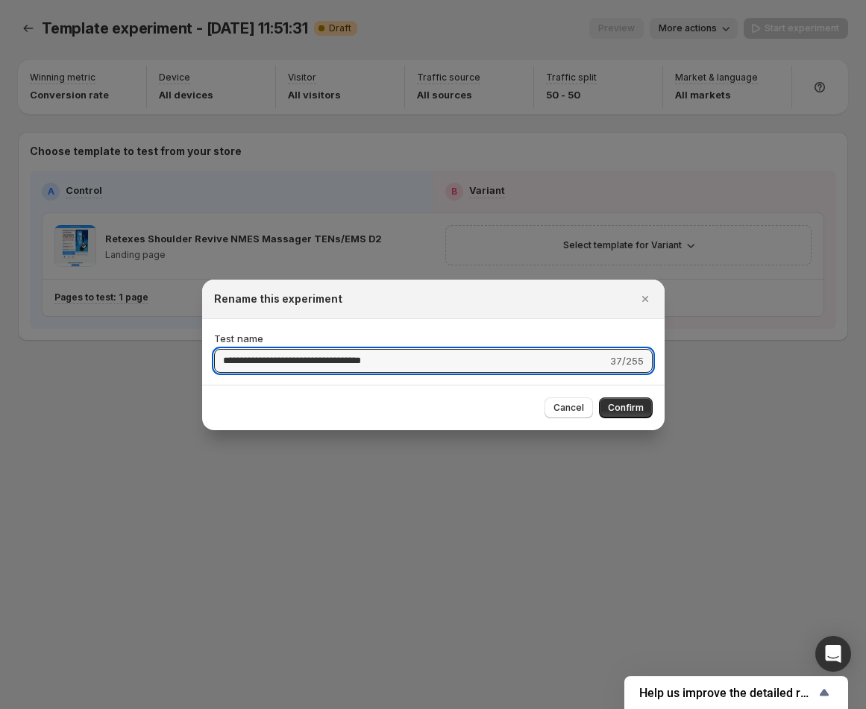
click at [248, 381] on div "**********" at bounding box center [433, 352] width 462 height 66
click at [244, 370] on input "**********" at bounding box center [410, 361] width 393 height 24
paste input ":rhn:"
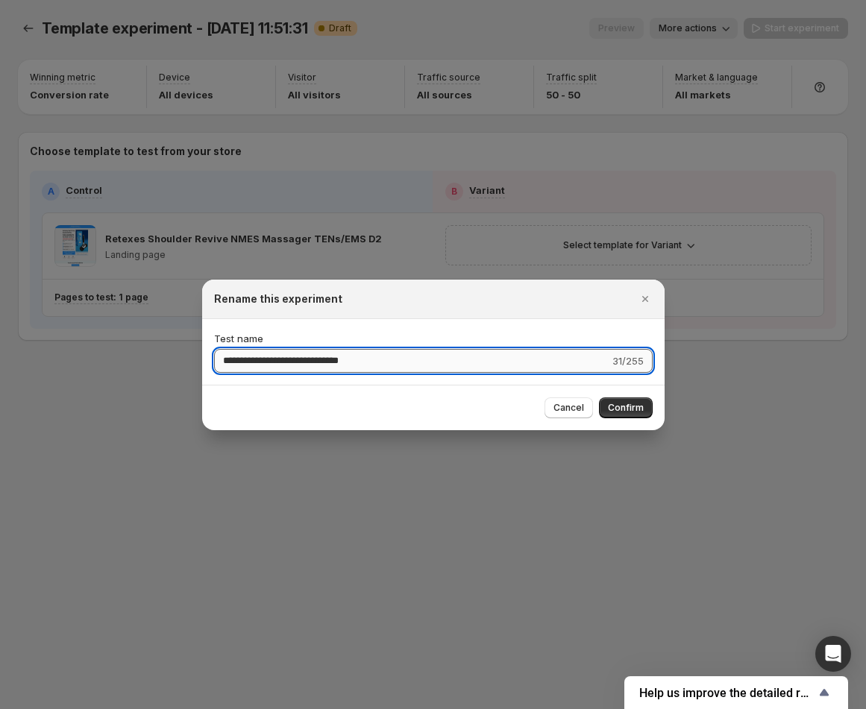
click at [283, 359] on input "**********" at bounding box center [411, 361] width 395 height 24
type input "**********"
click at [506, 419] on div "Cancel Confirm" at bounding box center [433, 407] width 462 height 45
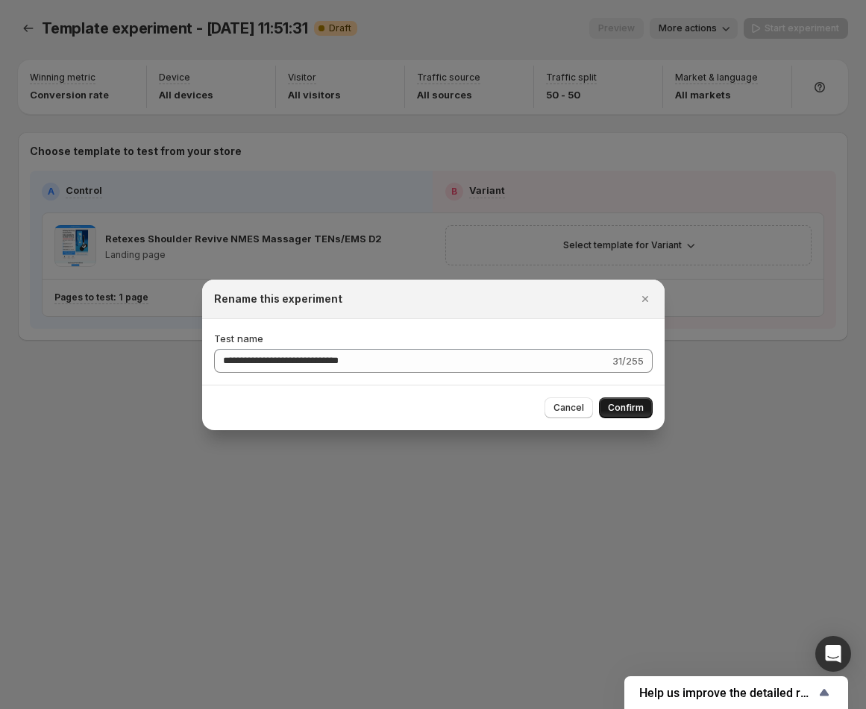
click at [609, 406] on span "Confirm" at bounding box center [626, 408] width 36 height 12
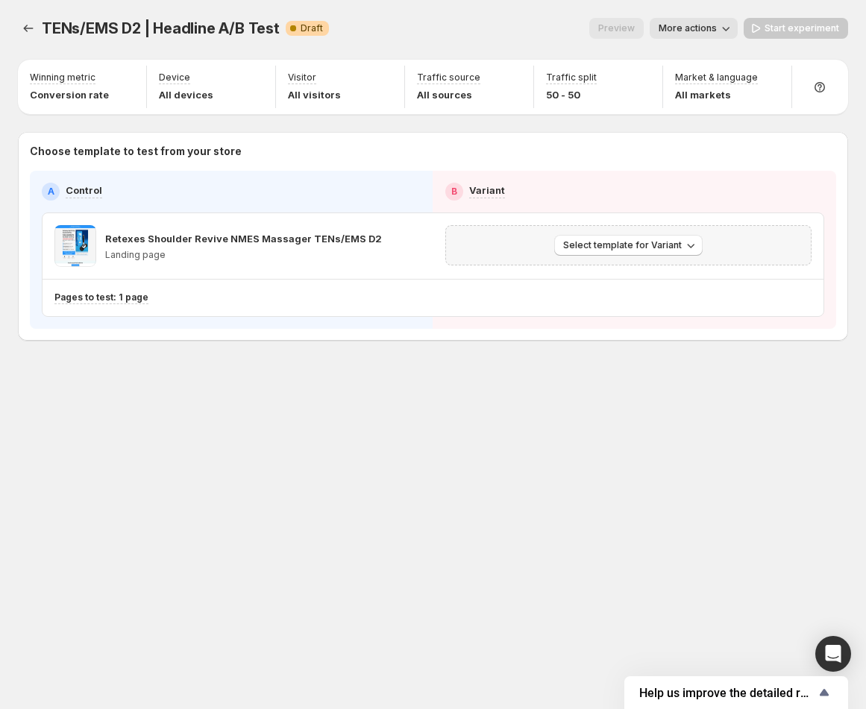
click at [565, 213] on div "Select template for Variant" at bounding box center [628, 245] width 391 height 64
click at [574, 233] on div "Select template for Variant" at bounding box center [628, 245] width 367 height 40
click at [610, 246] on span "Select template for Variant" at bounding box center [622, 245] width 119 height 12
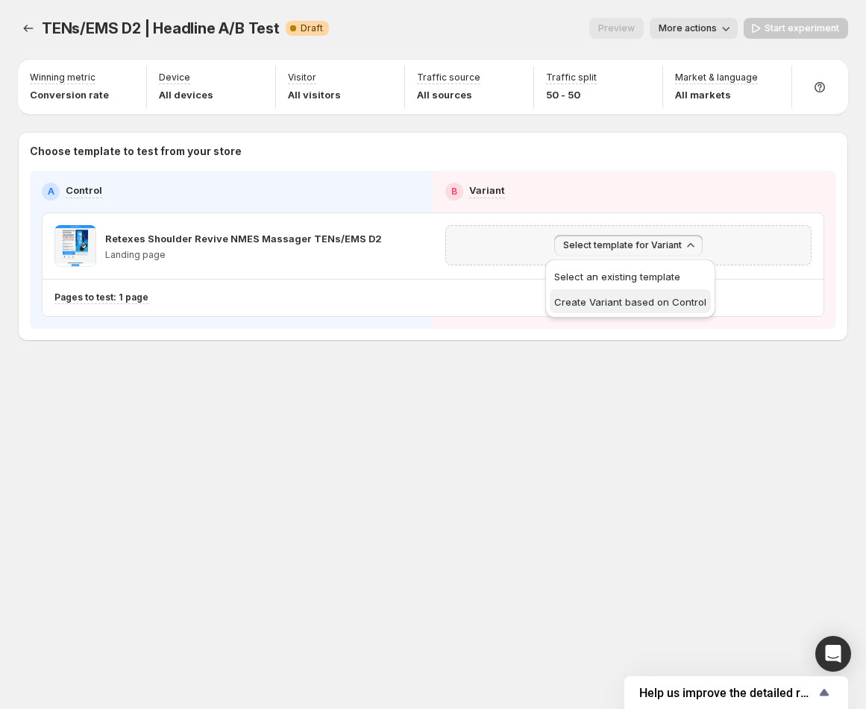
click at [667, 298] on span "Create Variant based on Control" at bounding box center [630, 302] width 152 height 12
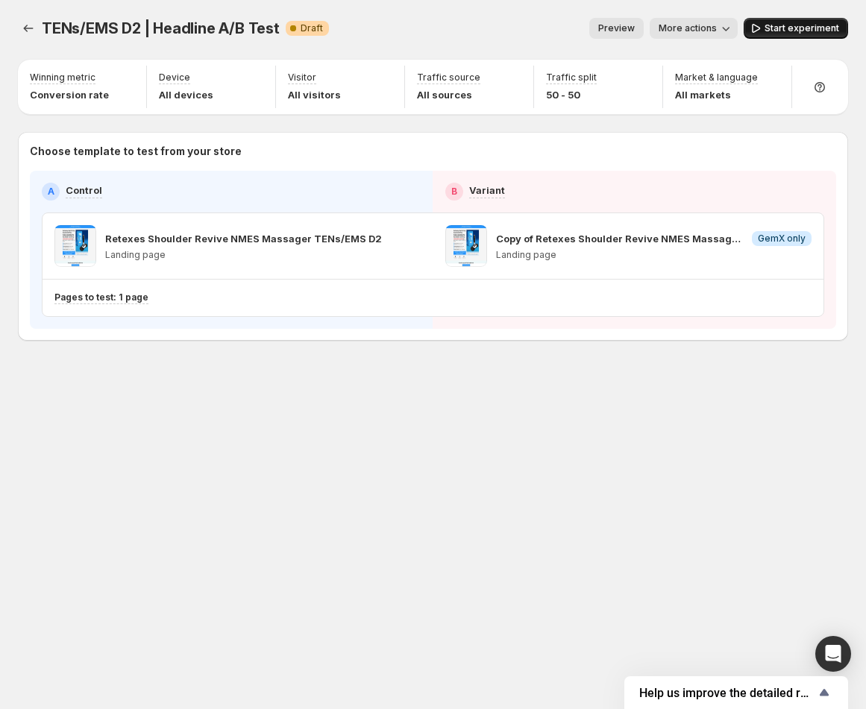
click at [780, 25] on span "Start experiment" at bounding box center [801, 28] width 75 height 12
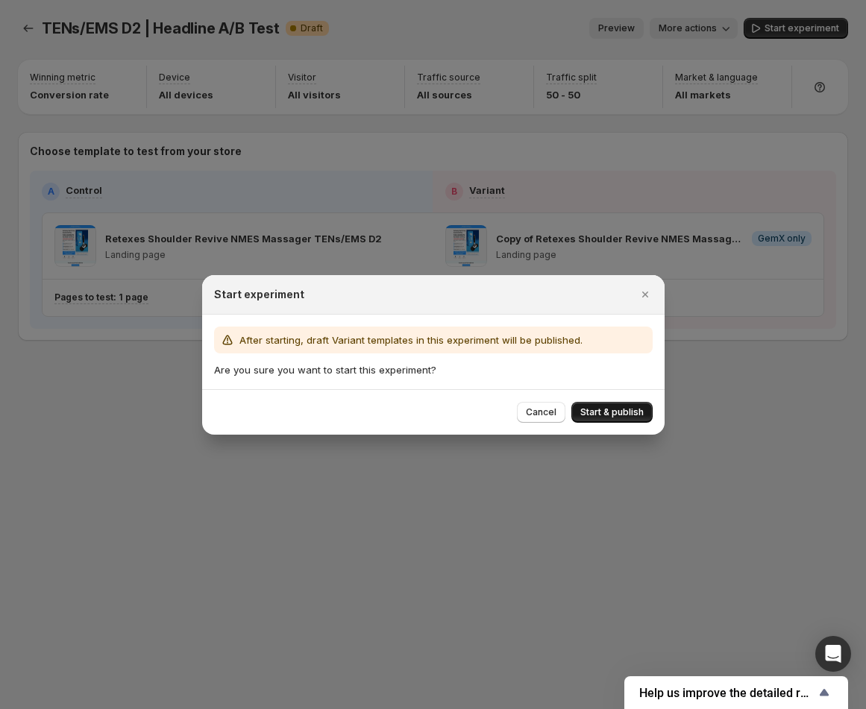
click at [609, 409] on span "Start & publish" at bounding box center [611, 412] width 63 height 12
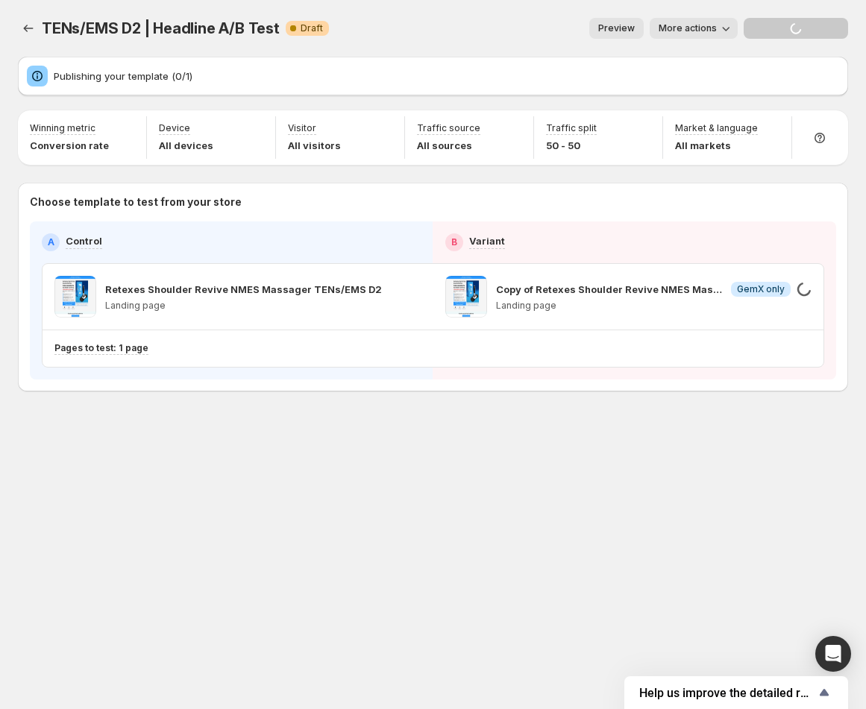
click at [136, 36] on span "TENs/EMS D2 | Headline A/B Test" at bounding box center [161, 28] width 238 height 18
copy span "TENs/EMS D2 | Headline A/B Test"
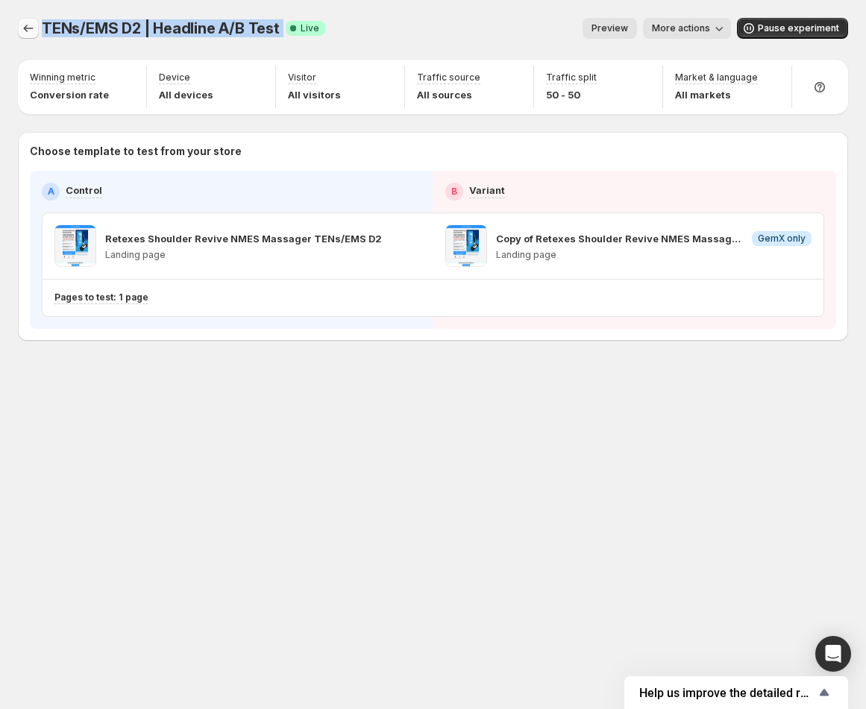
click at [24, 33] on icon "Experiments" at bounding box center [28, 28] width 15 height 15
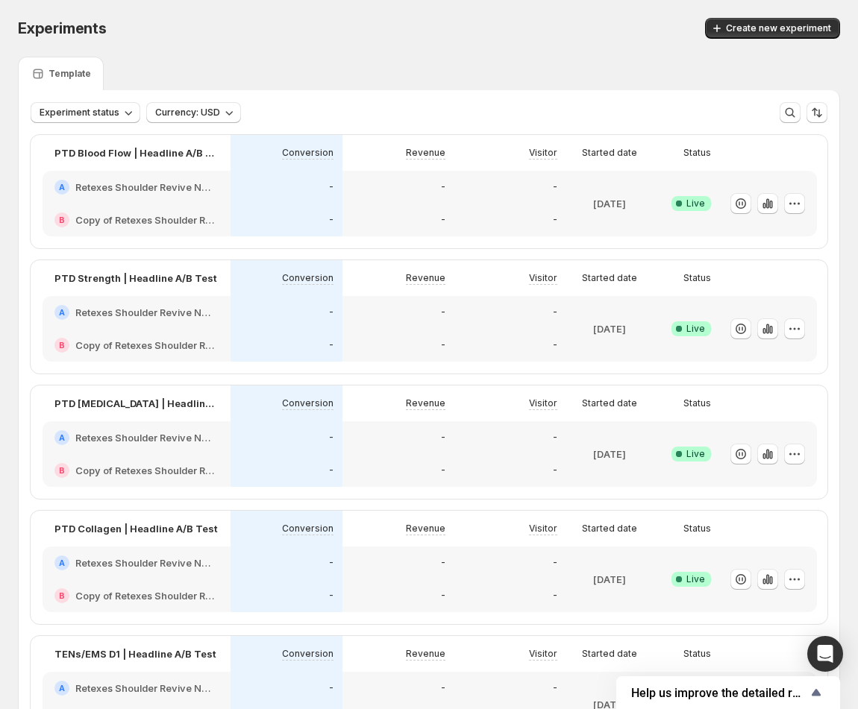
click at [776, 40] on div "Experiments. This page is ready Experiments Create new experiment" at bounding box center [429, 28] width 822 height 57
click at [772, 34] on span "Create new experiment" at bounding box center [778, 28] width 105 height 12
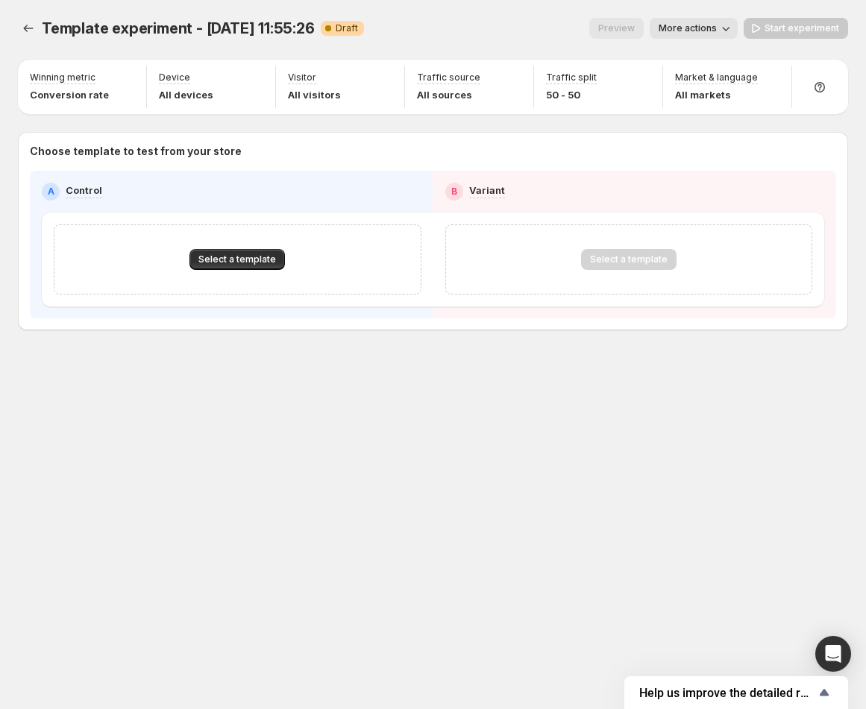
click at [255, 271] on div "Select a template" at bounding box center [238, 259] width 368 height 70
click at [249, 267] on button "Select a template" at bounding box center [236, 259] width 95 height 21
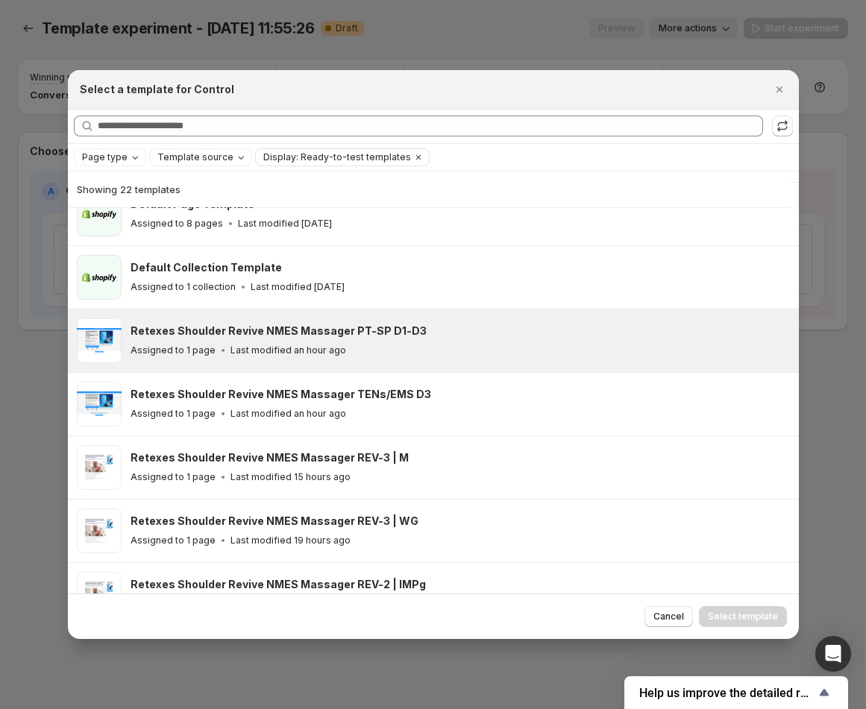
scroll to position [153, 0]
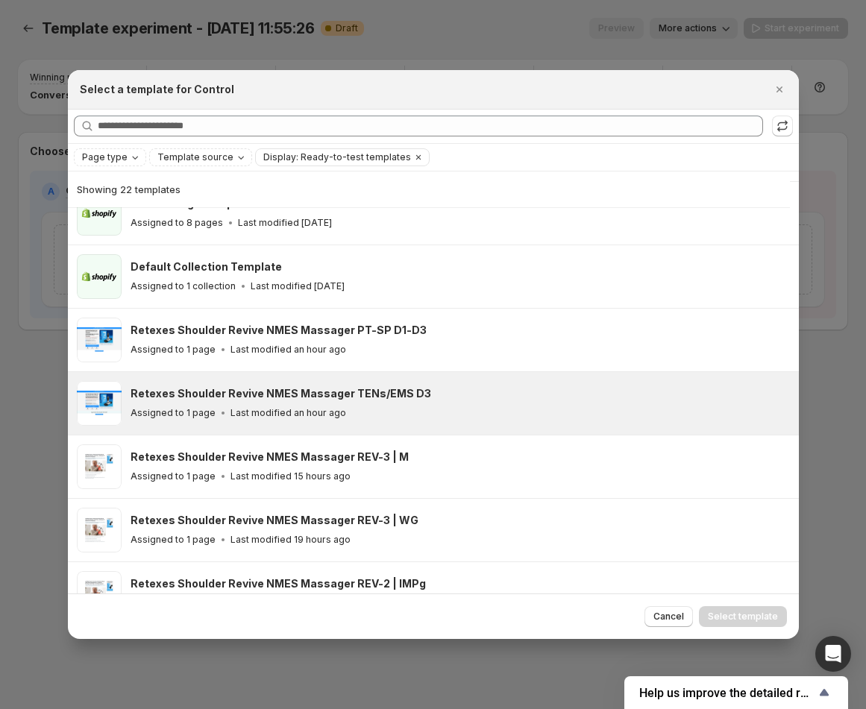
click at [472, 417] on div "Assigned to 1 page Last modified an hour ago" at bounding box center [458, 413] width 655 height 15
click at [743, 619] on span "Select template" at bounding box center [743, 617] width 70 height 12
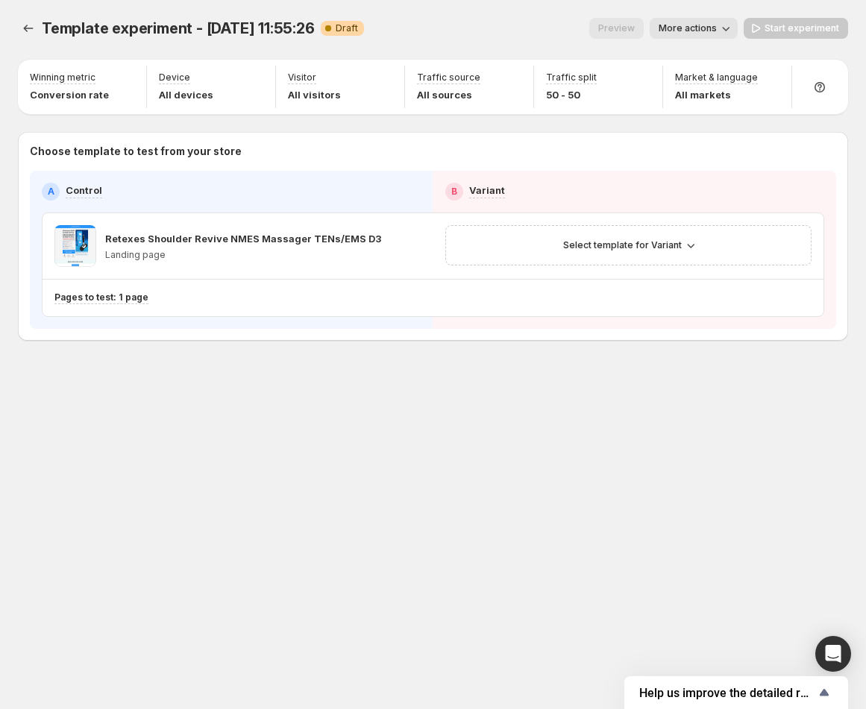
click at [685, 31] on span "More actions" at bounding box center [688, 28] width 58 height 12
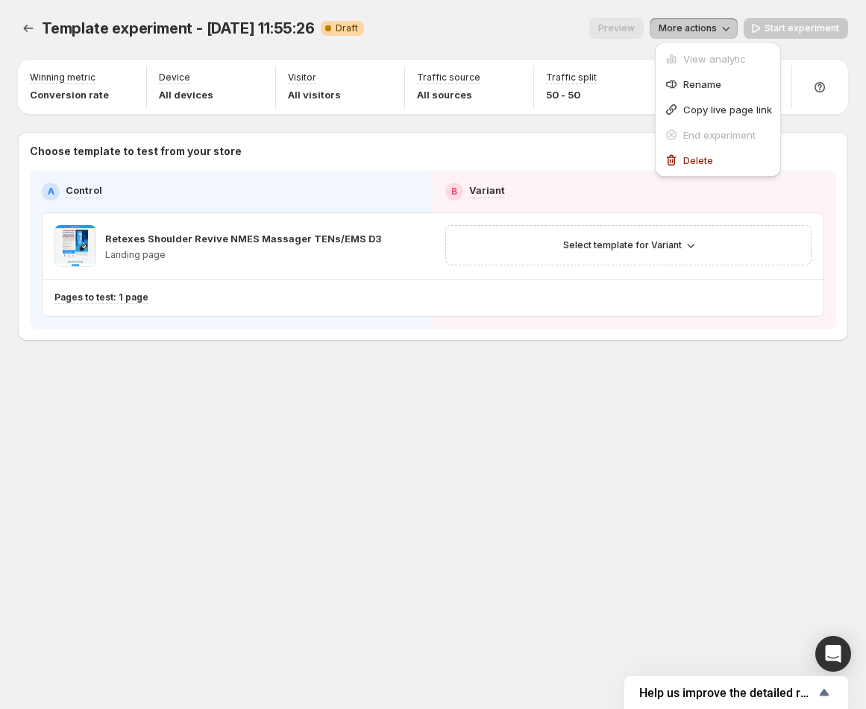
click at [684, 70] on div "View analytic" at bounding box center [717, 59] width 117 height 24
click at [680, 81] on div "Rename" at bounding box center [718, 84] width 108 height 15
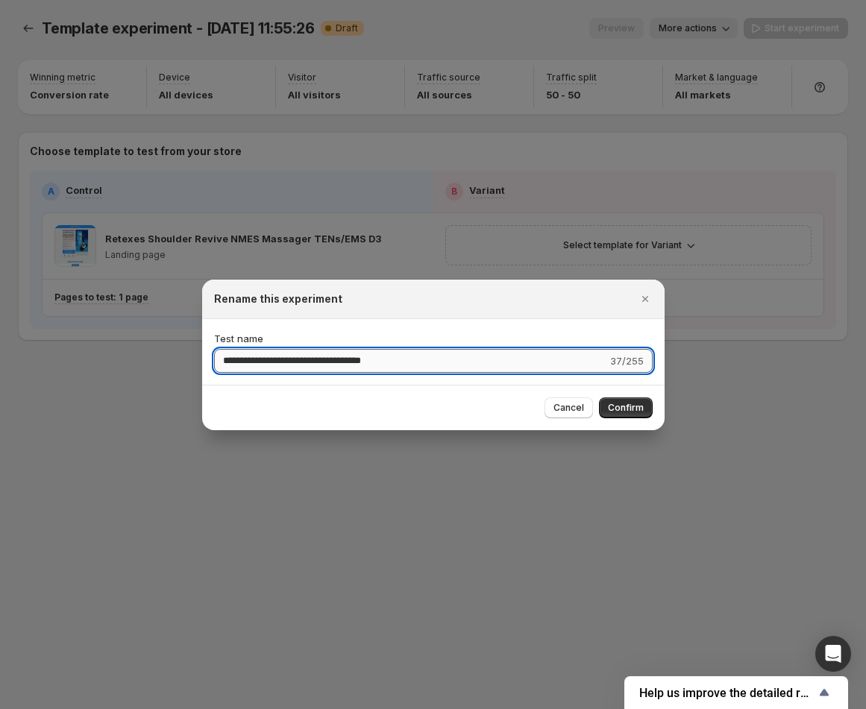
click at [273, 359] on input "**********" at bounding box center [410, 361] width 393 height 24
click at [286, 359] on input "**********" at bounding box center [411, 361] width 395 height 24
type input "**********"
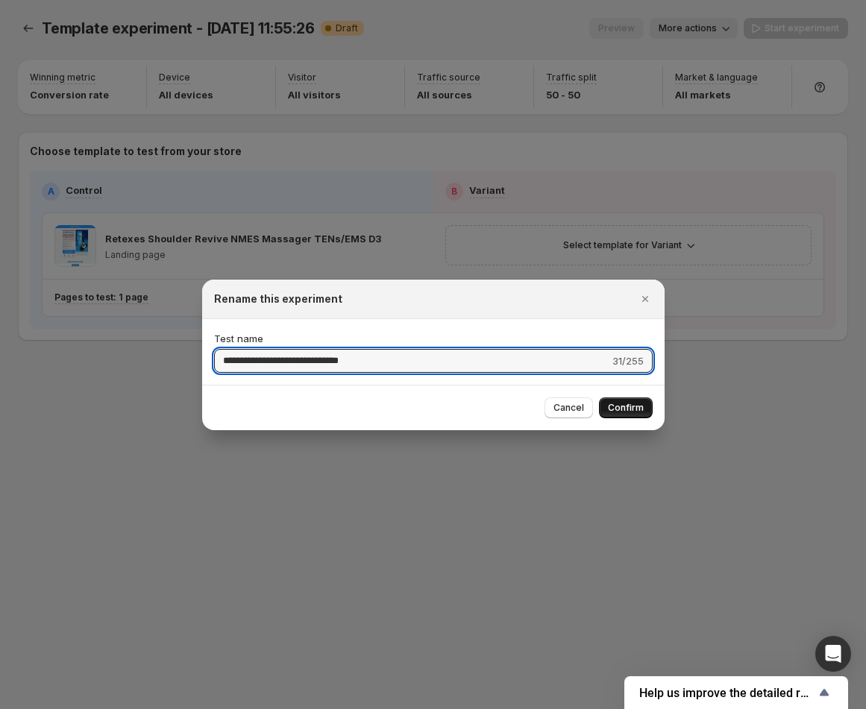
click at [623, 402] on span "Confirm" at bounding box center [626, 408] width 36 height 12
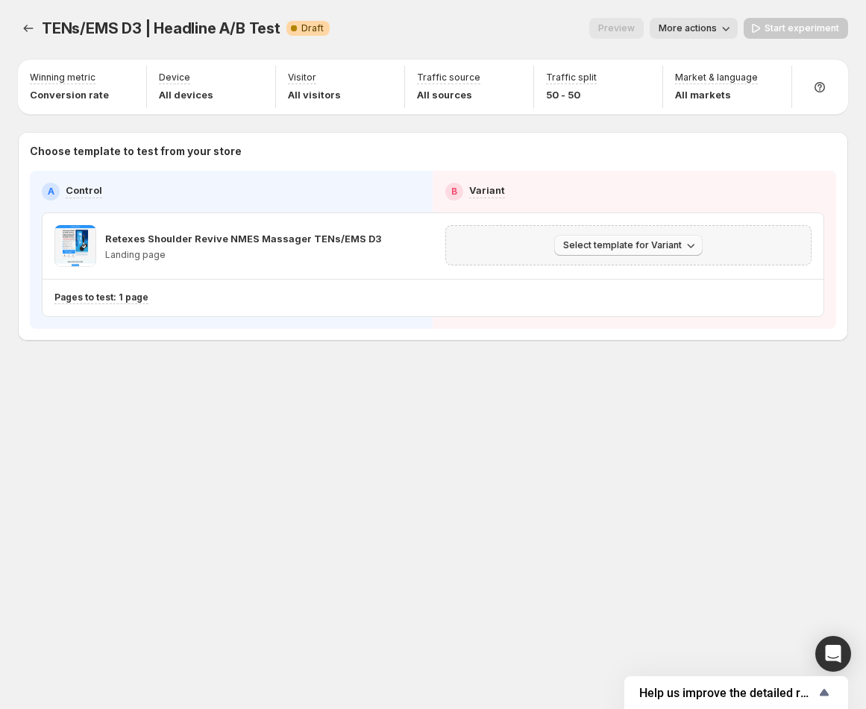
click at [613, 250] on span "Select template for Variant" at bounding box center [622, 245] width 119 height 12
click at [592, 297] on span "Create Variant based on Control" at bounding box center [630, 302] width 152 height 12
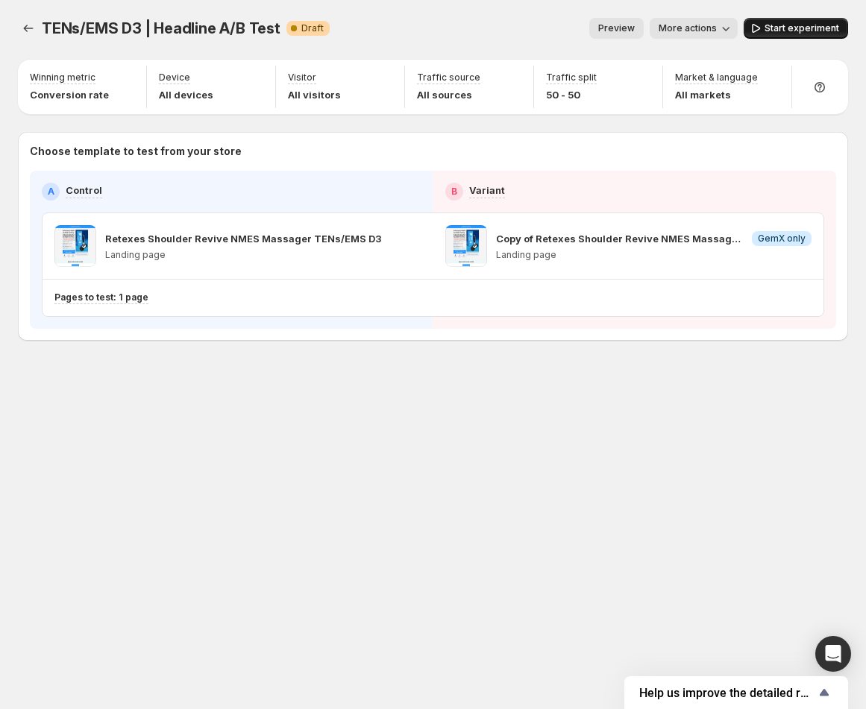
click at [786, 22] on span "Start experiment" at bounding box center [801, 28] width 75 height 12
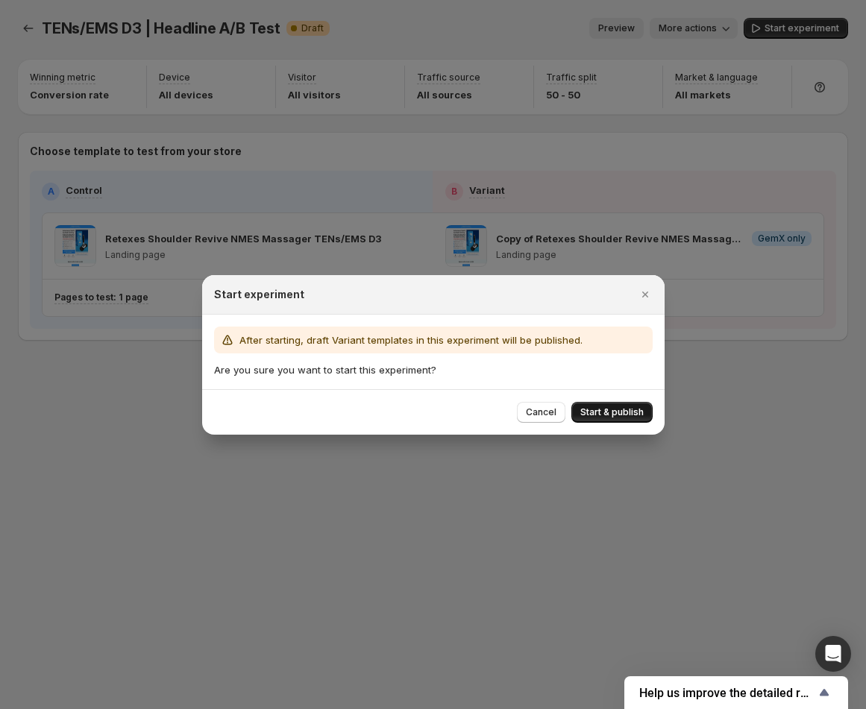
click at [621, 404] on button "Start & publish" at bounding box center [611, 412] width 81 height 21
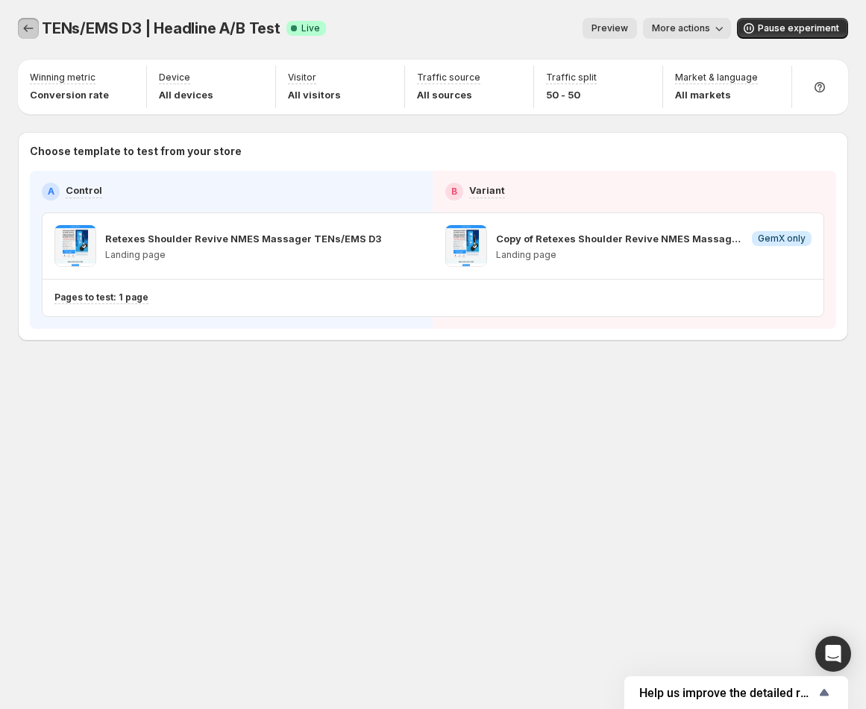
click at [32, 29] on icon "Experiments" at bounding box center [28, 28] width 15 height 15
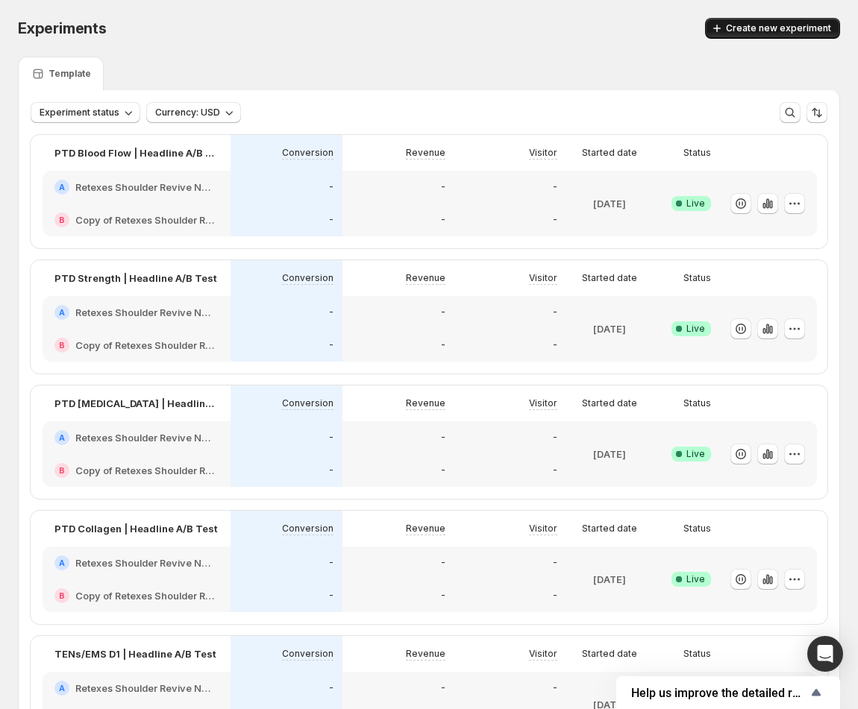
click at [761, 30] on span "Create new experiment" at bounding box center [778, 28] width 105 height 12
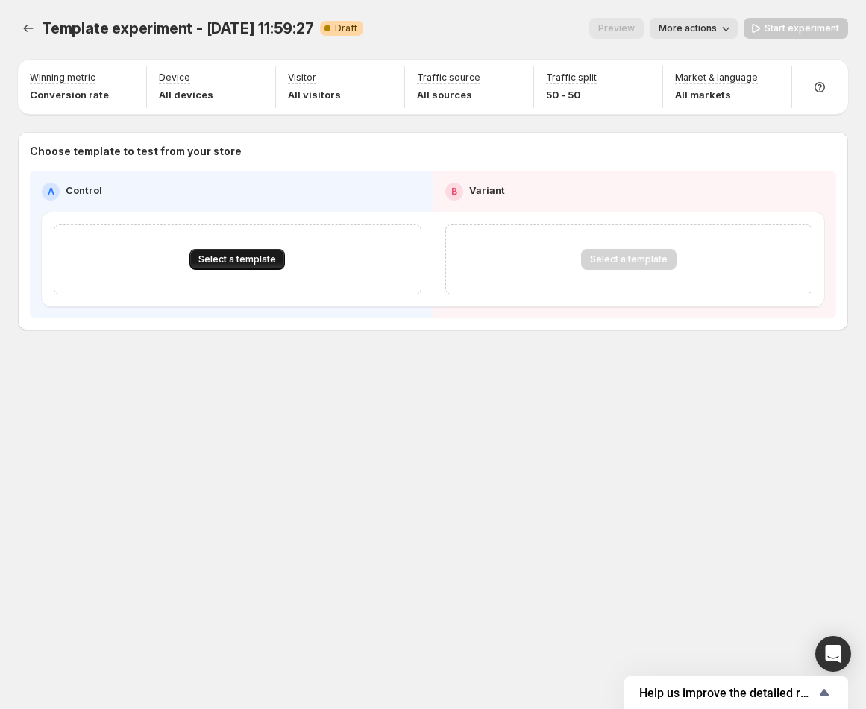
click at [220, 266] on button "Select a template" at bounding box center [236, 259] width 95 height 21
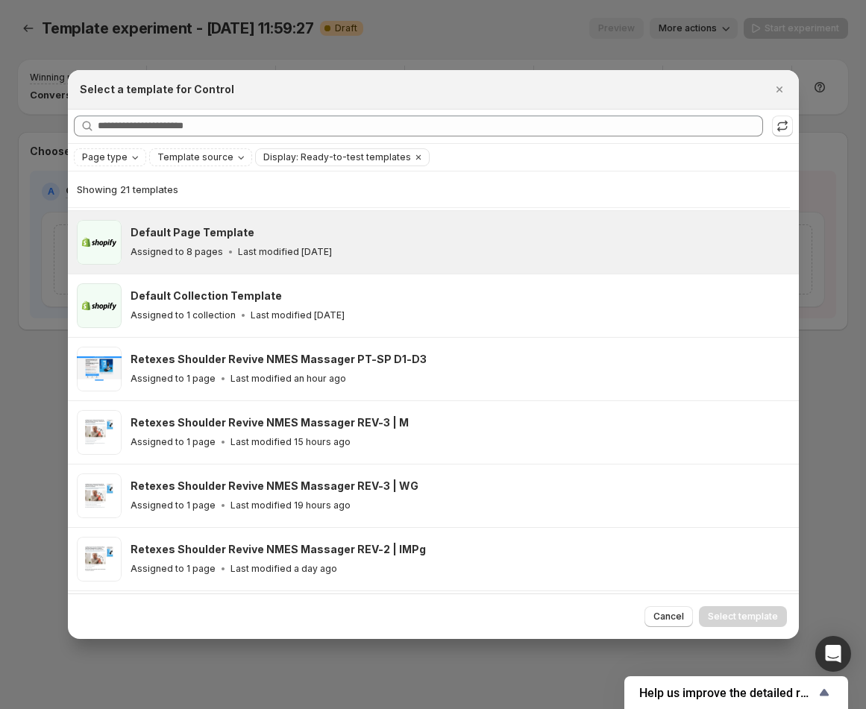
scroll to position [125, 0]
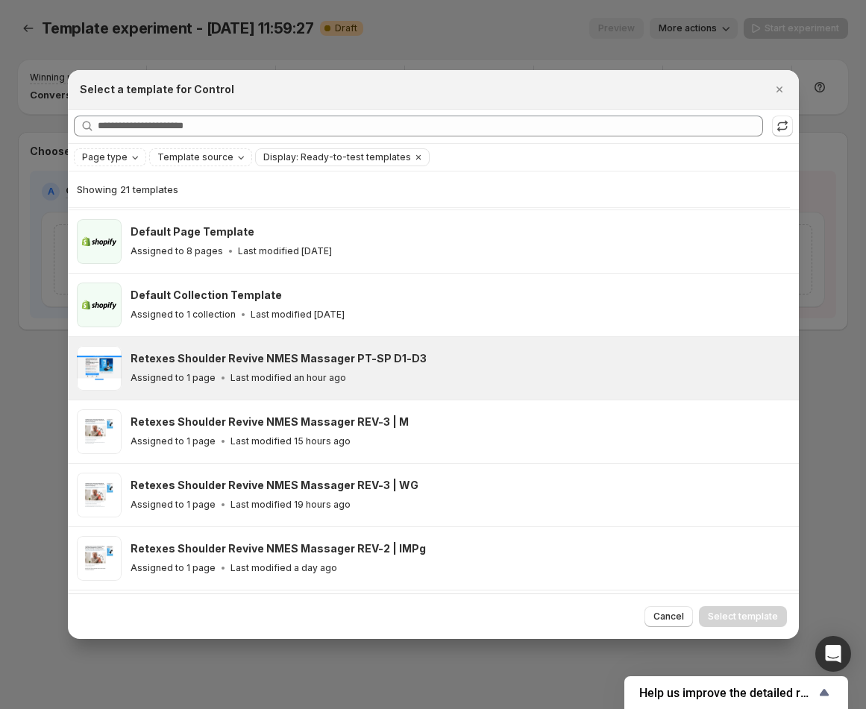
click at [420, 357] on div "Retexes Shoulder Revive NMES Massager PT-SP D1-D3" at bounding box center [458, 358] width 655 height 15
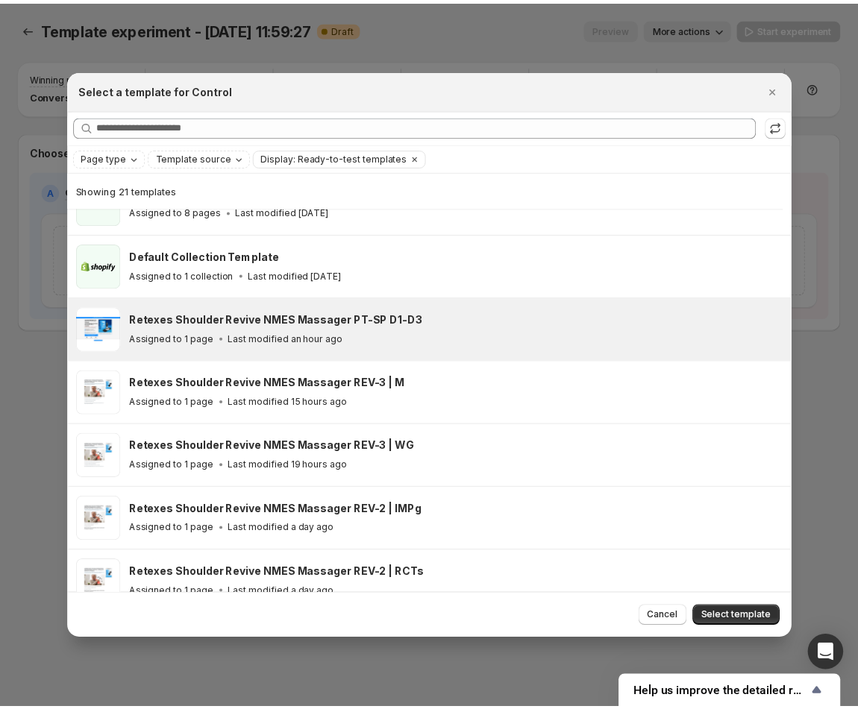
scroll to position [153, 0]
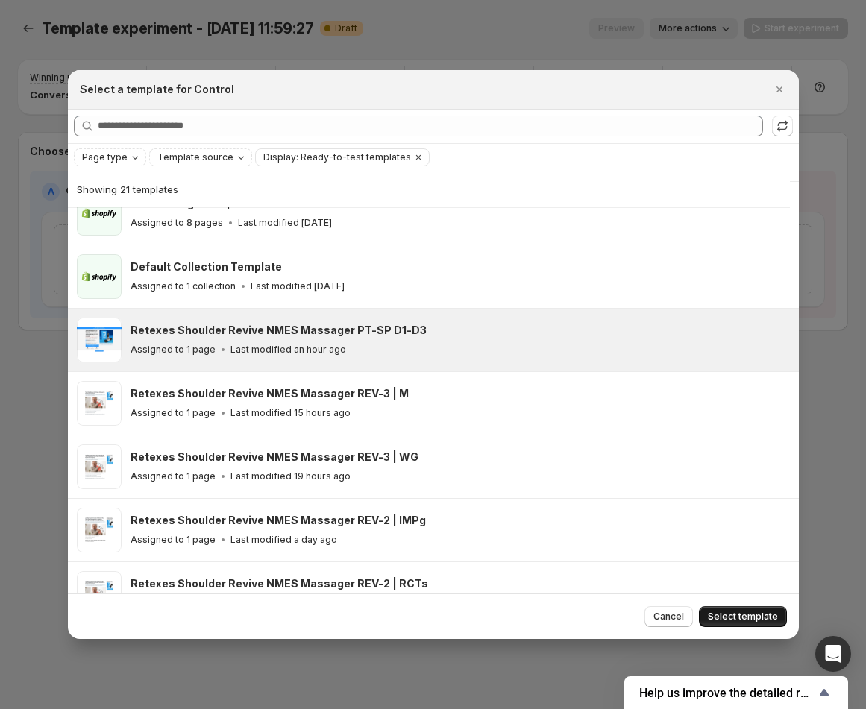
click at [758, 613] on span "Select template" at bounding box center [743, 617] width 70 height 12
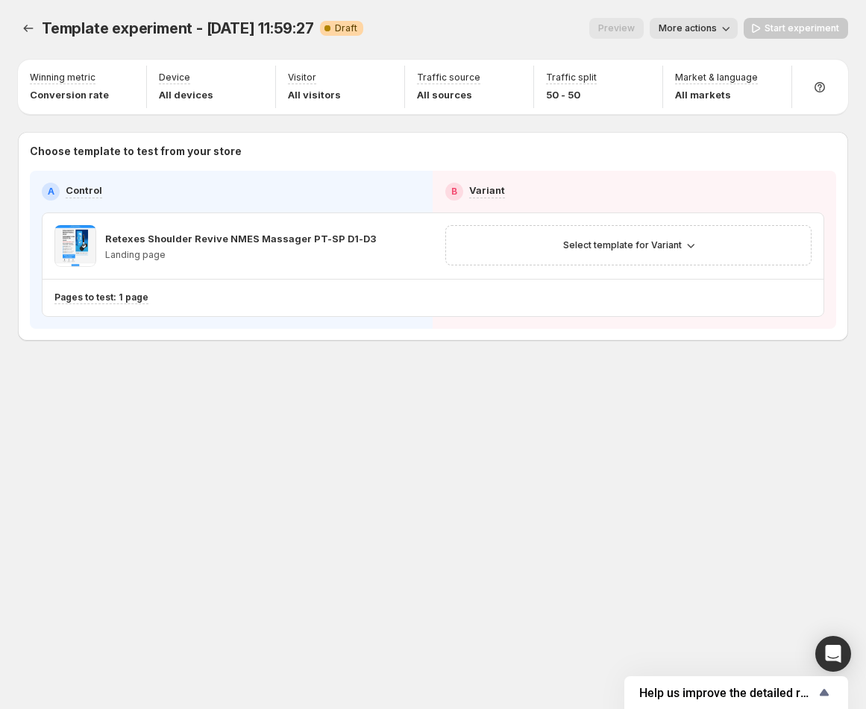
click at [694, 18] on button "More actions" at bounding box center [694, 28] width 88 height 21
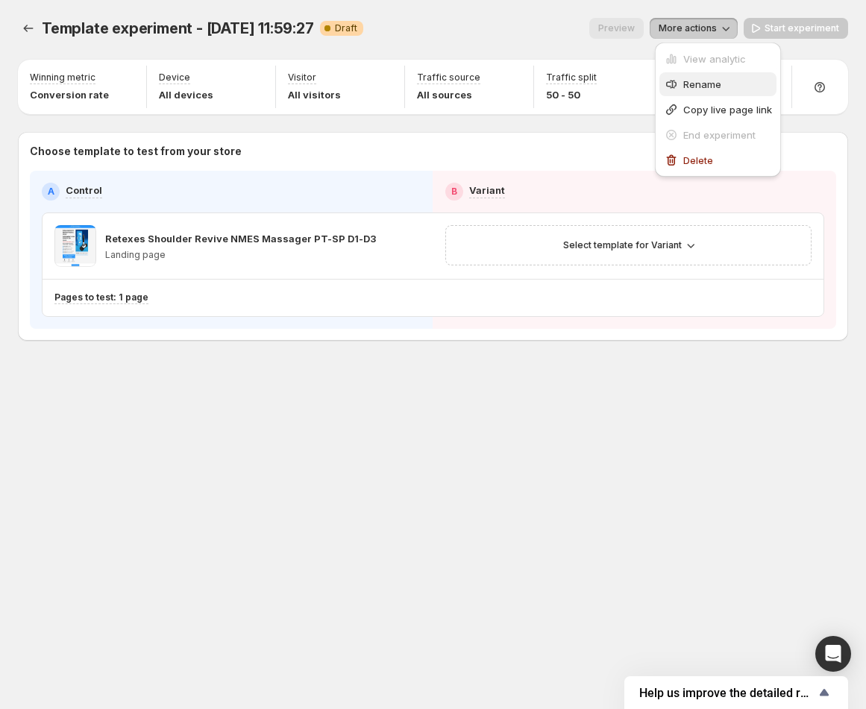
click at [681, 84] on div "Rename" at bounding box center [718, 84] width 108 height 15
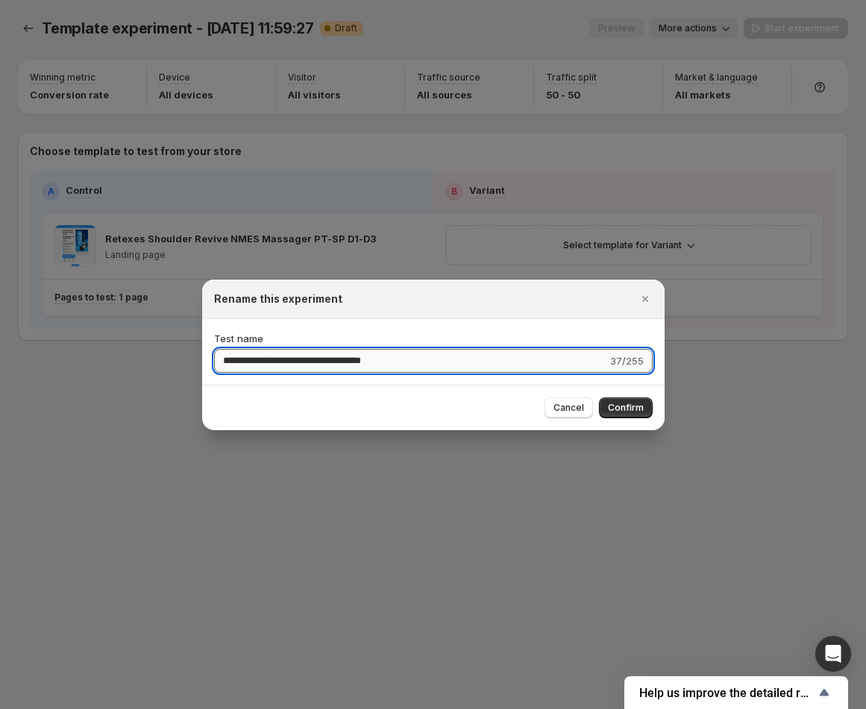
click at [245, 365] on input "**********" at bounding box center [410, 361] width 393 height 24
click at [283, 361] on input "**********" at bounding box center [411, 361] width 395 height 24
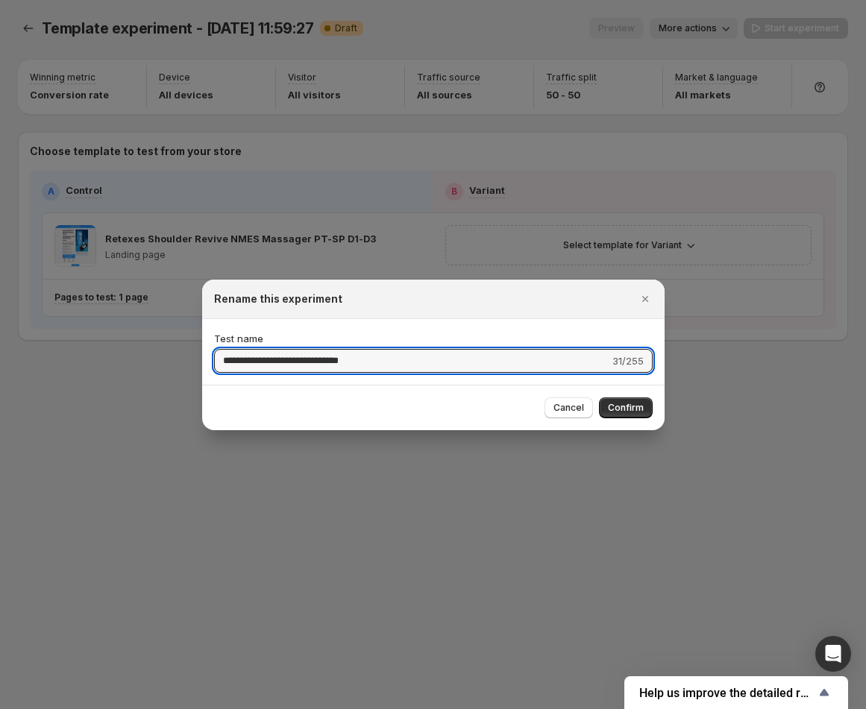
drag, startPoint x: 271, startPoint y: 362, endPoint x: 185, endPoint y: 364, distance: 85.8
click at [185, 709] on div "**********" at bounding box center [433, 709] width 866 height 0
click at [245, 362] on input "**********" at bounding box center [410, 361] width 393 height 24
click at [256, 362] on input "**********" at bounding box center [410, 361] width 393 height 24
type input "**********"
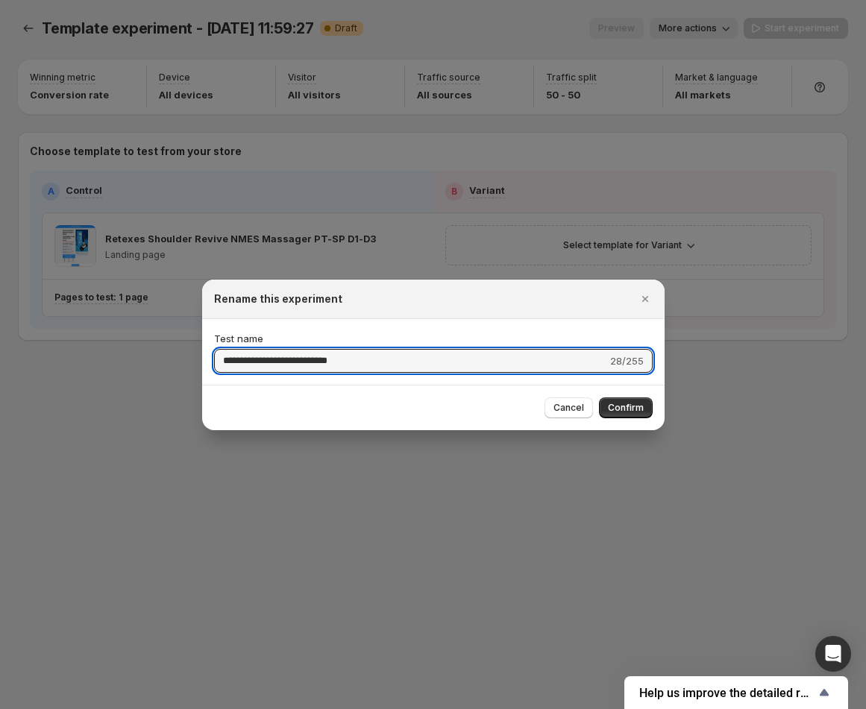
click at [301, 374] on div "**********" at bounding box center [433, 352] width 462 height 66
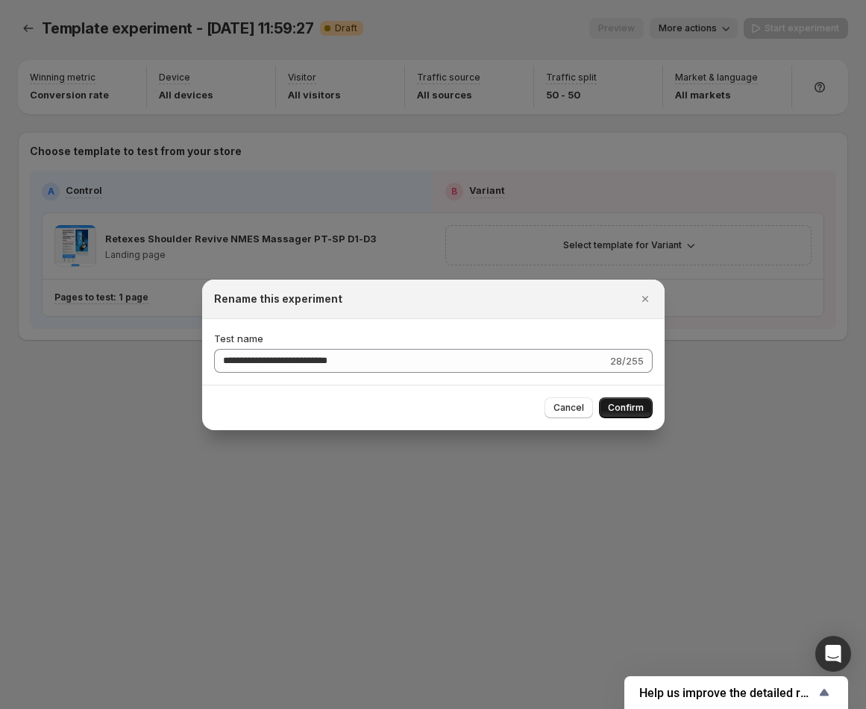
click at [605, 398] on button "Confirm" at bounding box center [626, 408] width 54 height 21
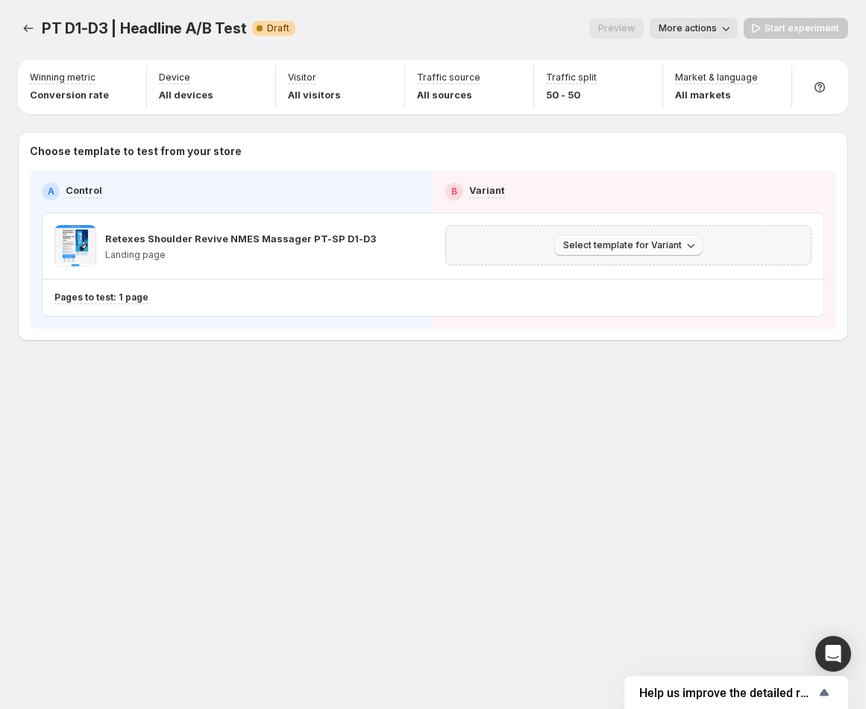
click at [585, 250] on span "Select template for Variant" at bounding box center [622, 245] width 119 height 12
click at [621, 298] on span "Create Variant based on Control" at bounding box center [630, 302] width 152 height 12
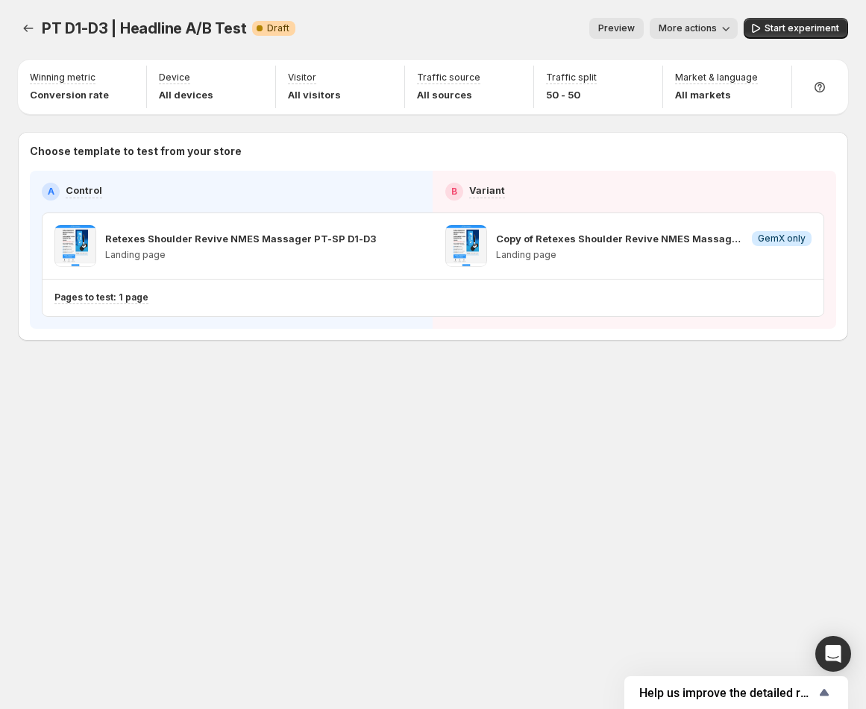
click at [817, 42] on div "PT D1-D3 | Headline A/B Test. This page is ready PT D1-D3 | Headline A/B Test W…" at bounding box center [433, 28] width 830 height 57
click at [813, 26] on span "Start experiment" at bounding box center [801, 28] width 75 height 12
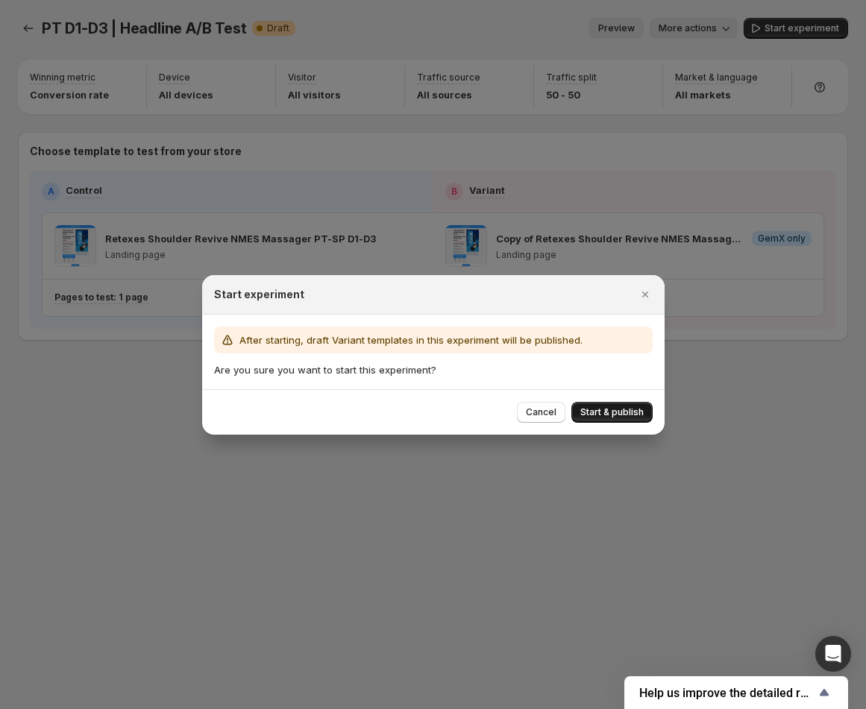
click at [603, 402] on button "Start & publish" at bounding box center [611, 412] width 81 height 21
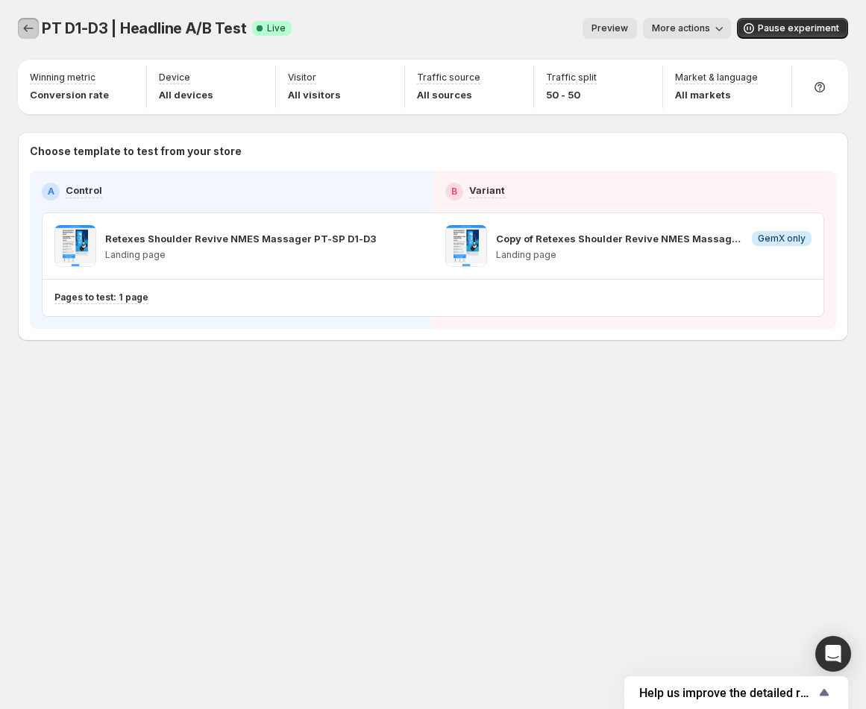
click at [28, 25] on icon "Experiments" at bounding box center [28, 28] width 15 height 15
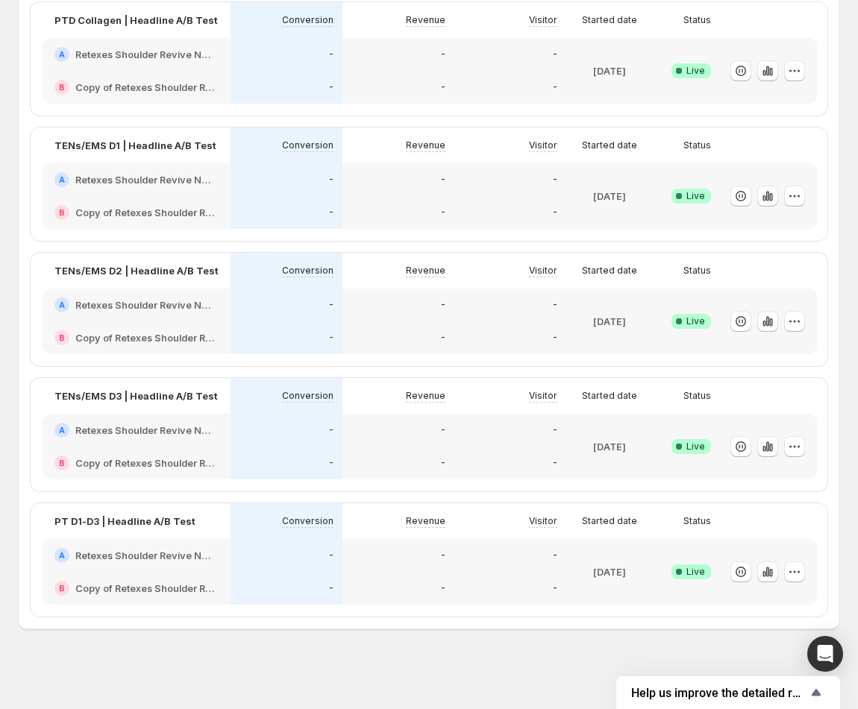
scroll to position [508, 0]
